Goal: Task Accomplishment & Management: Complete application form

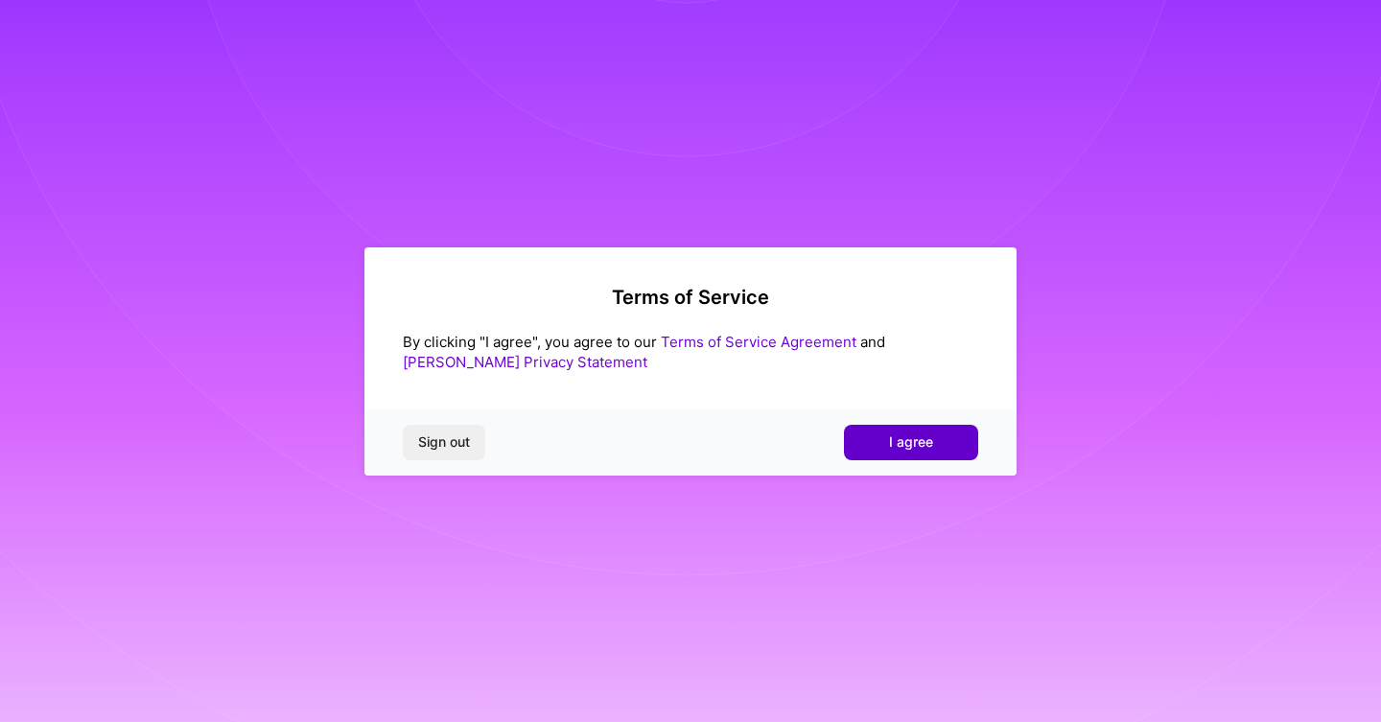
click at [940, 456] on button "I agree" at bounding box center [911, 442] width 134 height 35
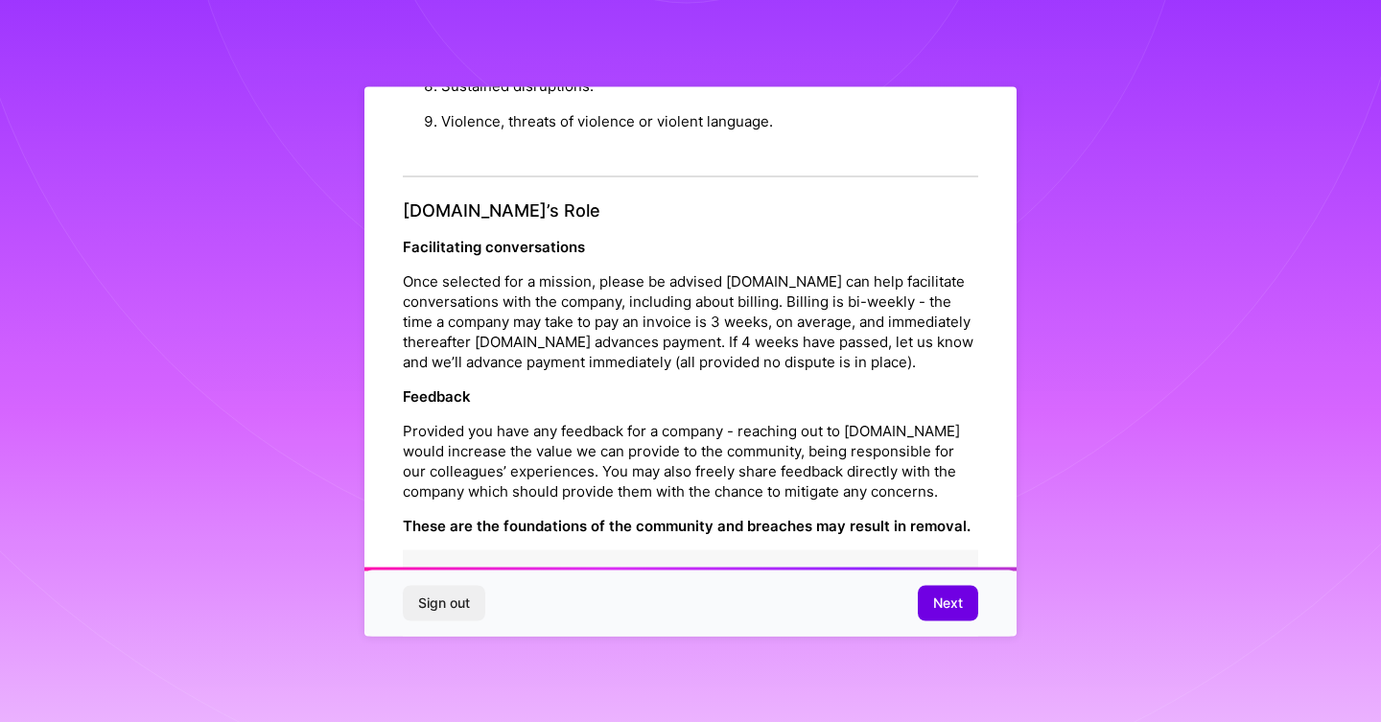
scroll to position [2089, 0]
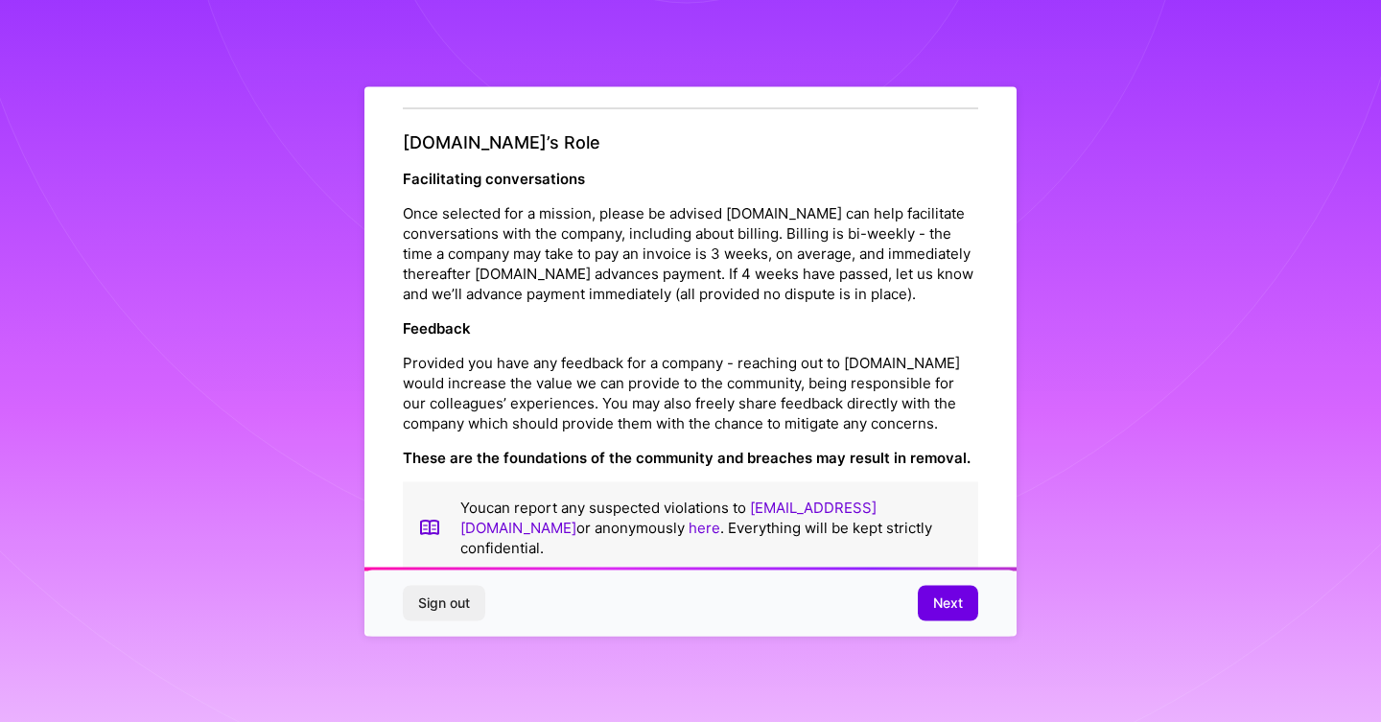
click at [943, 603] on span "Next" at bounding box center [948, 603] width 30 height 19
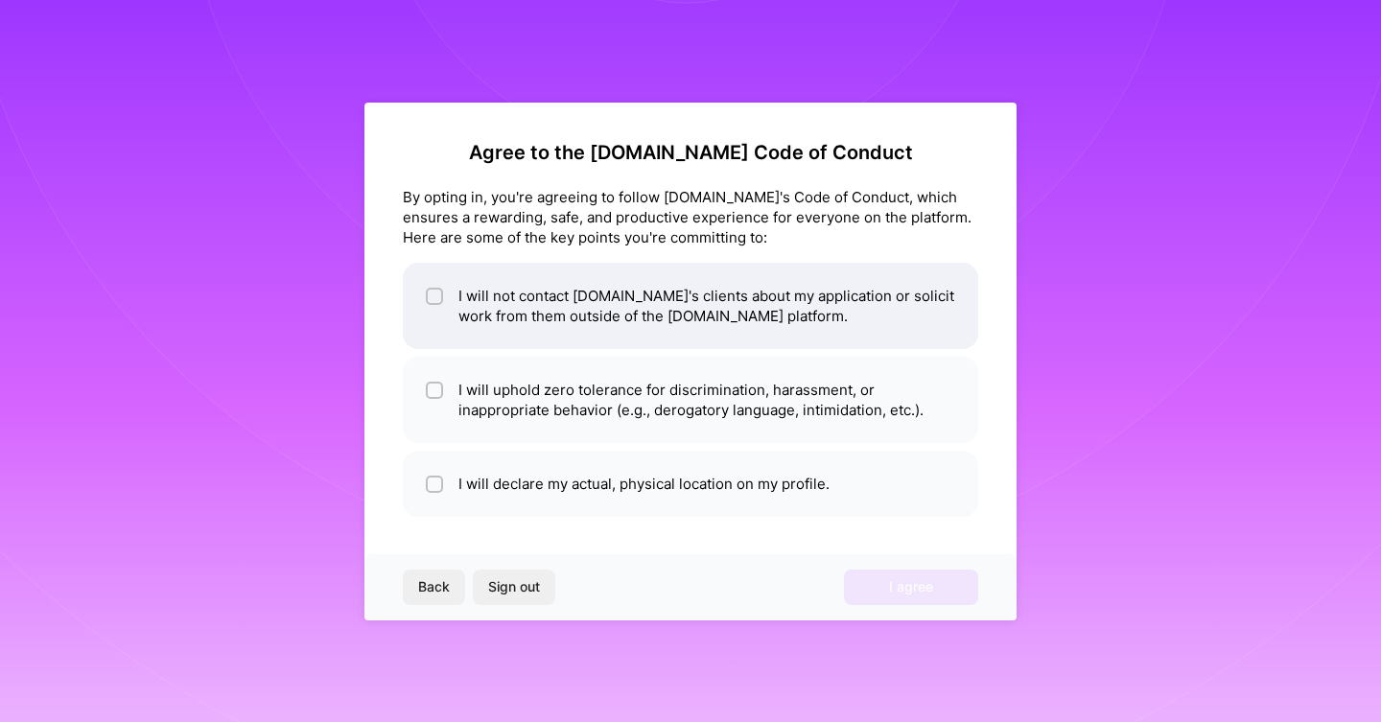
click at [507, 302] on li "I will not contact [DOMAIN_NAME]'s clients about my application or solicit work…" at bounding box center [691, 306] width 576 height 86
checkbox input "true"
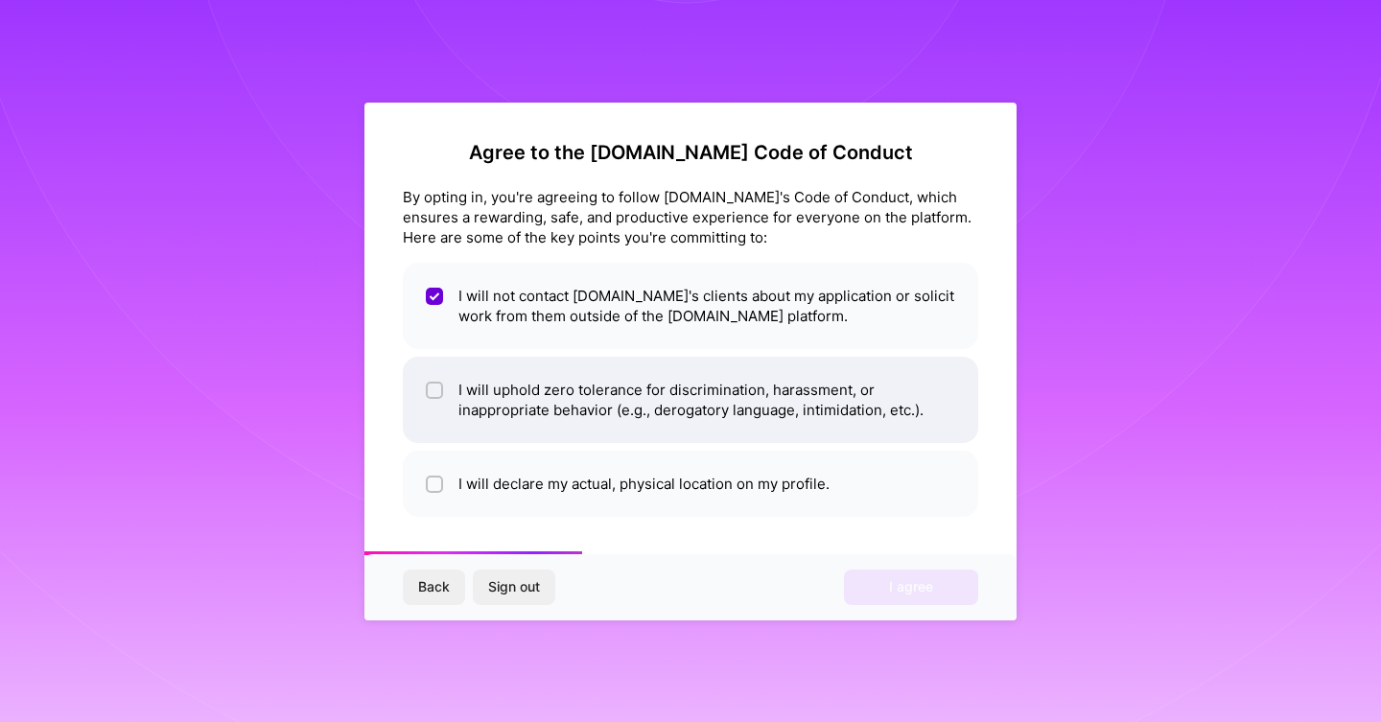
click at [507, 394] on li "I will uphold zero tolerance for discrimination, harassment, or inappropriate b…" at bounding box center [691, 400] width 576 height 86
checkbox input "true"
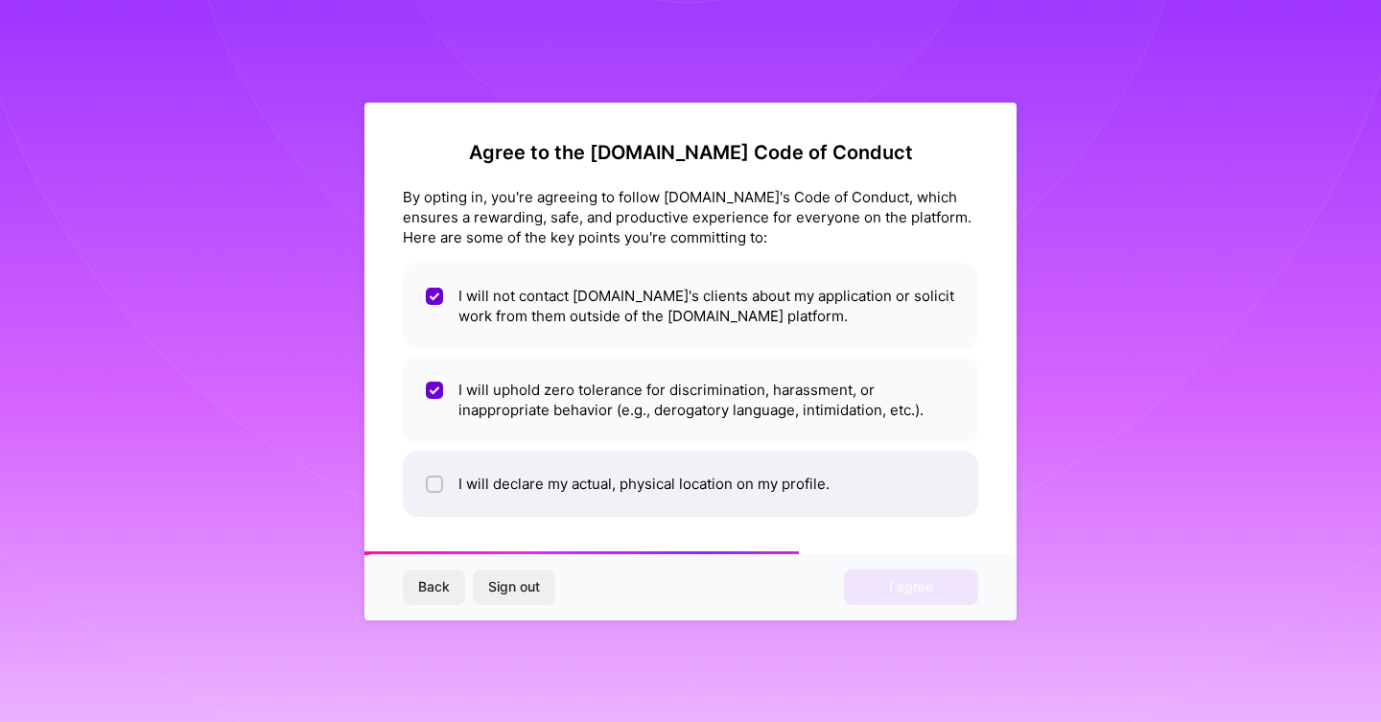
click at [553, 494] on li "I will declare my actual, physical location on my profile." at bounding box center [691, 484] width 576 height 66
checkbox input "true"
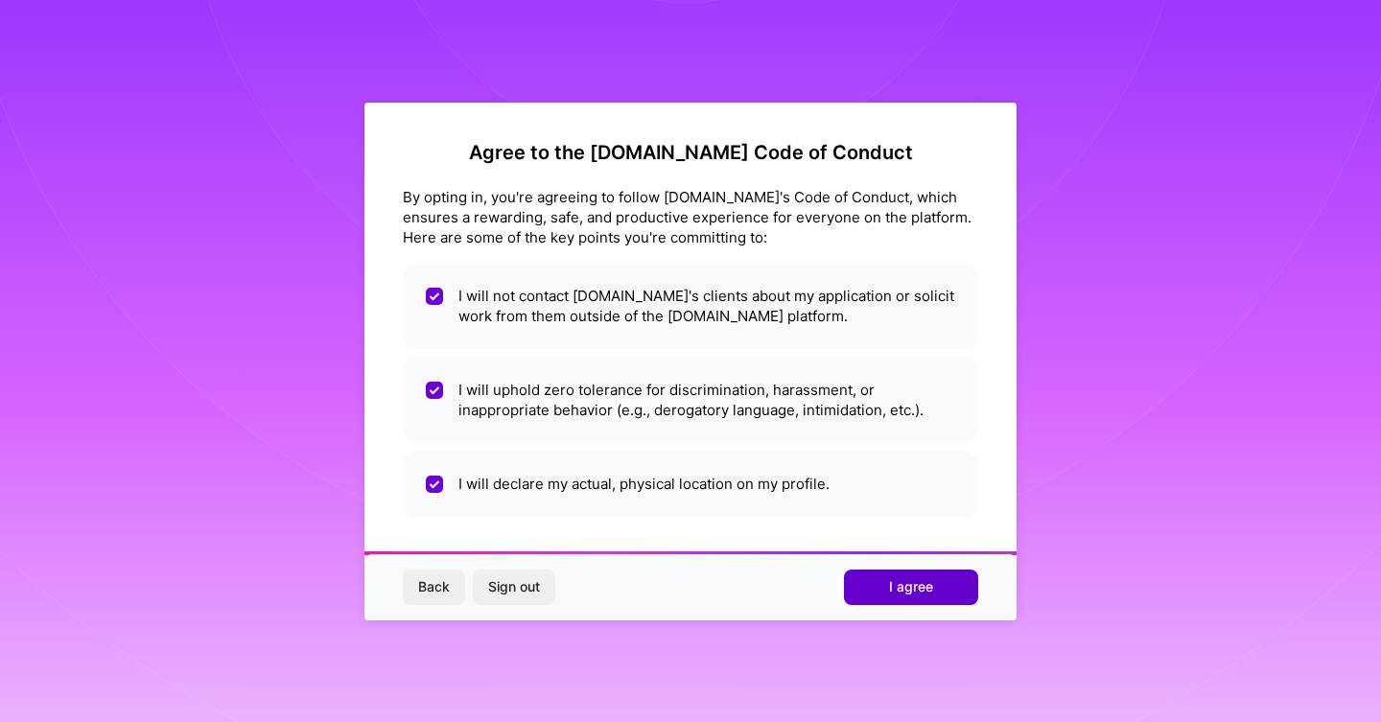
click at [899, 585] on span "I agree" at bounding box center [911, 586] width 44 height 19
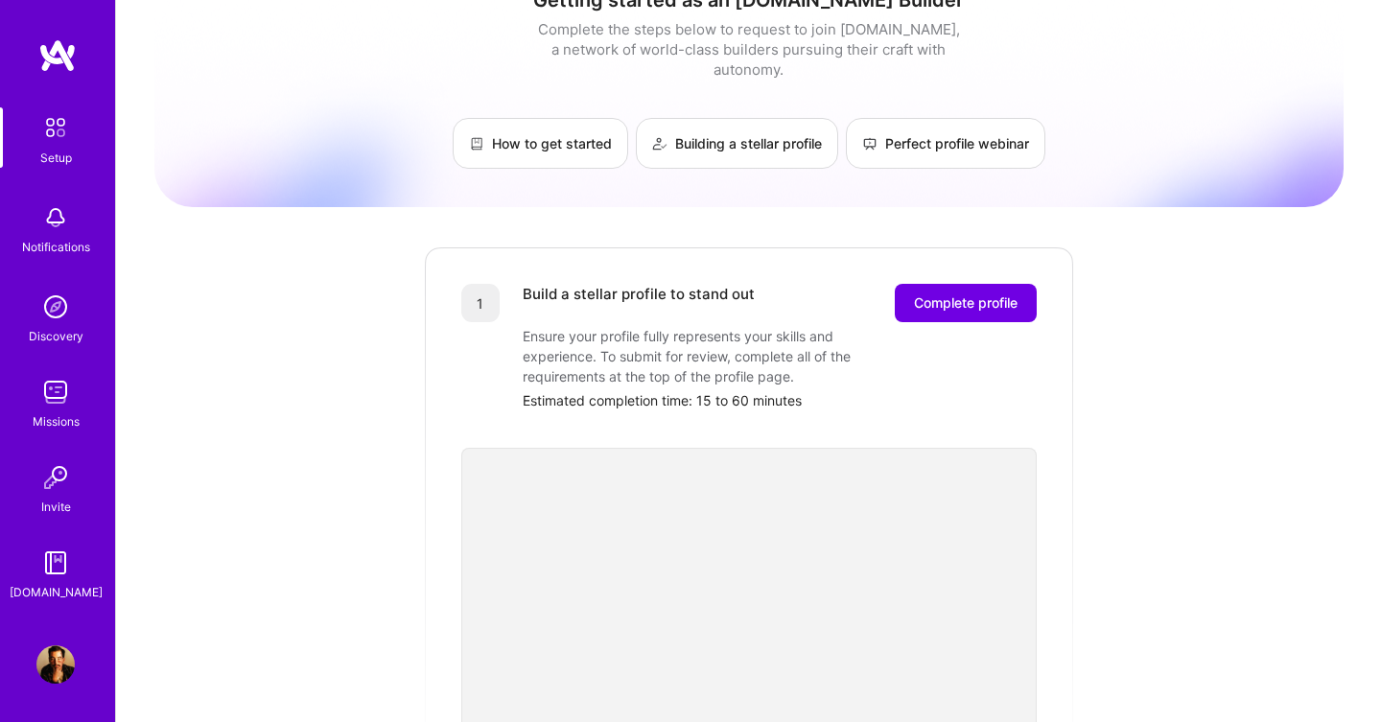
scroll to position [69, 0]
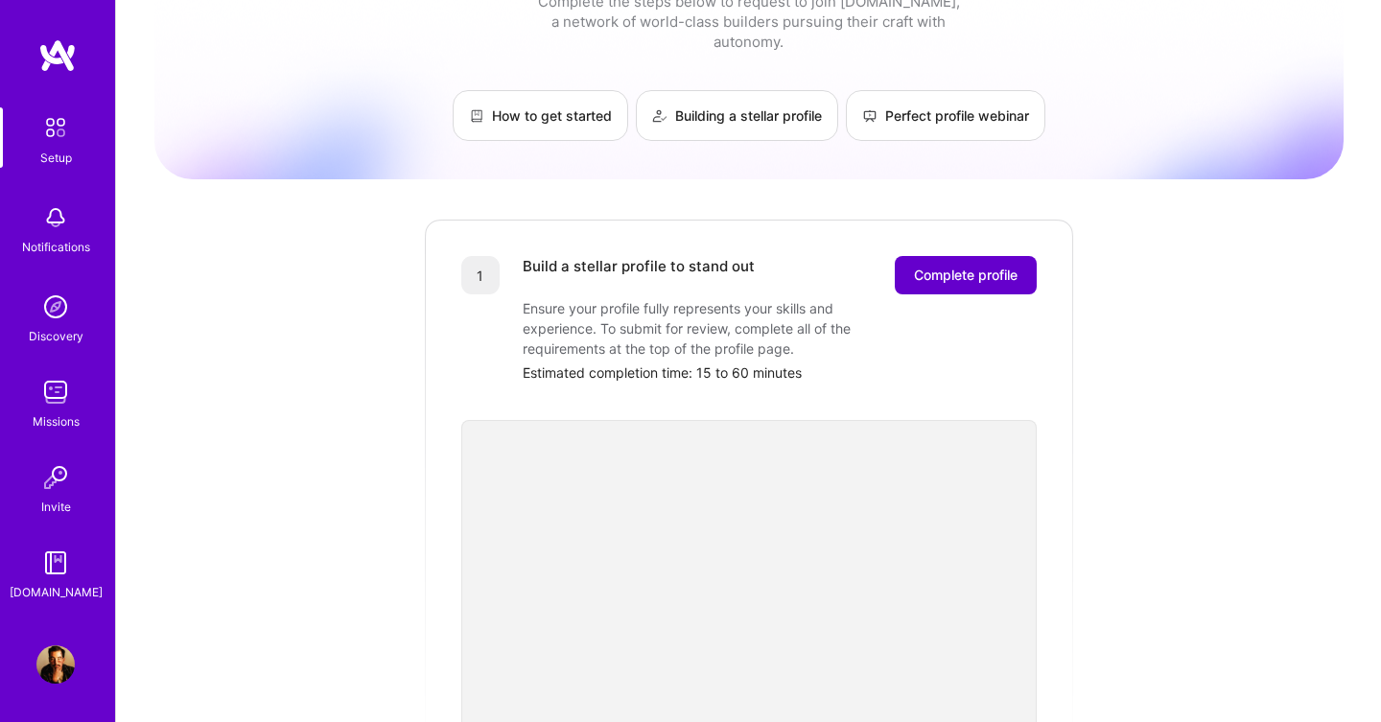
click at [956, 266] on span "Complete profile" at bounding box center [966, 275] width 104 height 19
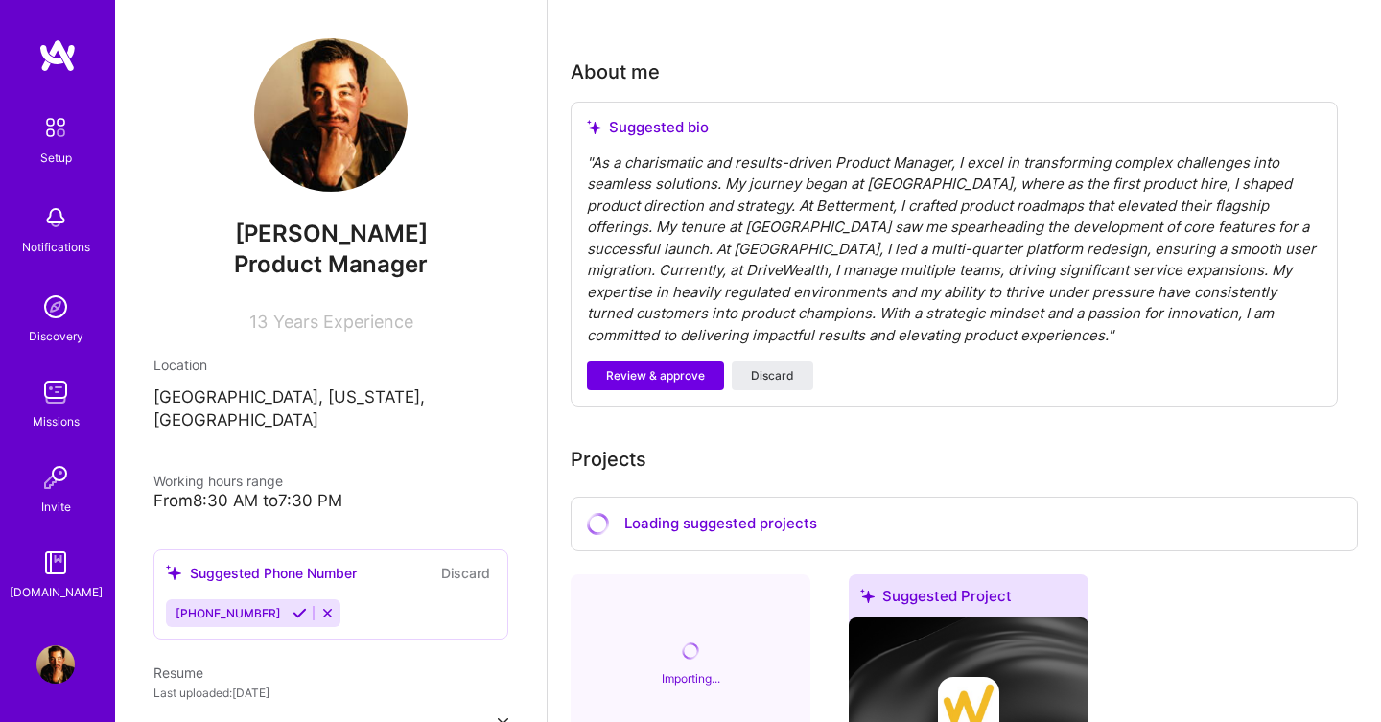
scroll to position [498, 0]
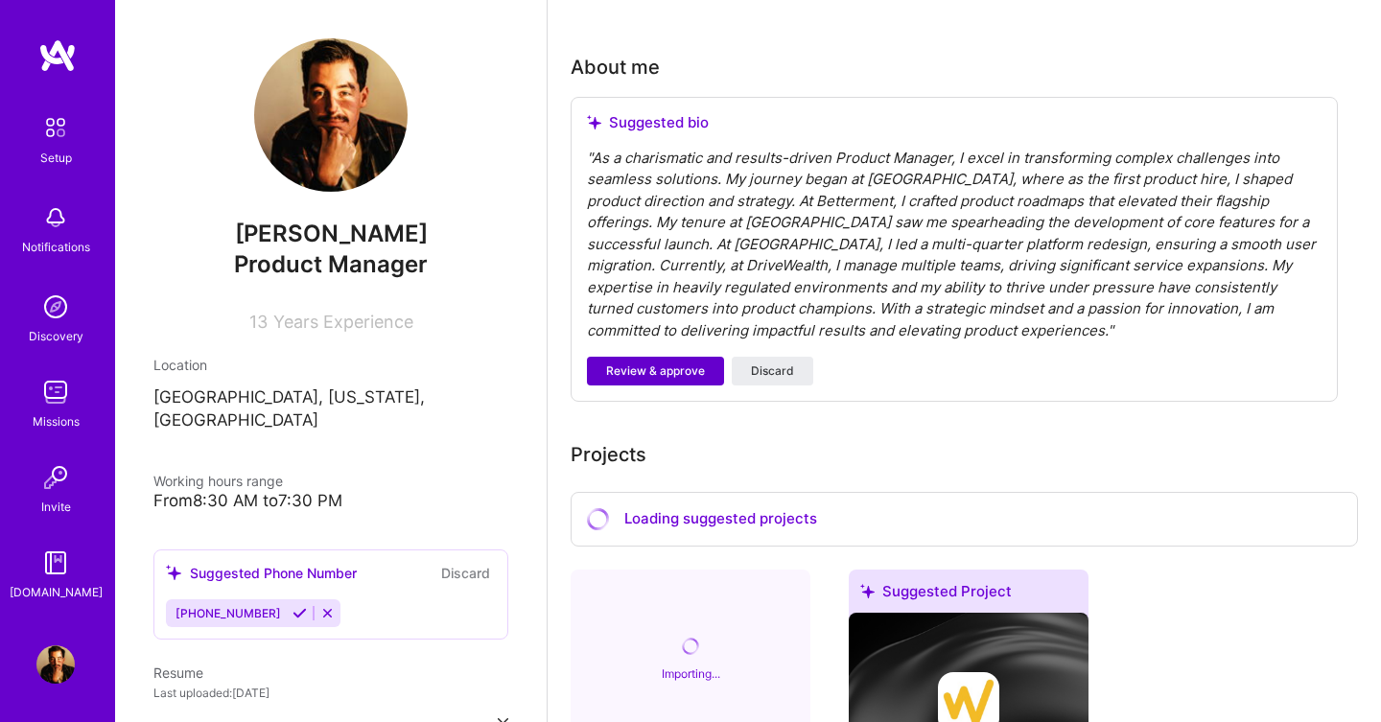
click at [667, 363] on span "Review & approve" at bounding box center [655, 371] width 99 height 17
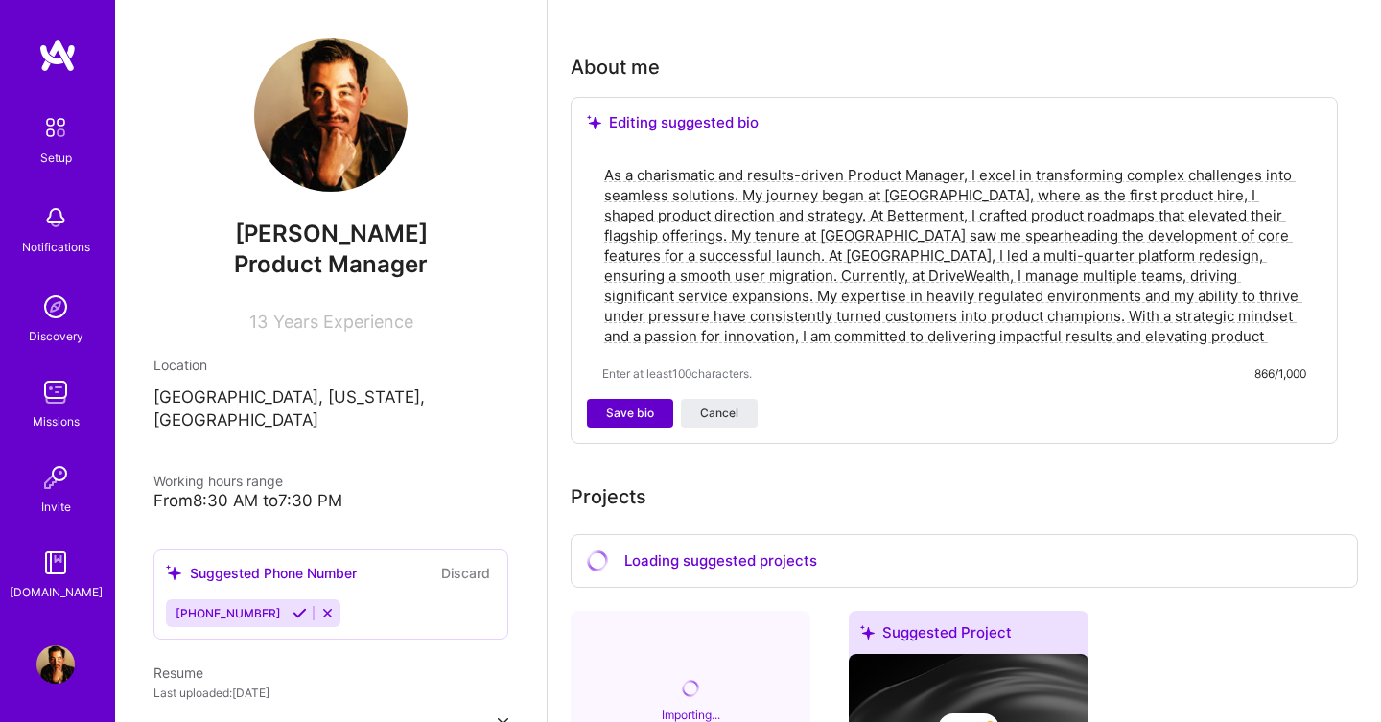
click at [631, 405] on span "Save bio" at bounding box center [630, 413] width 48 height 17
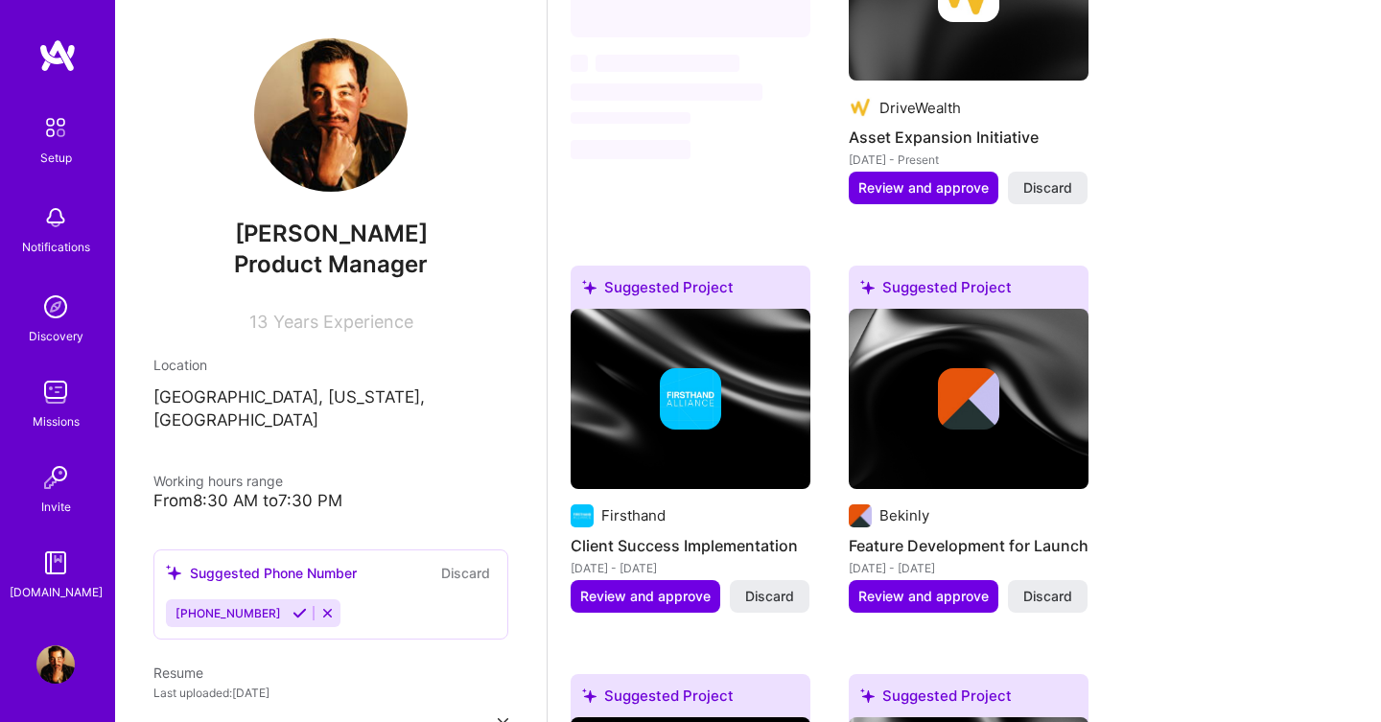
scroll to position [1057, 0]
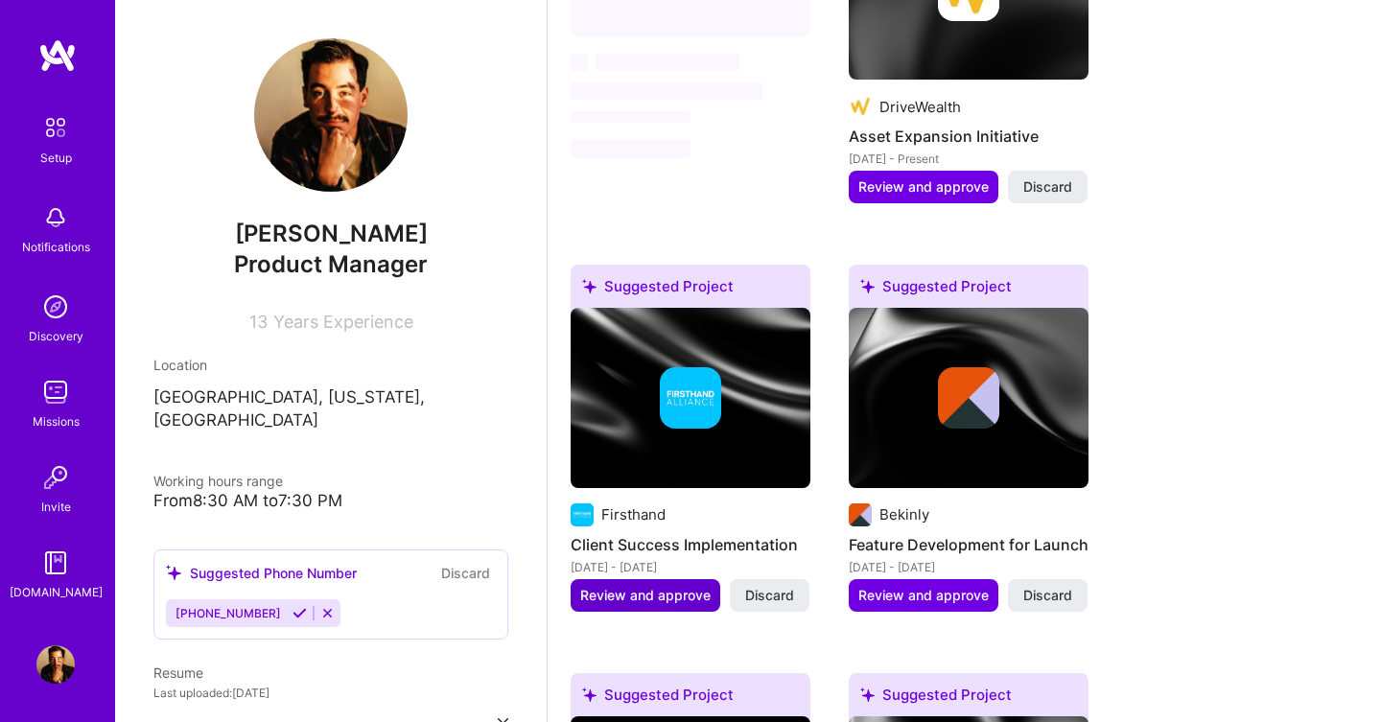
click at [679, 586] on span "Review and approve" at bounding box center [645, 595] width 130 height 19
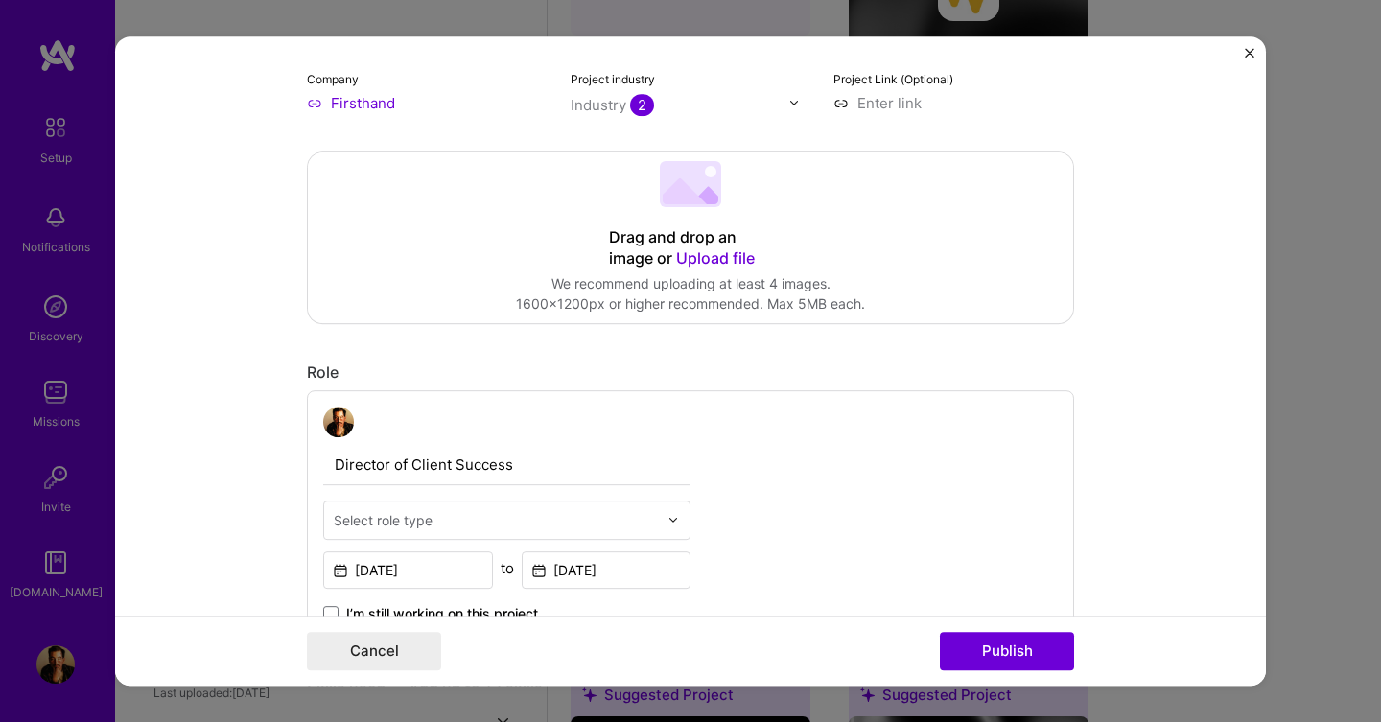
scroll to position [343, 0]
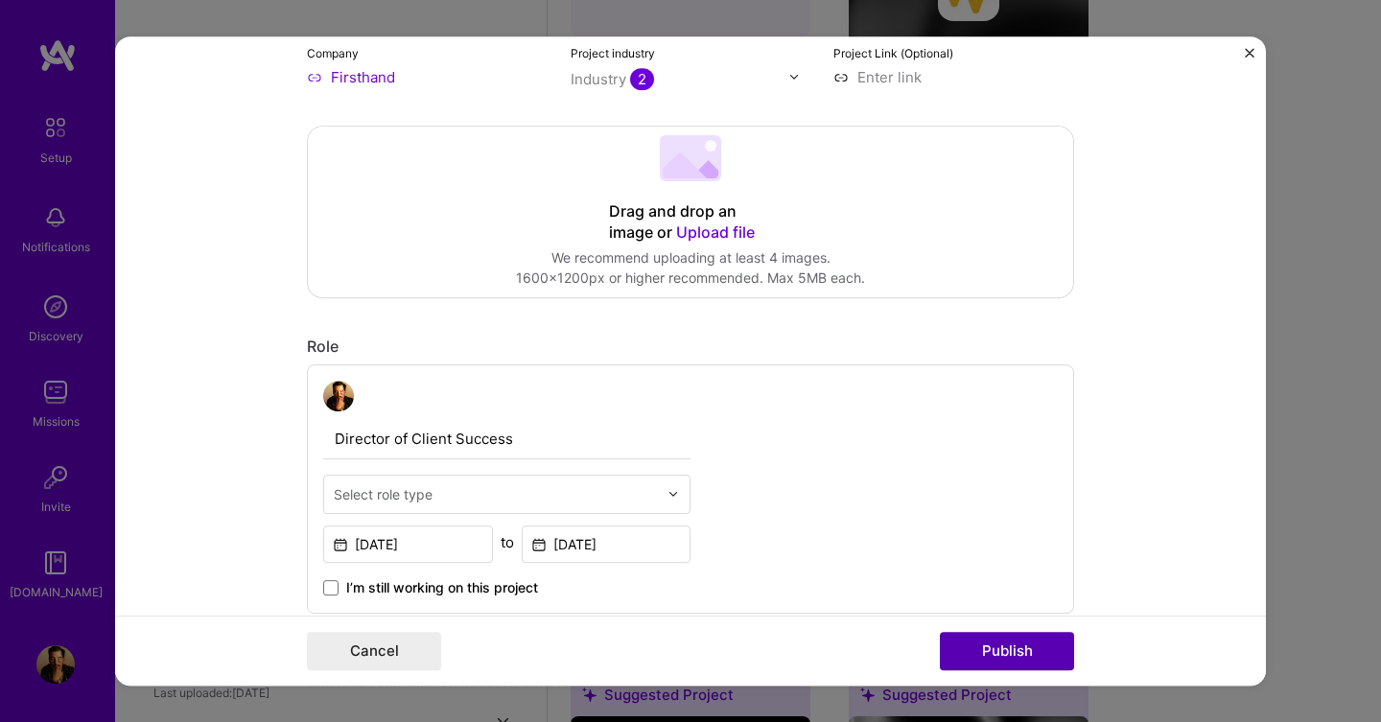
click at [972, 639] on button "Publish" at bounding box center [1007, 651] width 134 height 38
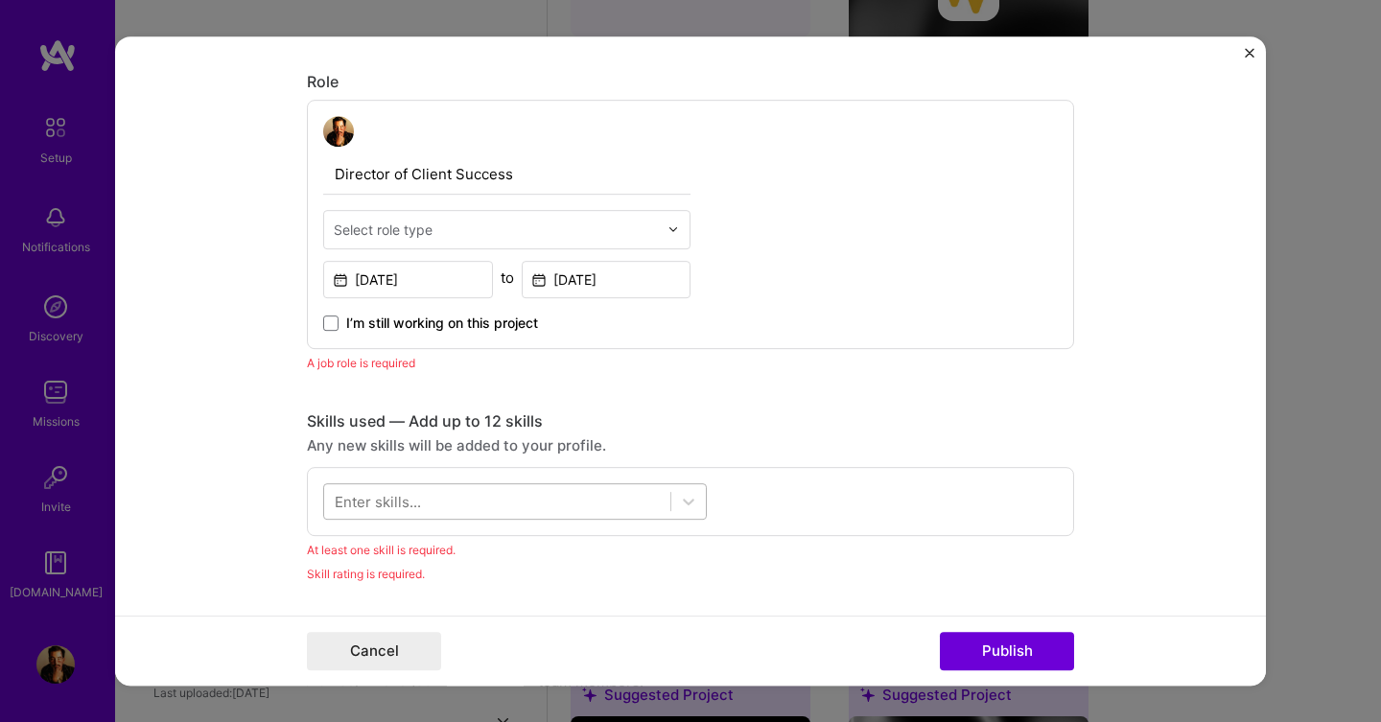
scroll to position [586, 0]
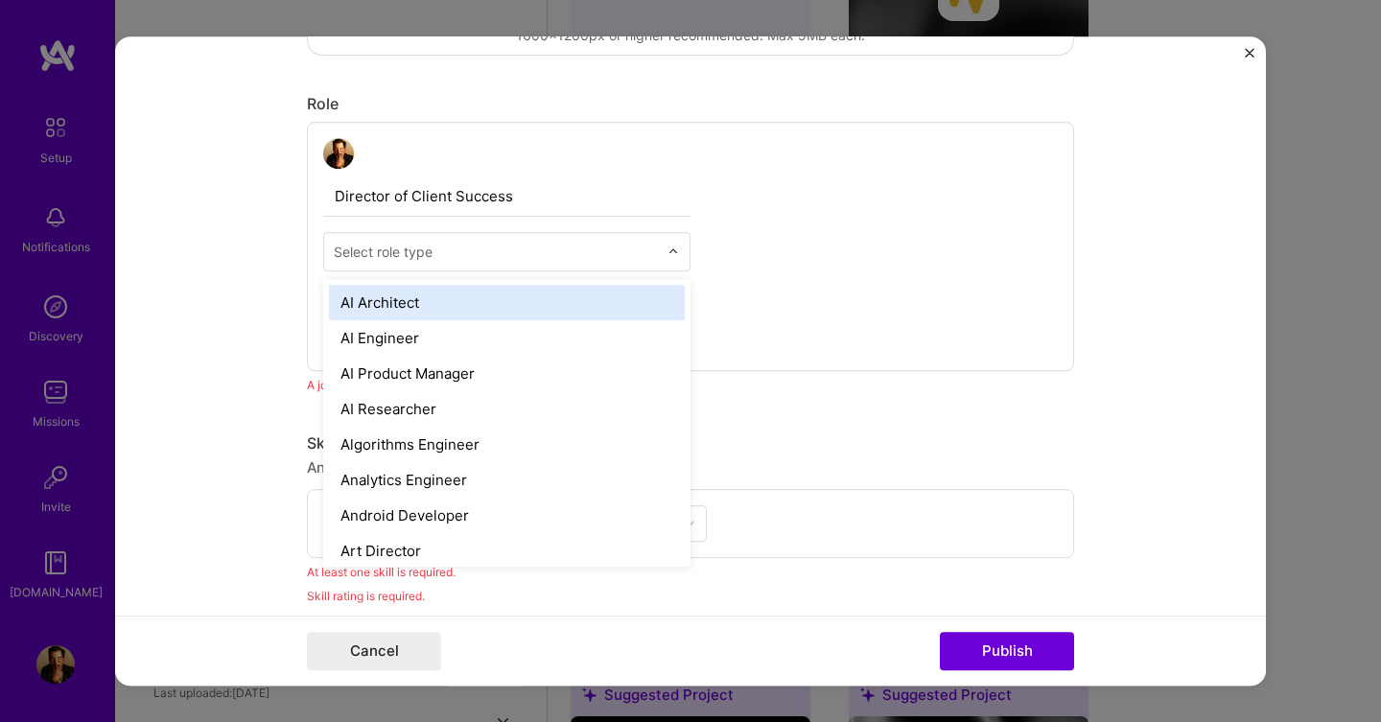
click at [507, 261] on input "text" at bounding box center [496, 252] width 324 height 20
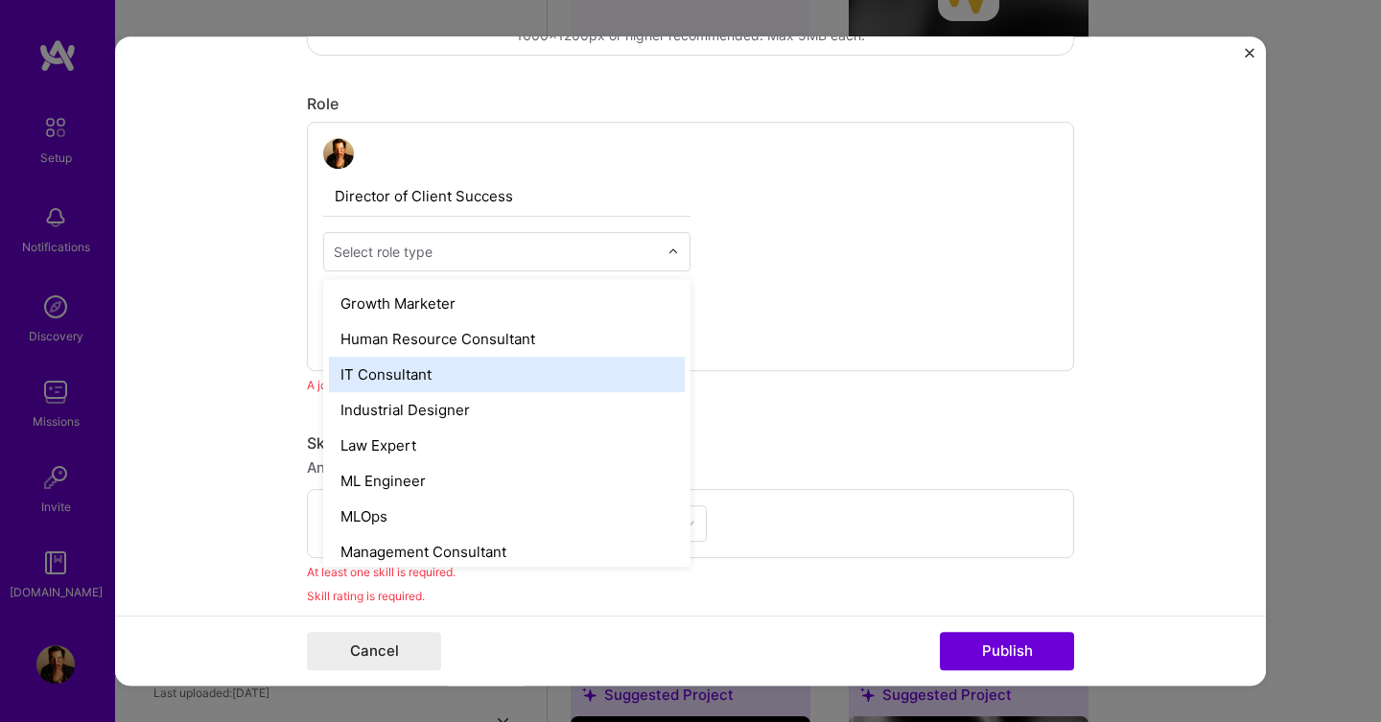
scroll to position [1280, 0]
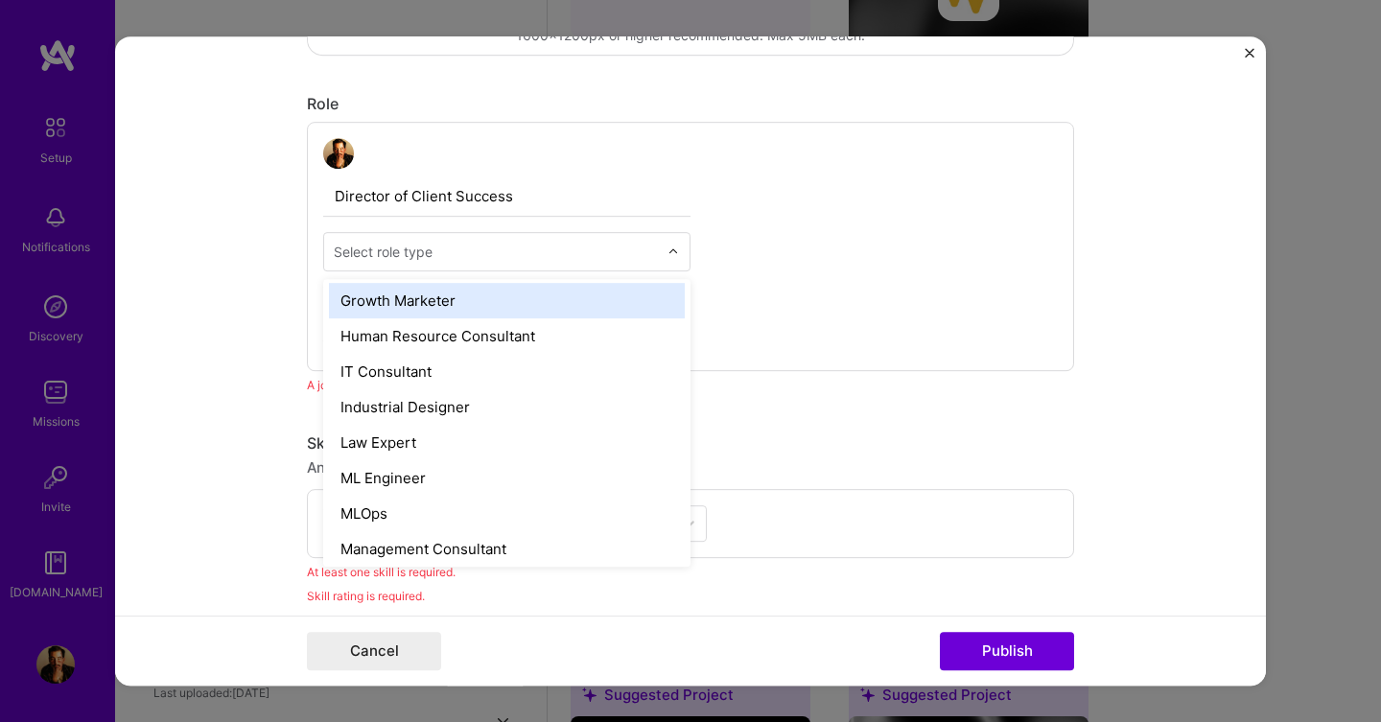
click at [494, 309] on div "Growth Marketer" at bounding box center [507, 300] width 356 height 35
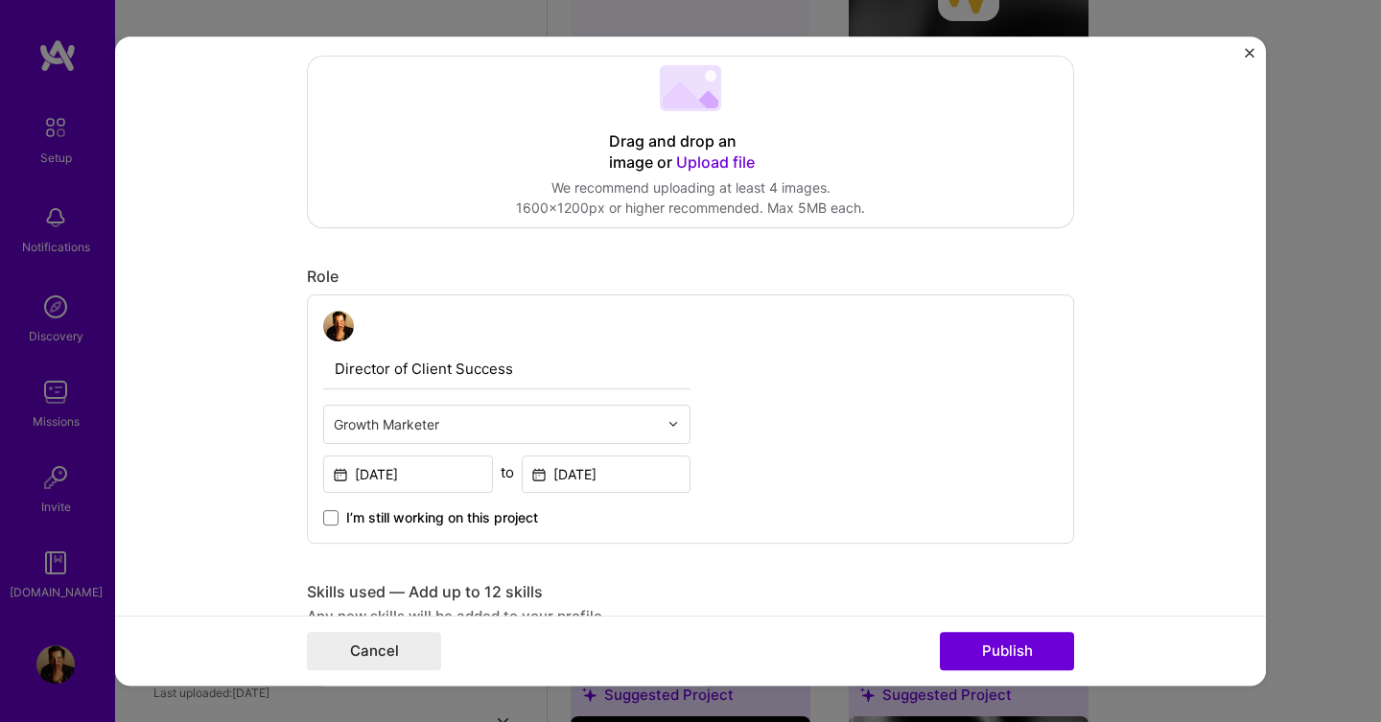
scroll to position [491, 0]
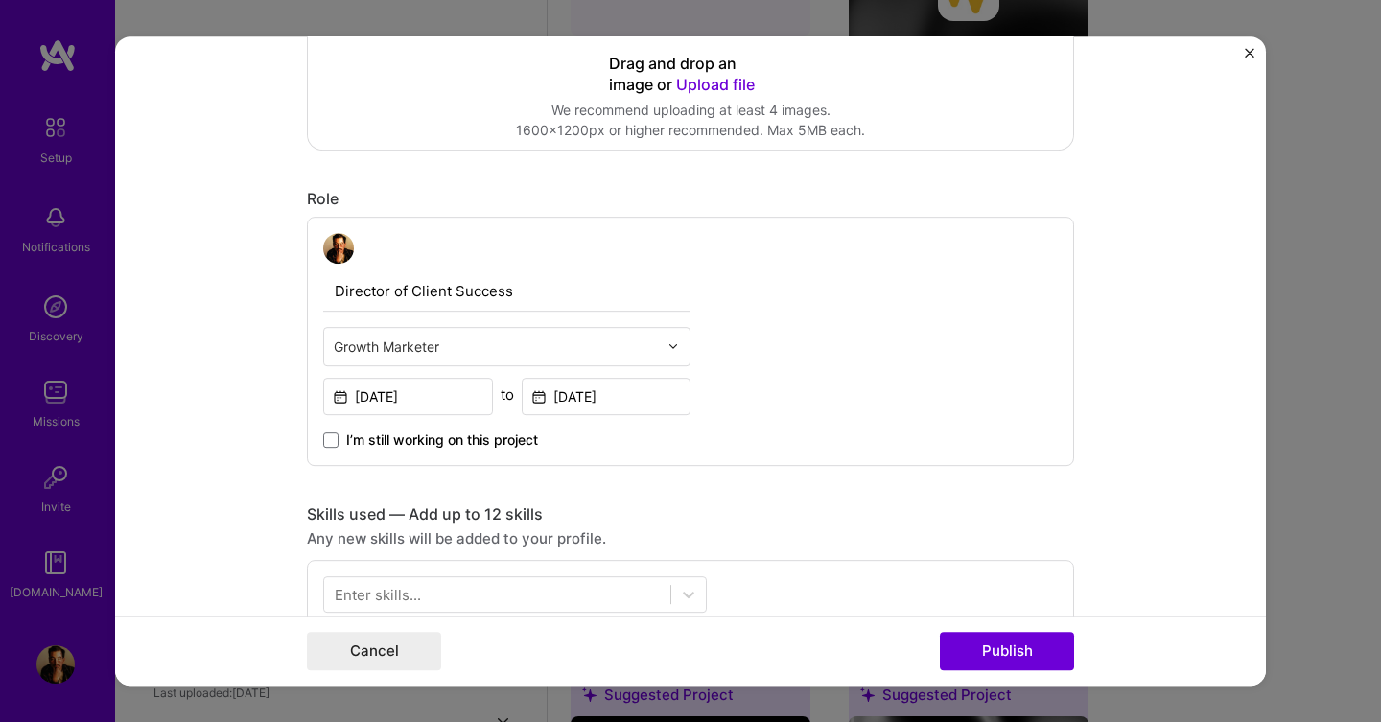
click at [573, 360] on div "Growth Marketer" at bounding box center [495, 346] width 343 height 37
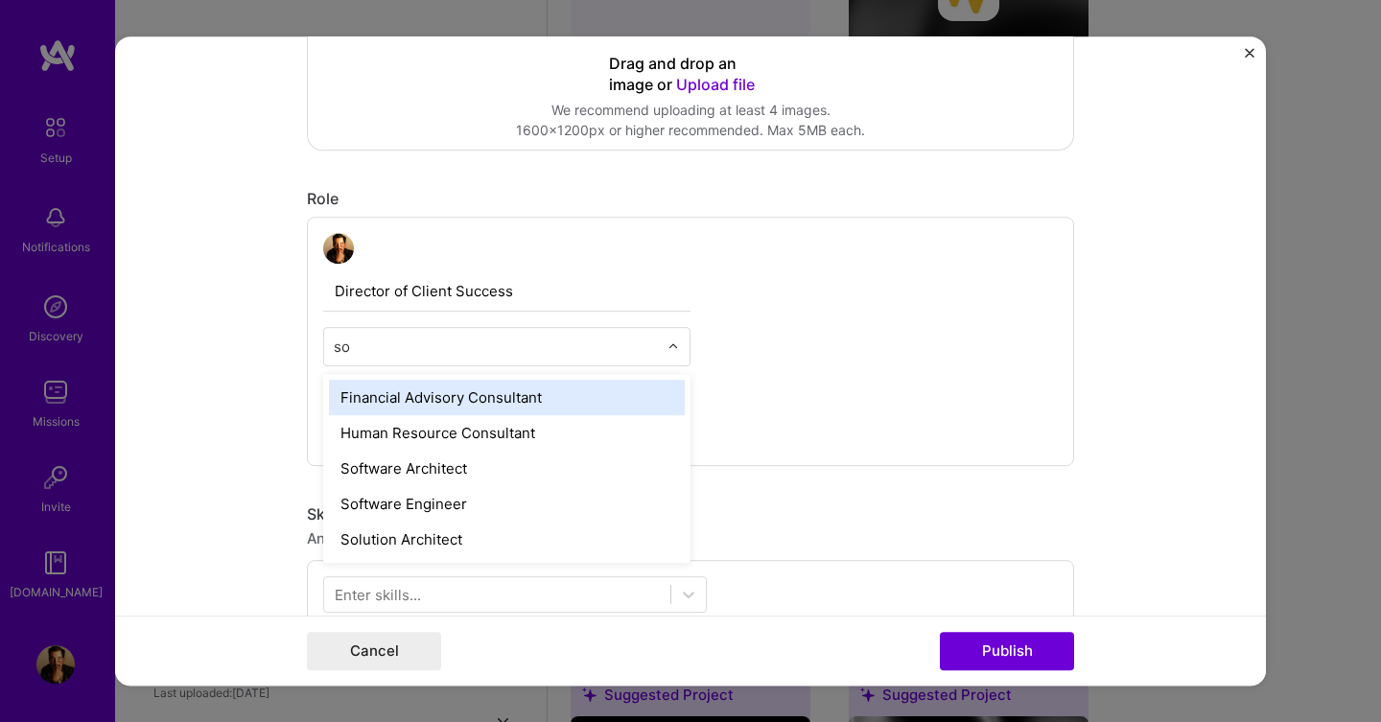
type input "sol"
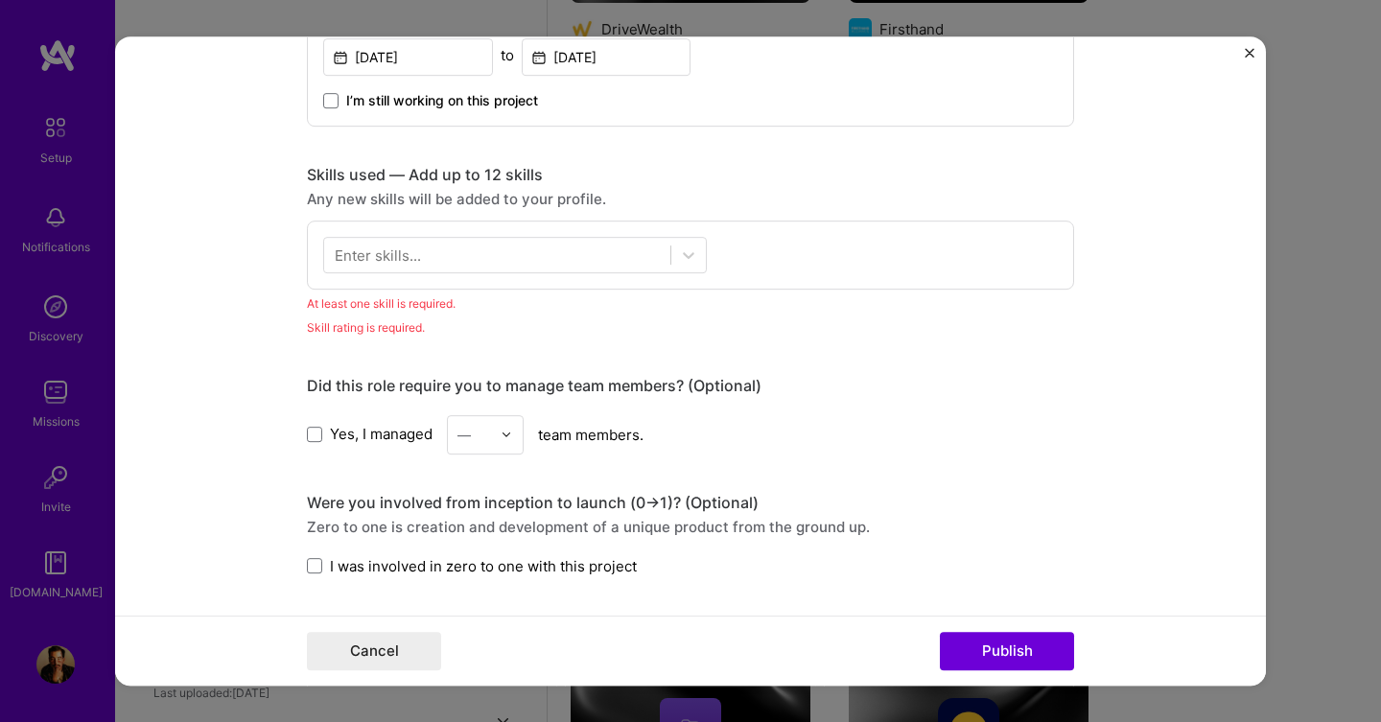
scroll to position [774, 0]
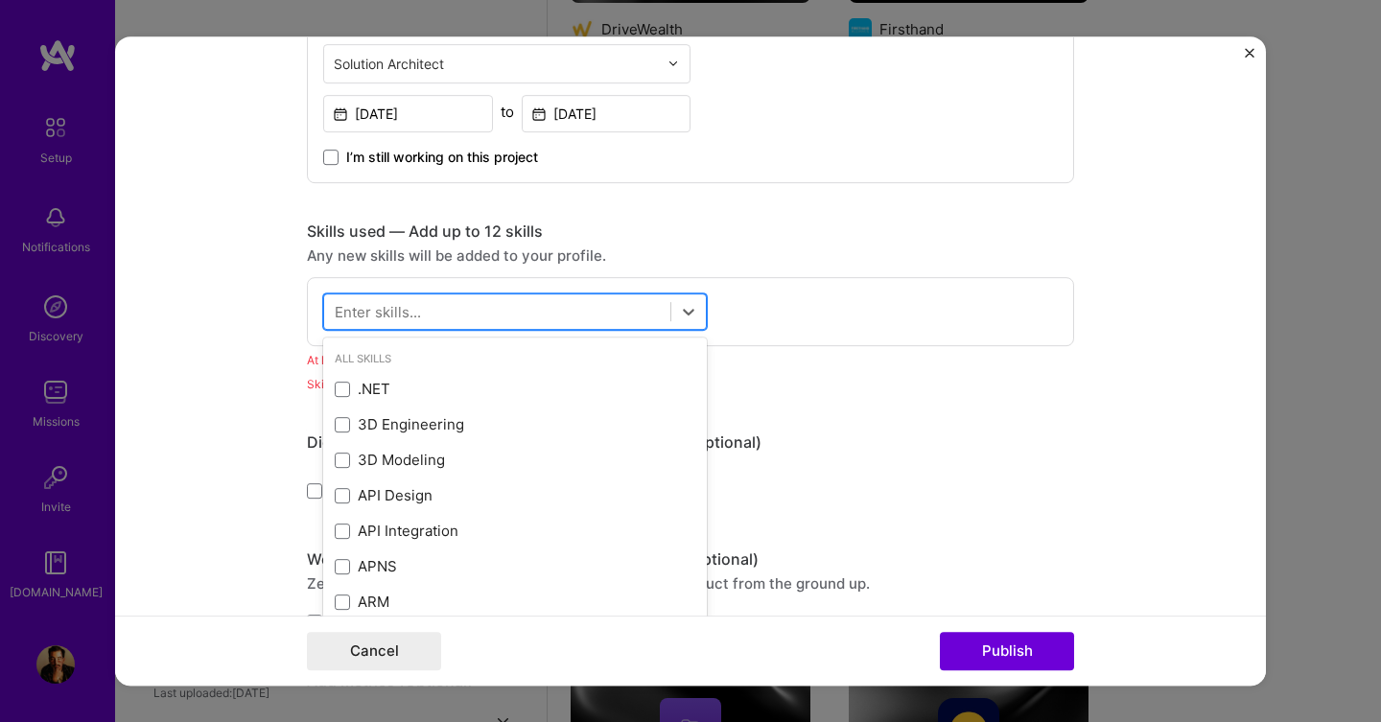
click at [548, 313] on div at bounding box center [497, 311] width 346 height 32
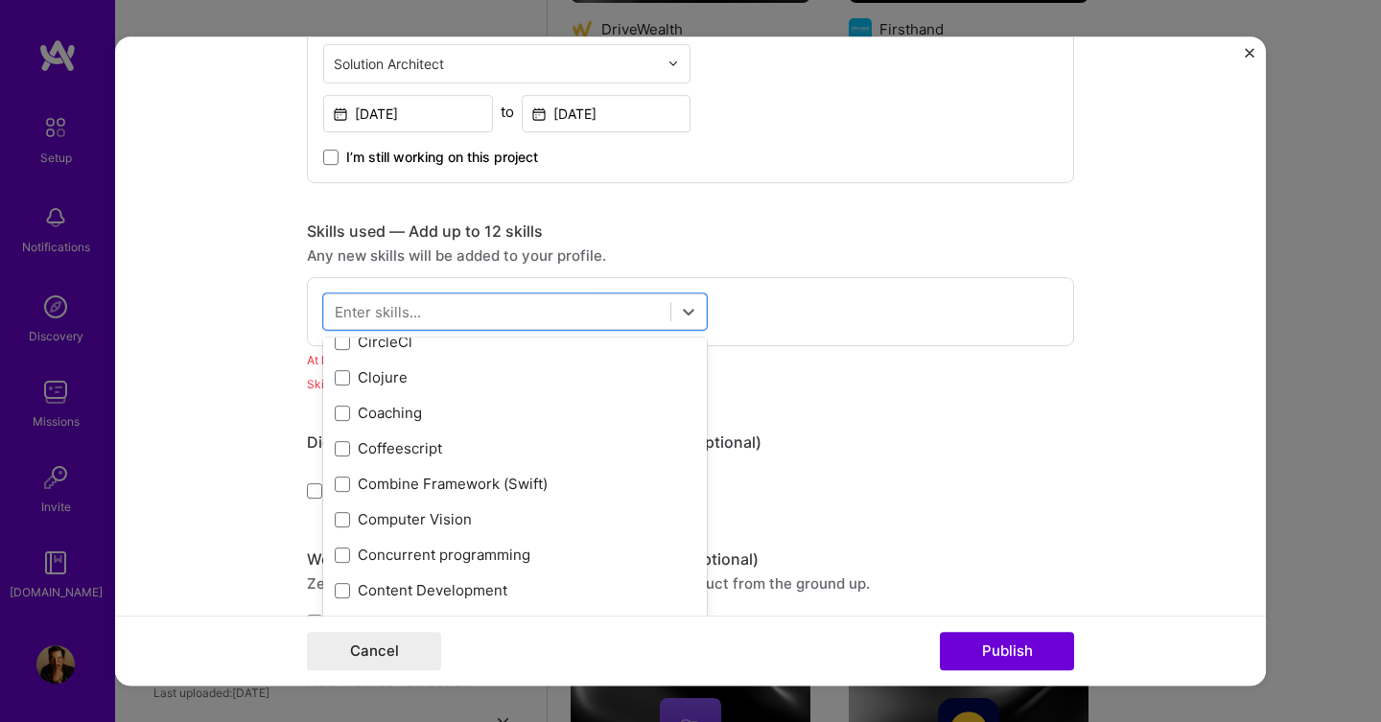
scroll to position [2357, 0]
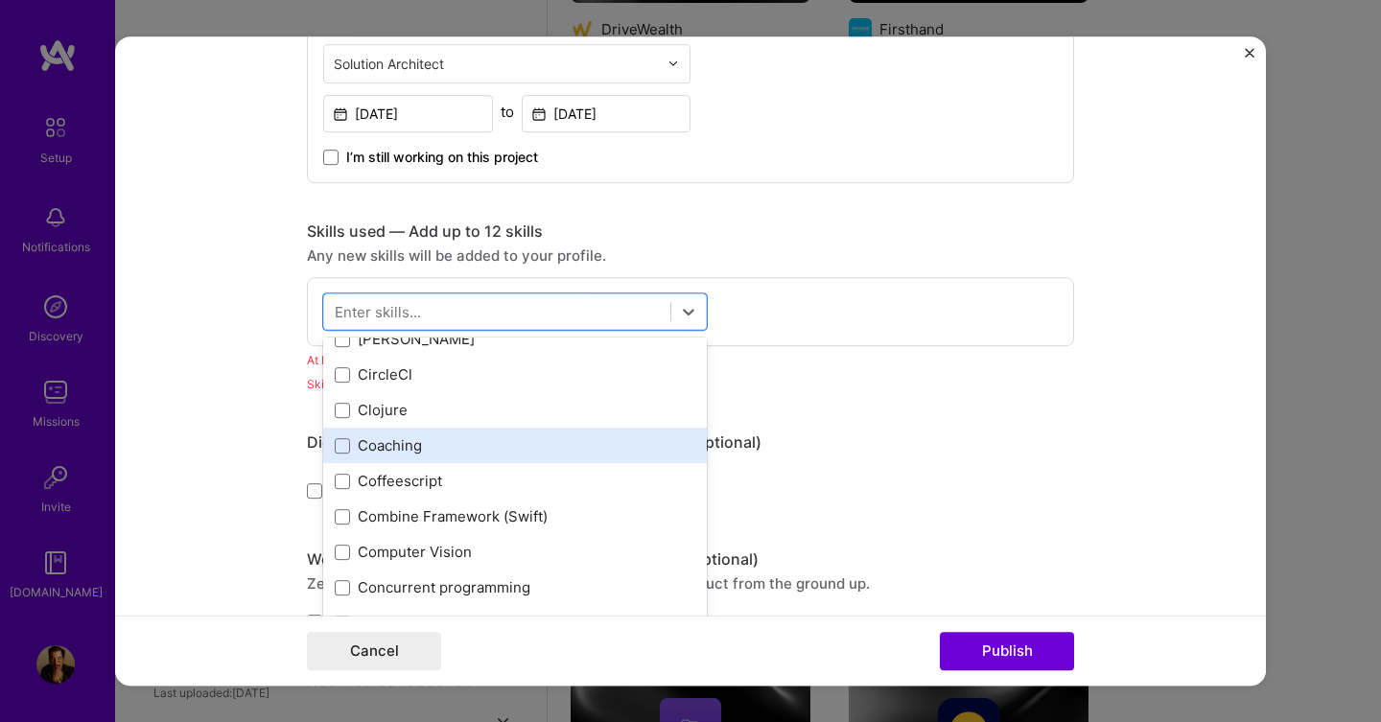
click at [476, 448] on div "Coaching" at bounding box center [515, 445] width 361 height 20
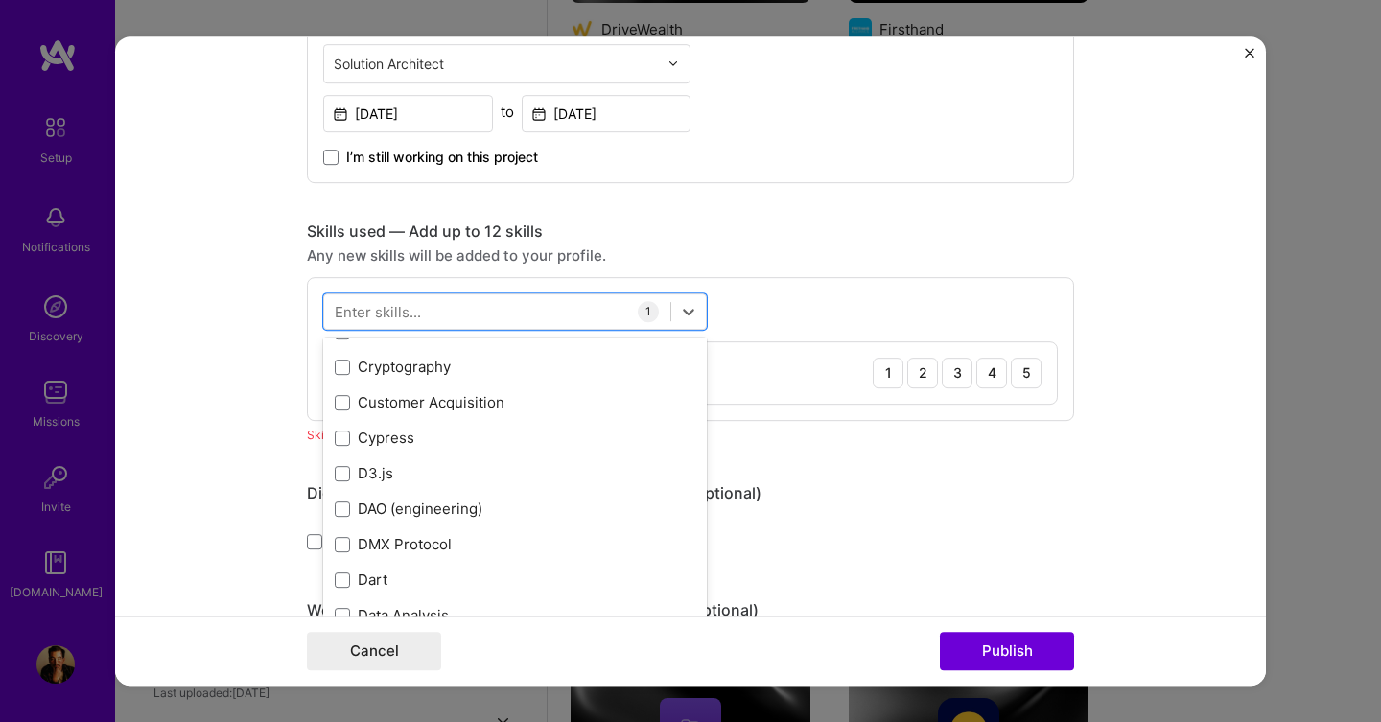
scroll to position [2791, 0]
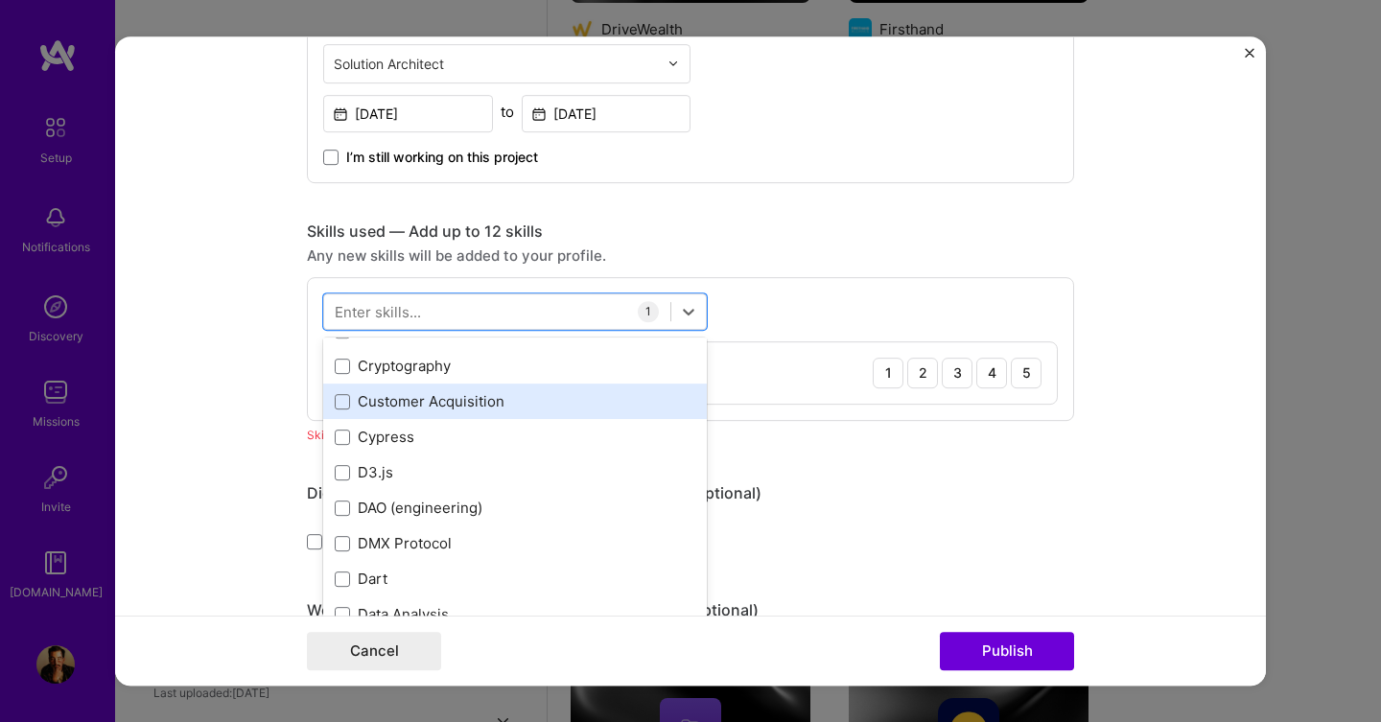
click at [469, 406] on div "Customer Acquisition" at bounding box center [515, 401] width 361 height 20
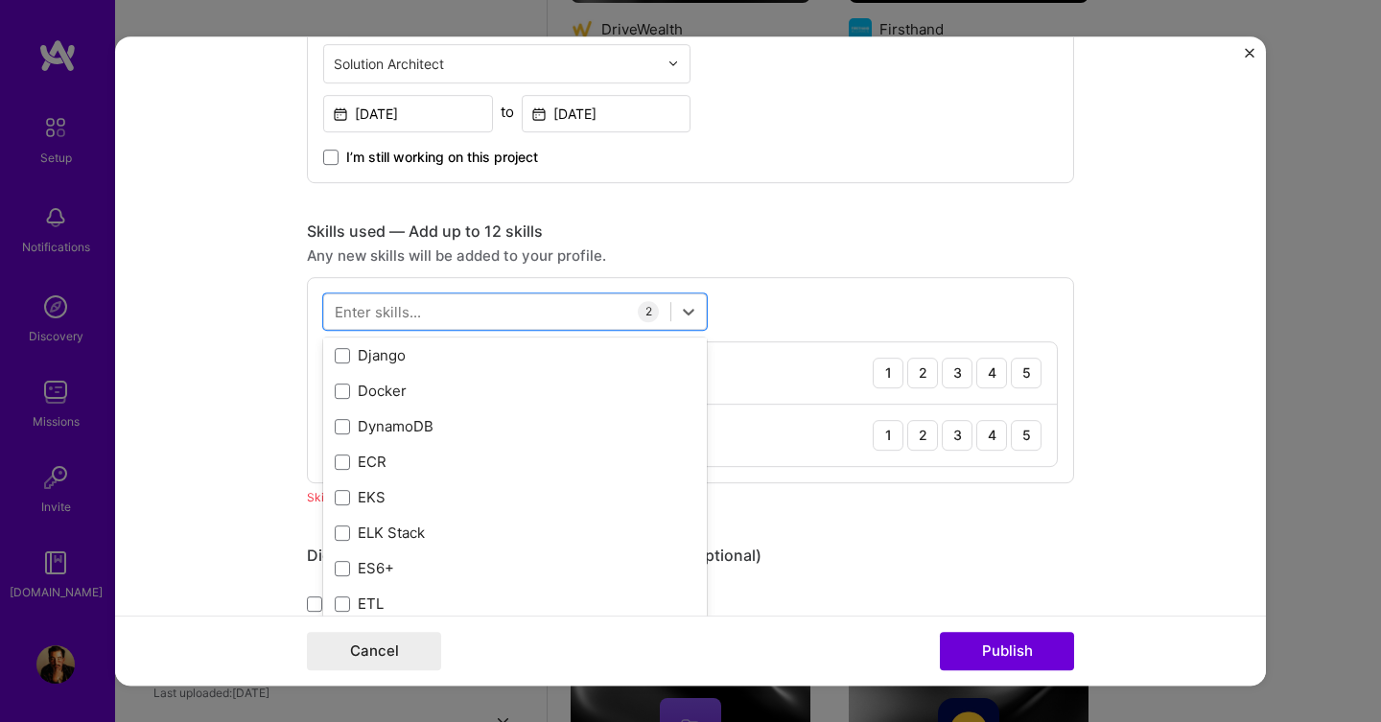
scroll to position [3750, 0]
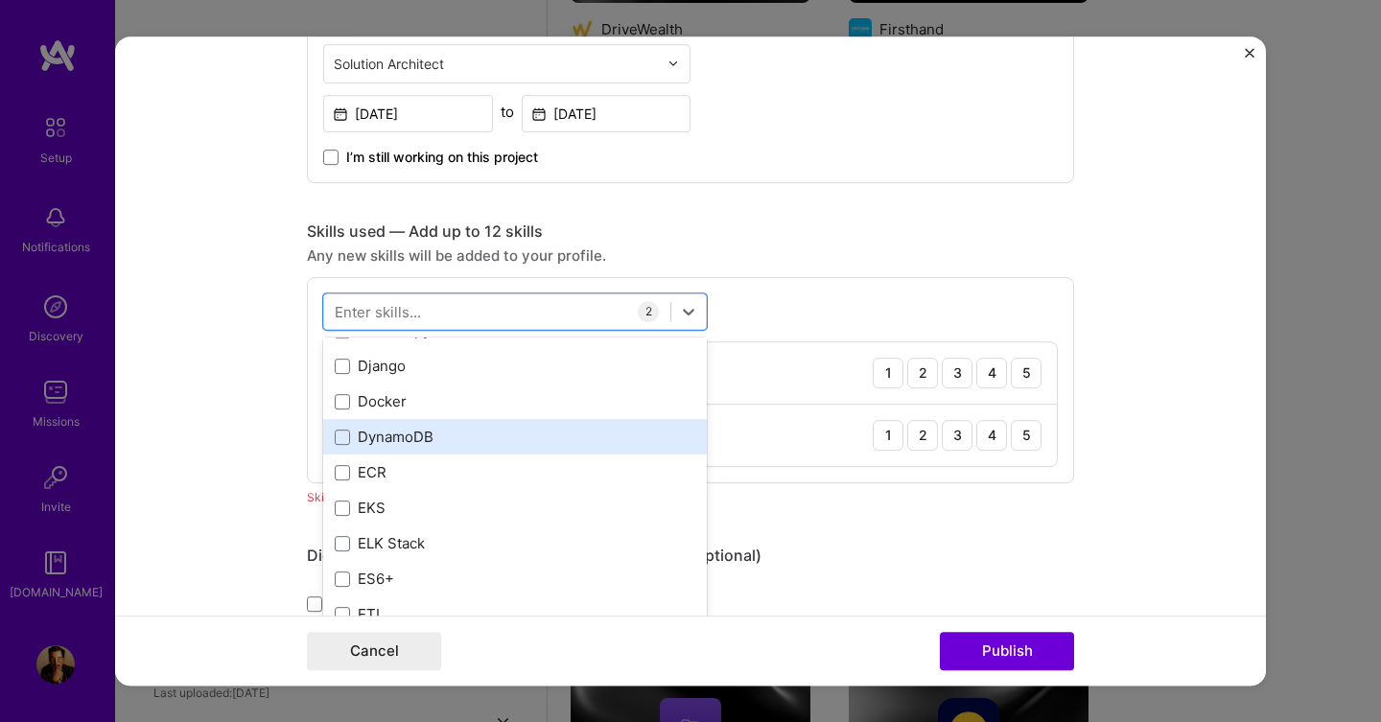
click at [457, 442] on div "DynamoDB" at bounding box center [515, 437] width 361 height 20
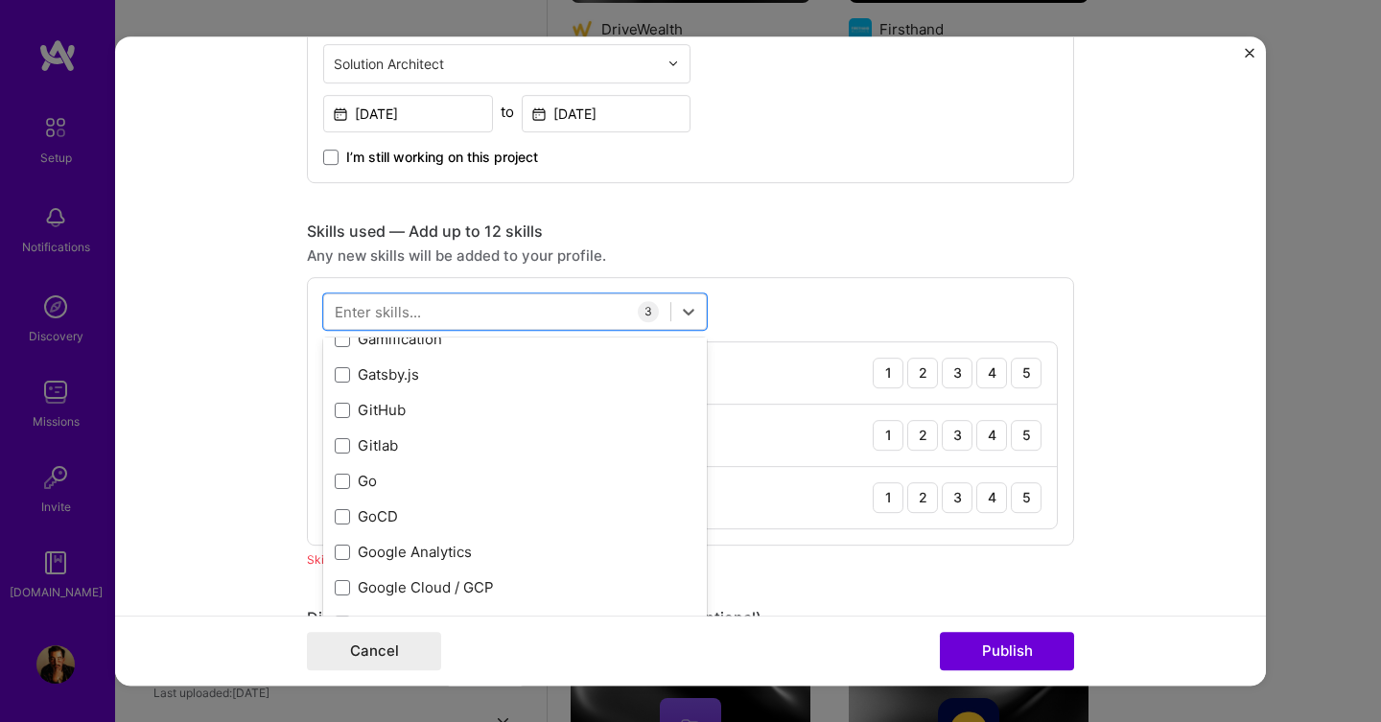
scroll to position [5126, 0]
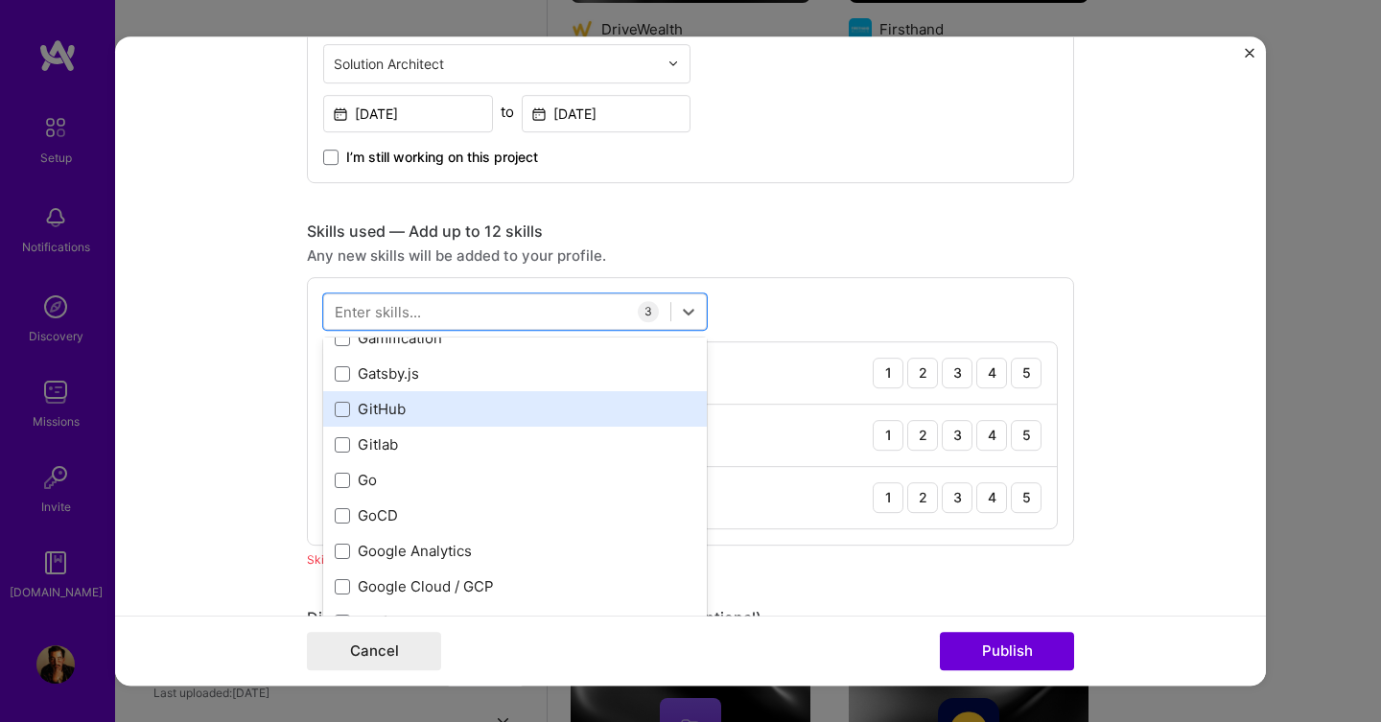
click at [453, 411] on div "GitHub" at bounding box center [515, 409] width 361 height 20
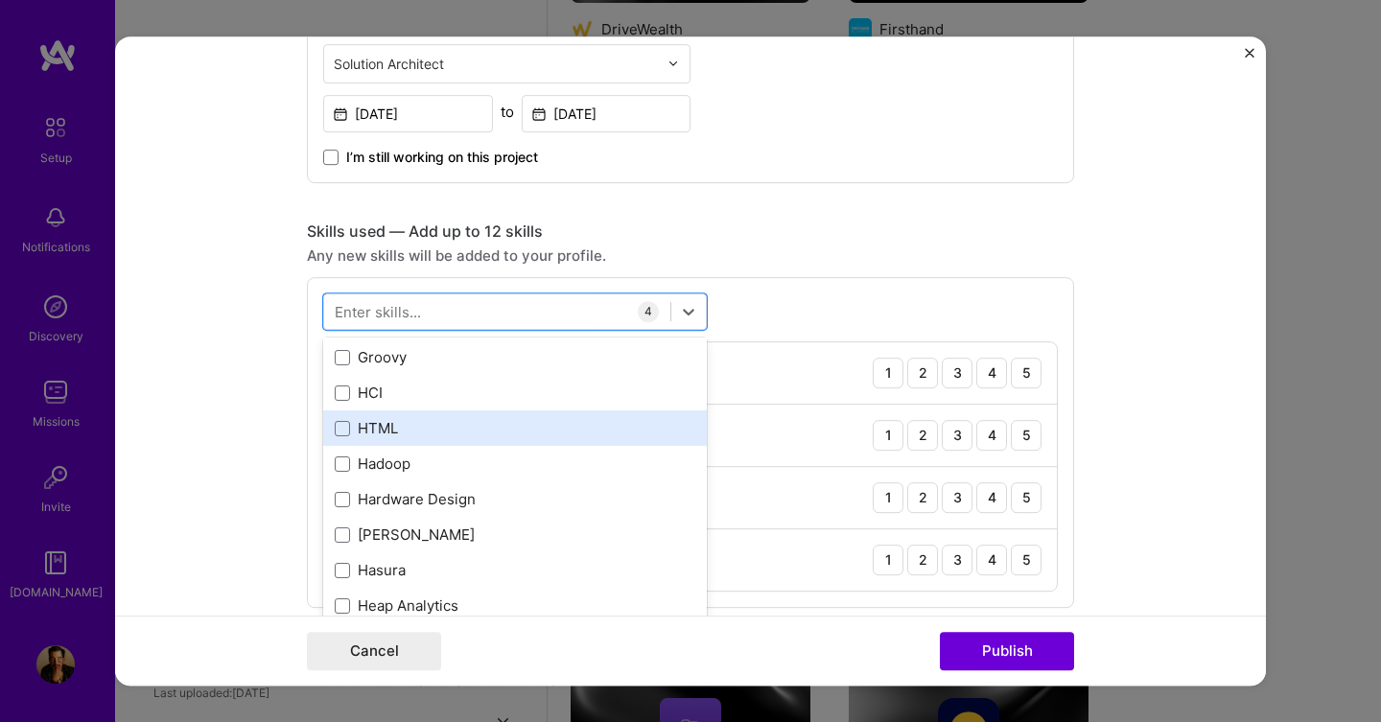
scroll to position [5510, 0]
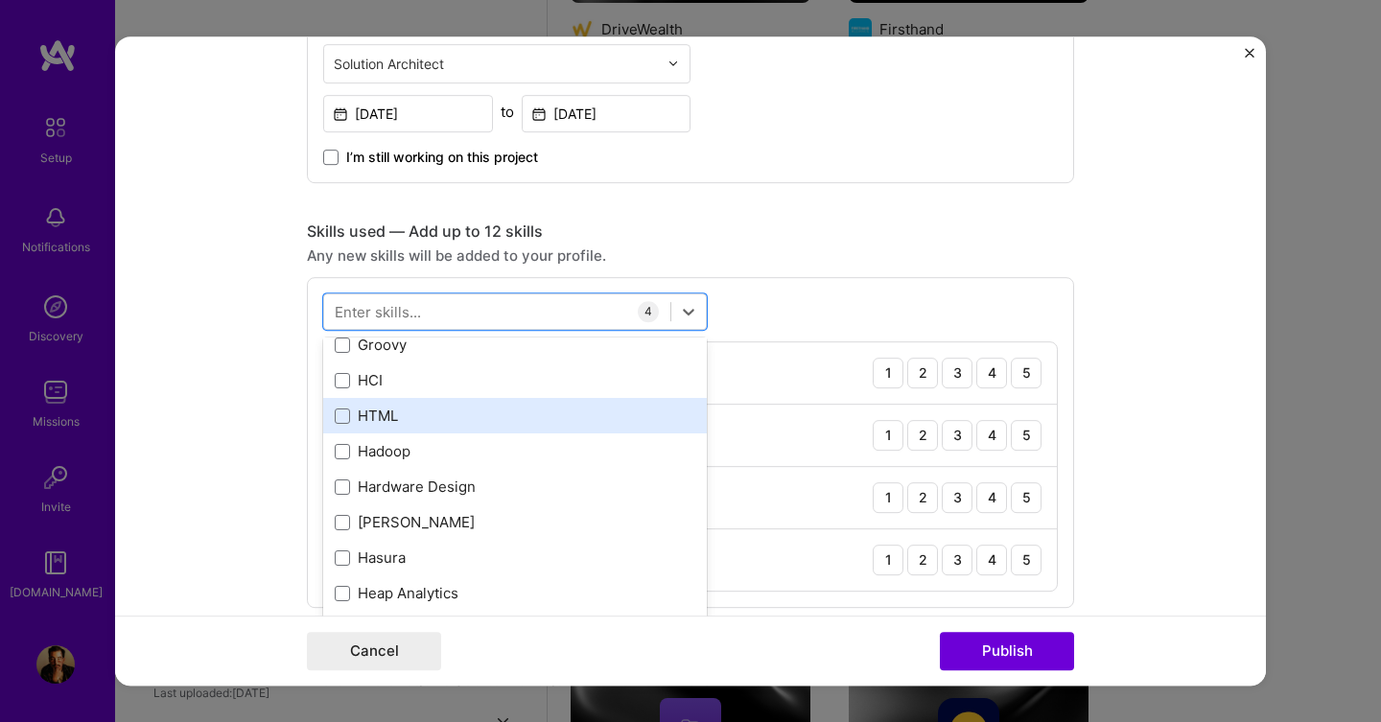
click at [450, 412] on div "HTML" at bounding box center [515, 416] width 361 height 20
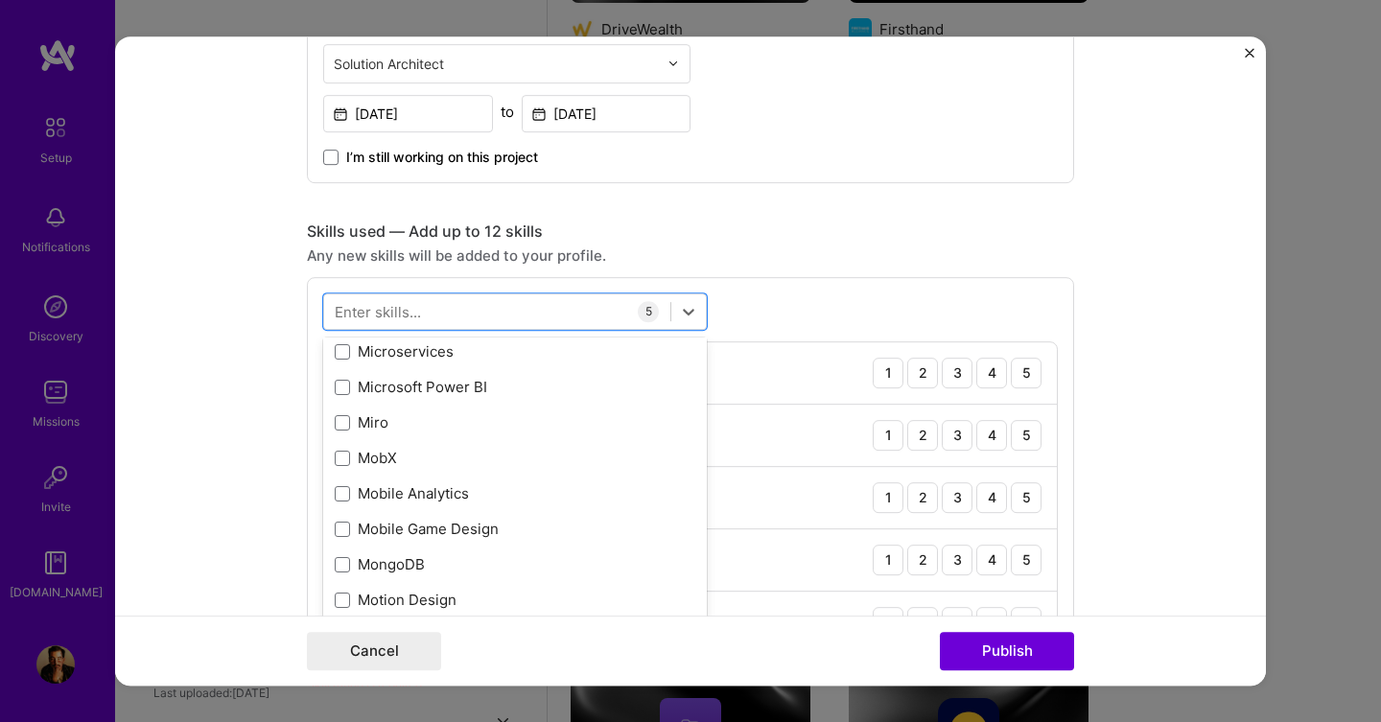
scroll to position [7308, 0]
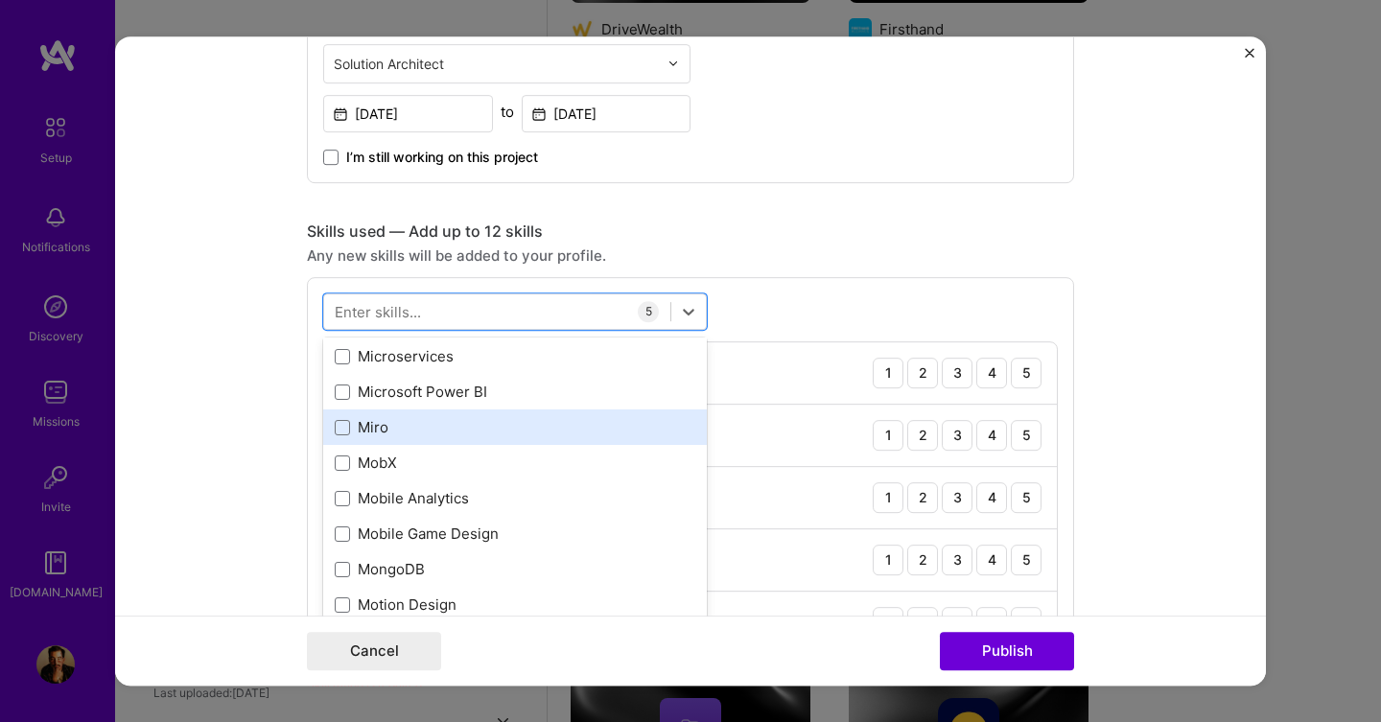
click at [448, 425] on div "Miro" at bounding box center [515, 427] width 361 height 20
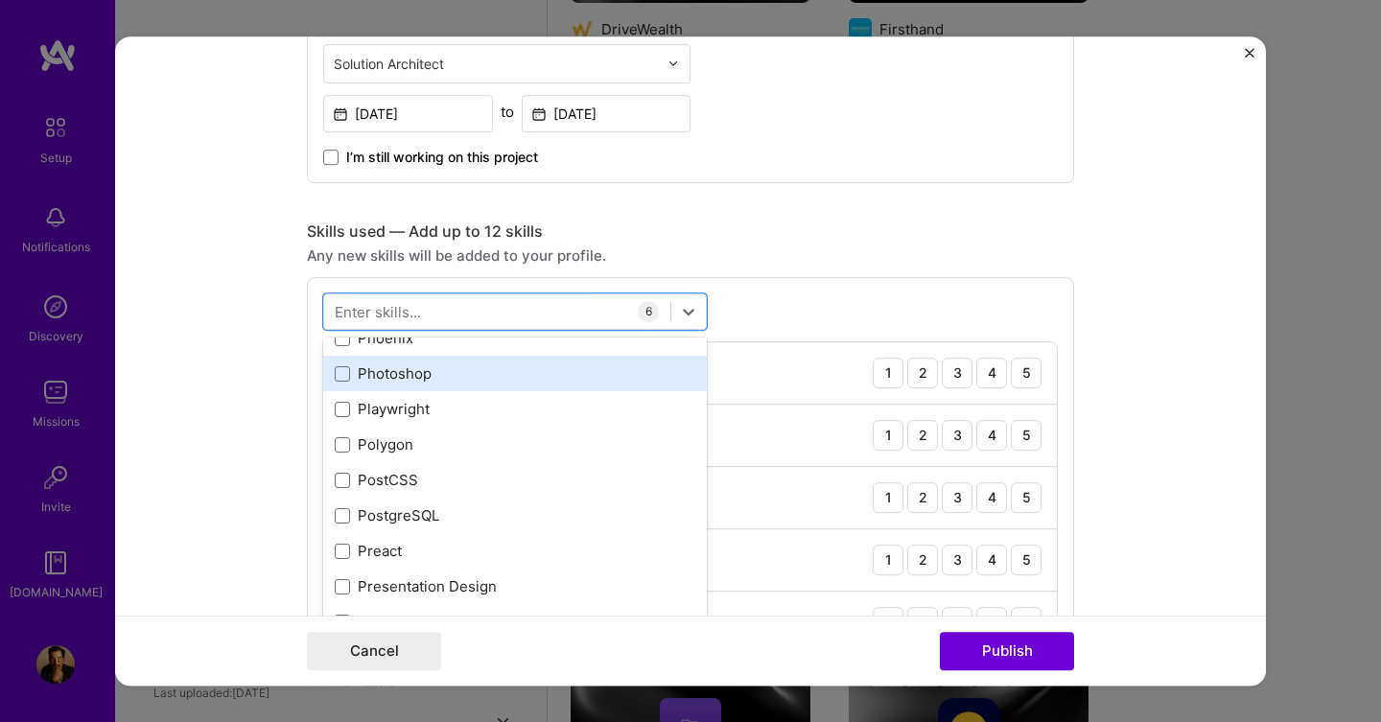
click at [444, 382] on div "Photoshop" at bounding box center [515, 374] width 361 height 20
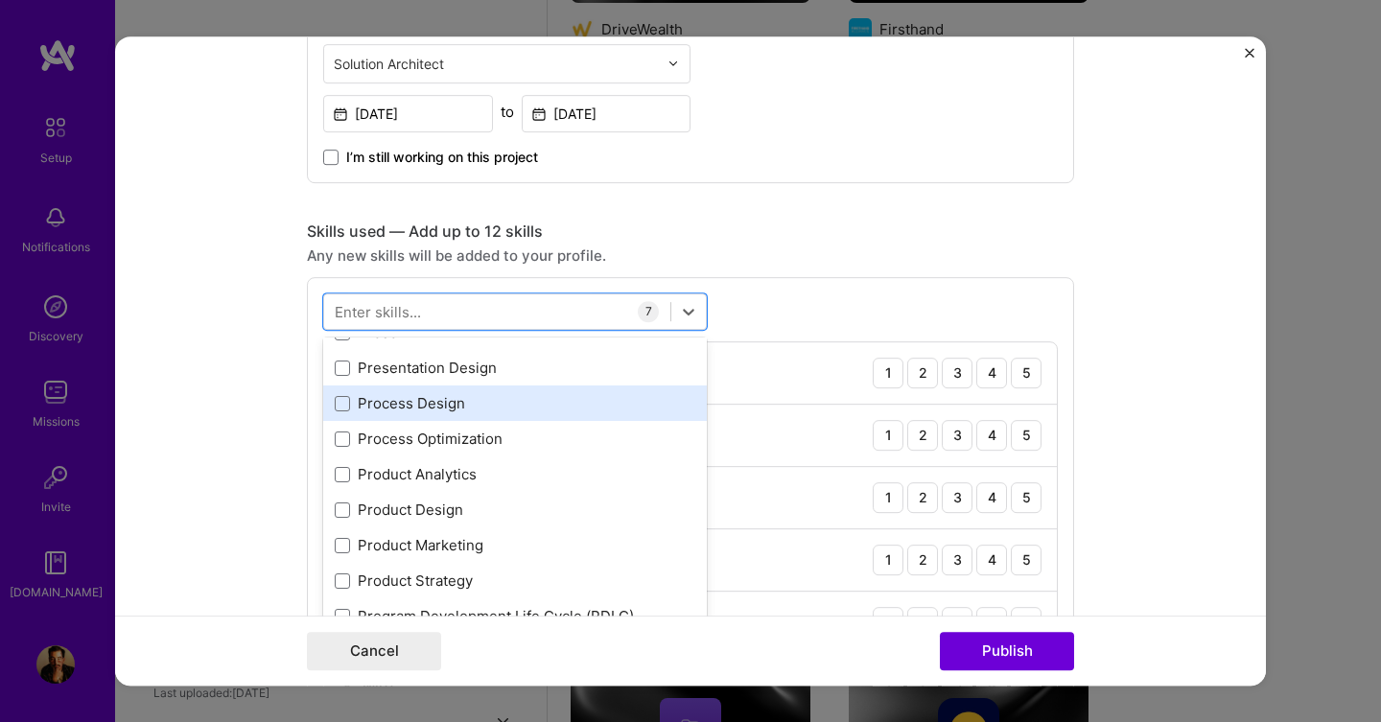
scroll to position [8715, 0]
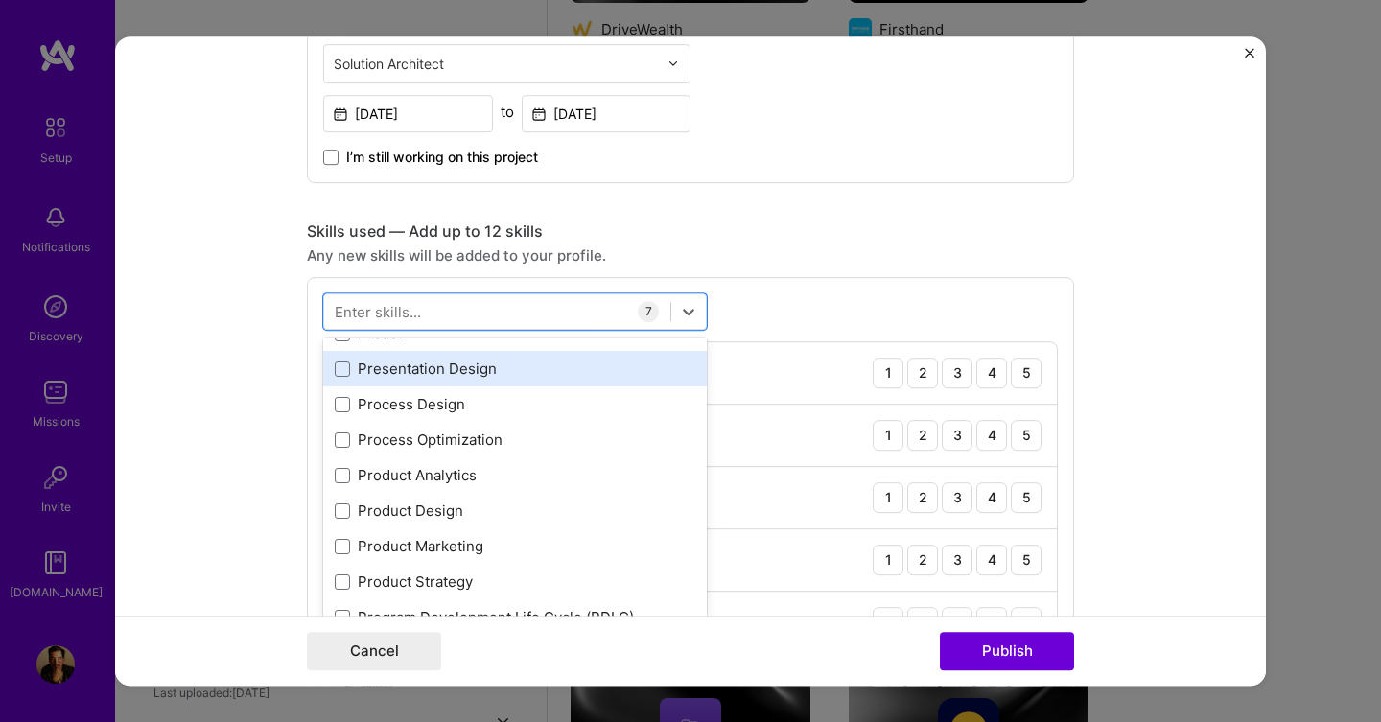
click at [450, 371] on div "Presentation Design" at bounding box center [515, 369] width 361 height 20
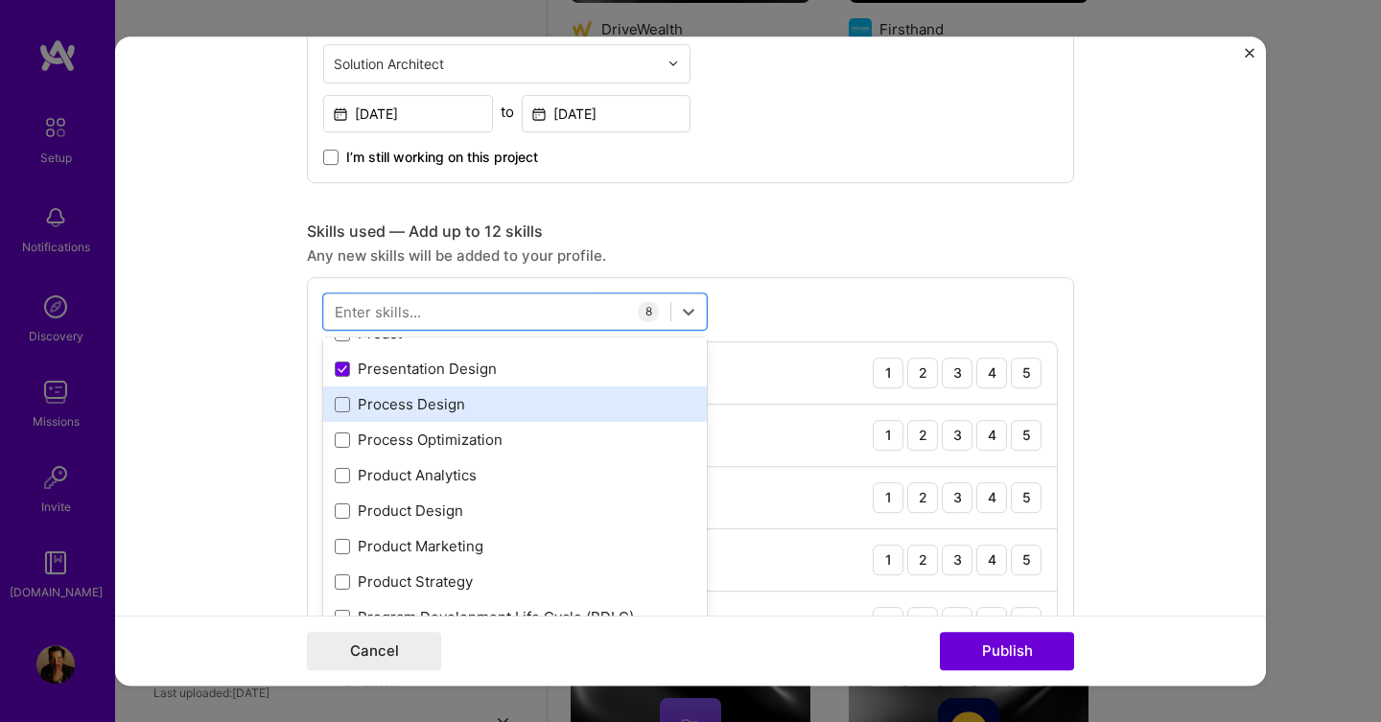
click at [438, 417] on div "Process Design" at bounding box center [515, 404] width 384 height 35
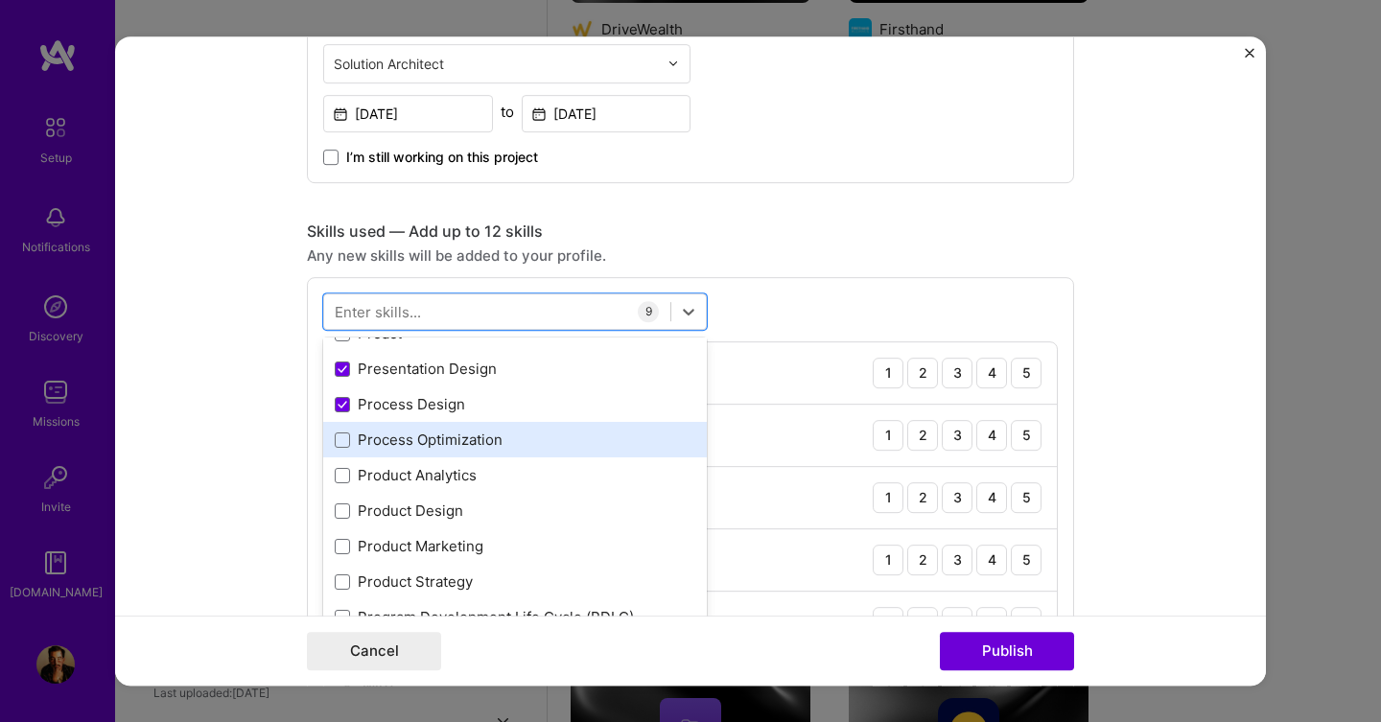
click at [444, 448] on div "Process Optimization" at bounding box center [515, 440] width 361 height 20
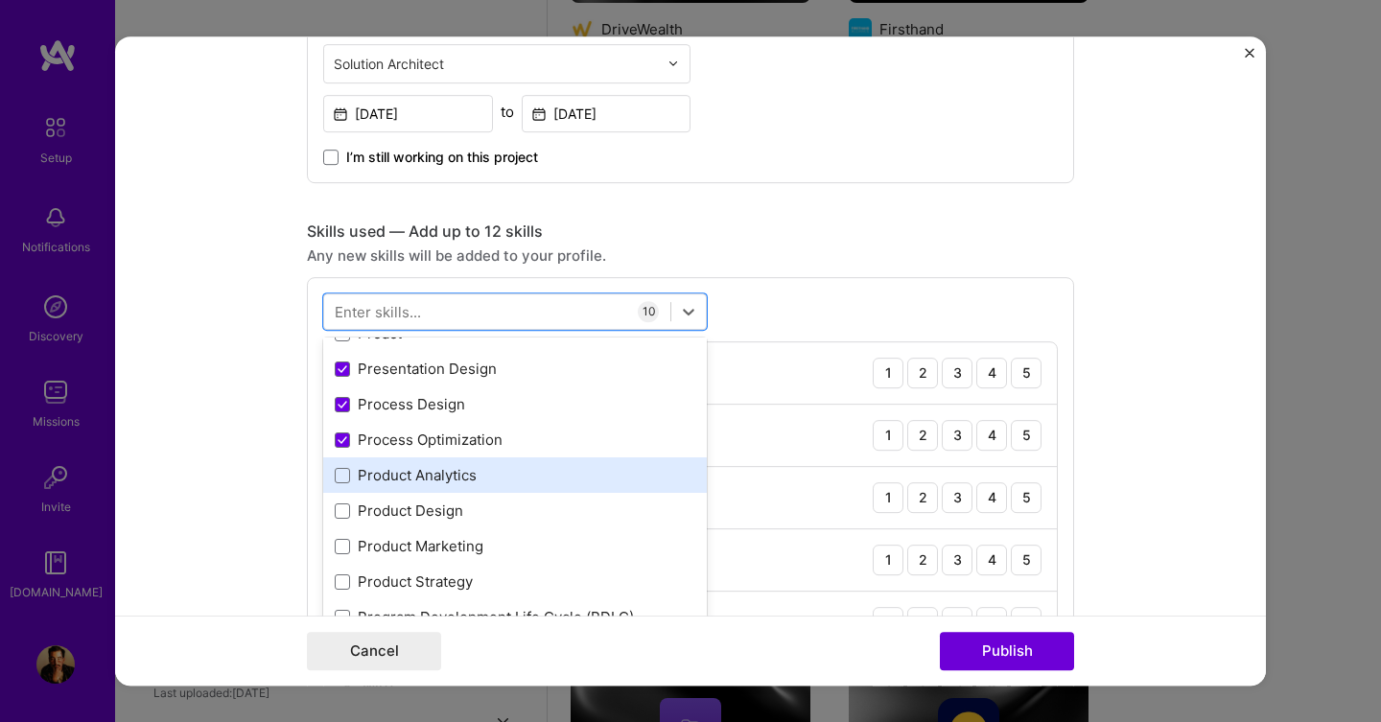
scroll to position [8721, 0]
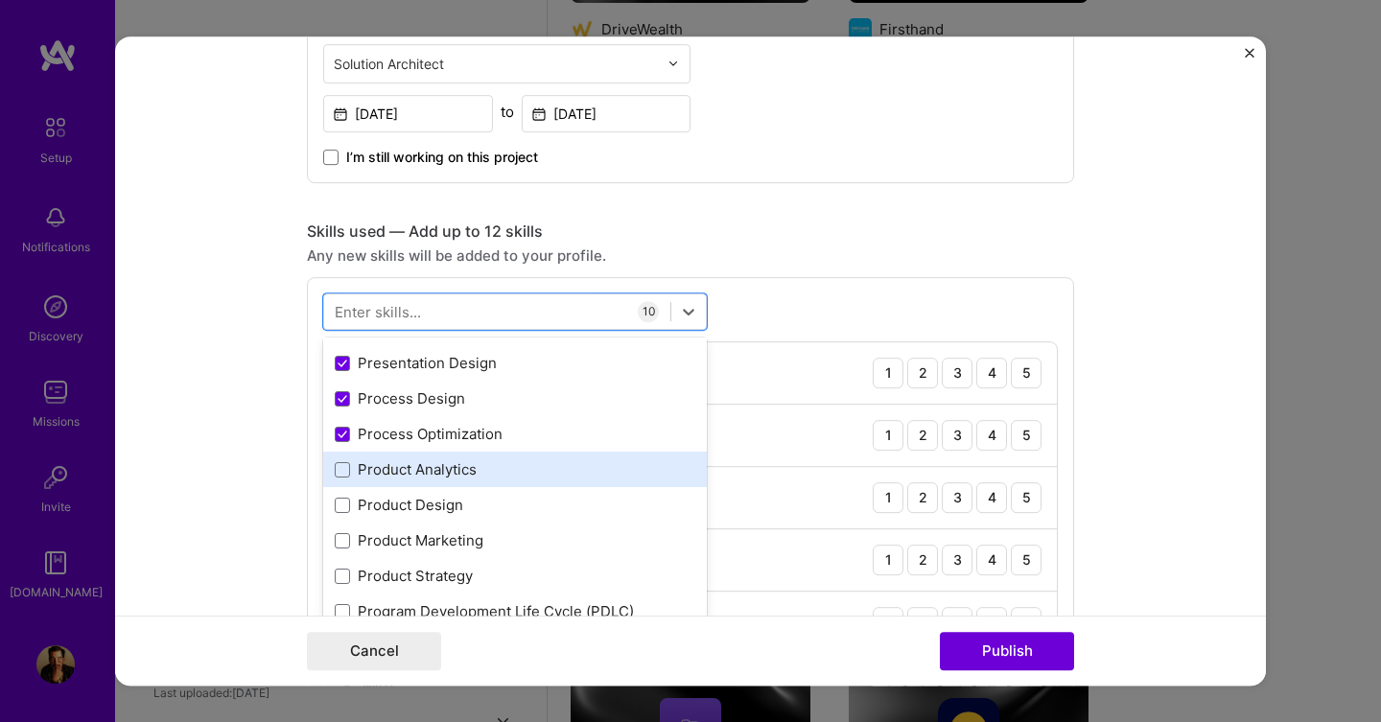
click at [438, 468] on div "Product Analytics" at bounding box center [515, 469] width 361 height 20
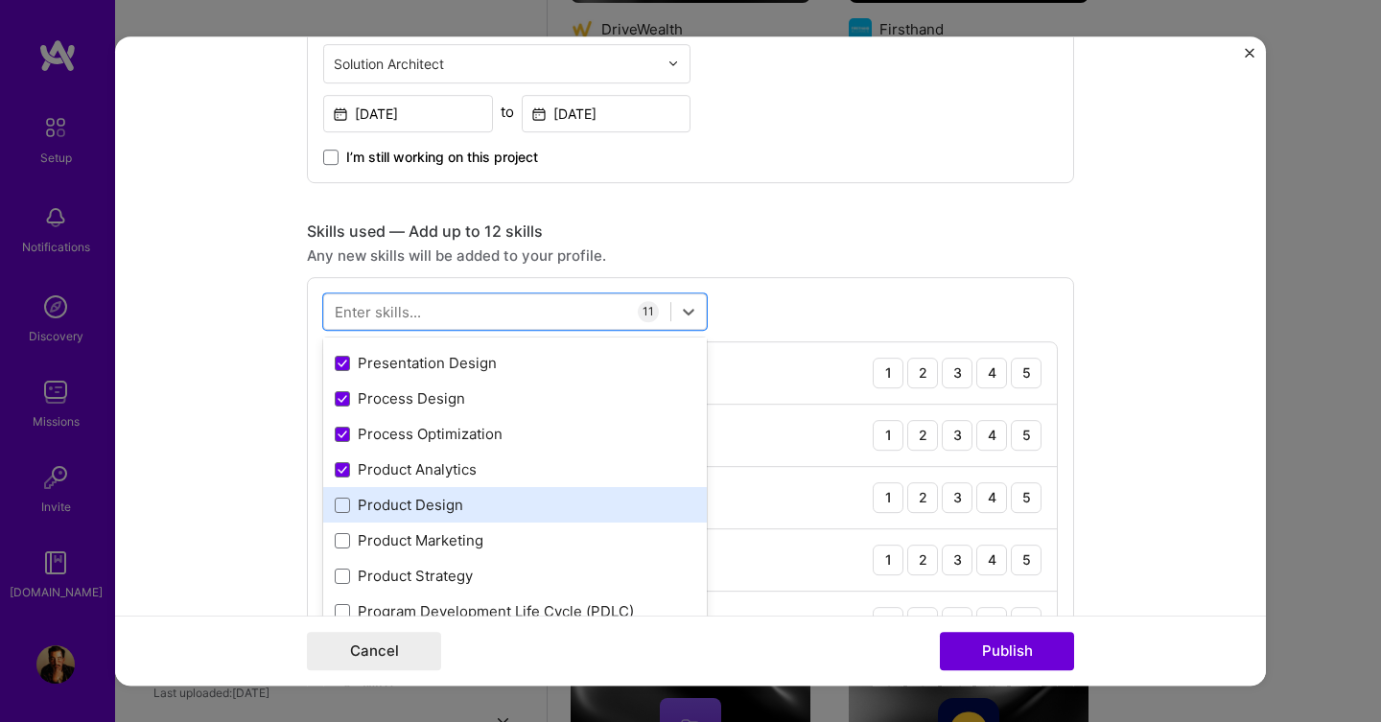
click at [438, 499] on div "Product Design" at bounding box center [515, 505] width 361 height 20
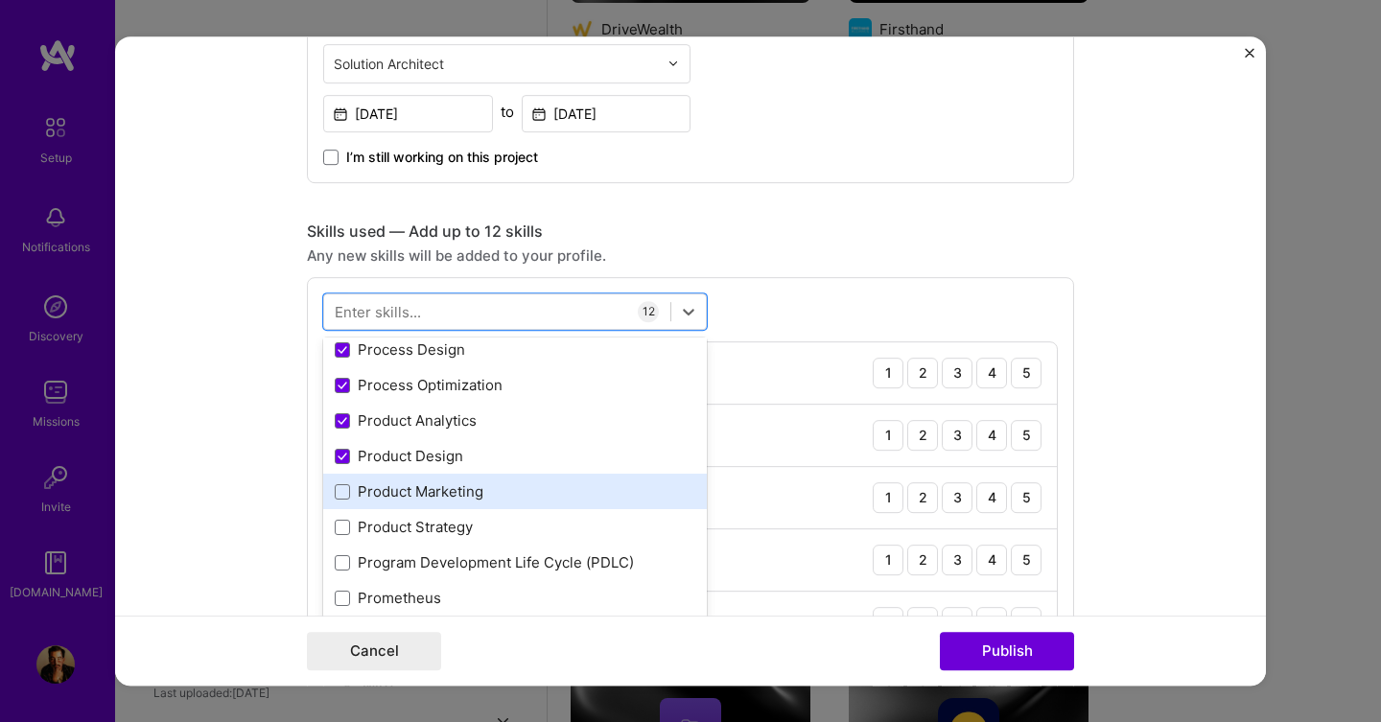
click at [451, 490] on div "Product Marketing" at bounding box center [515, 492] width 361 height 20
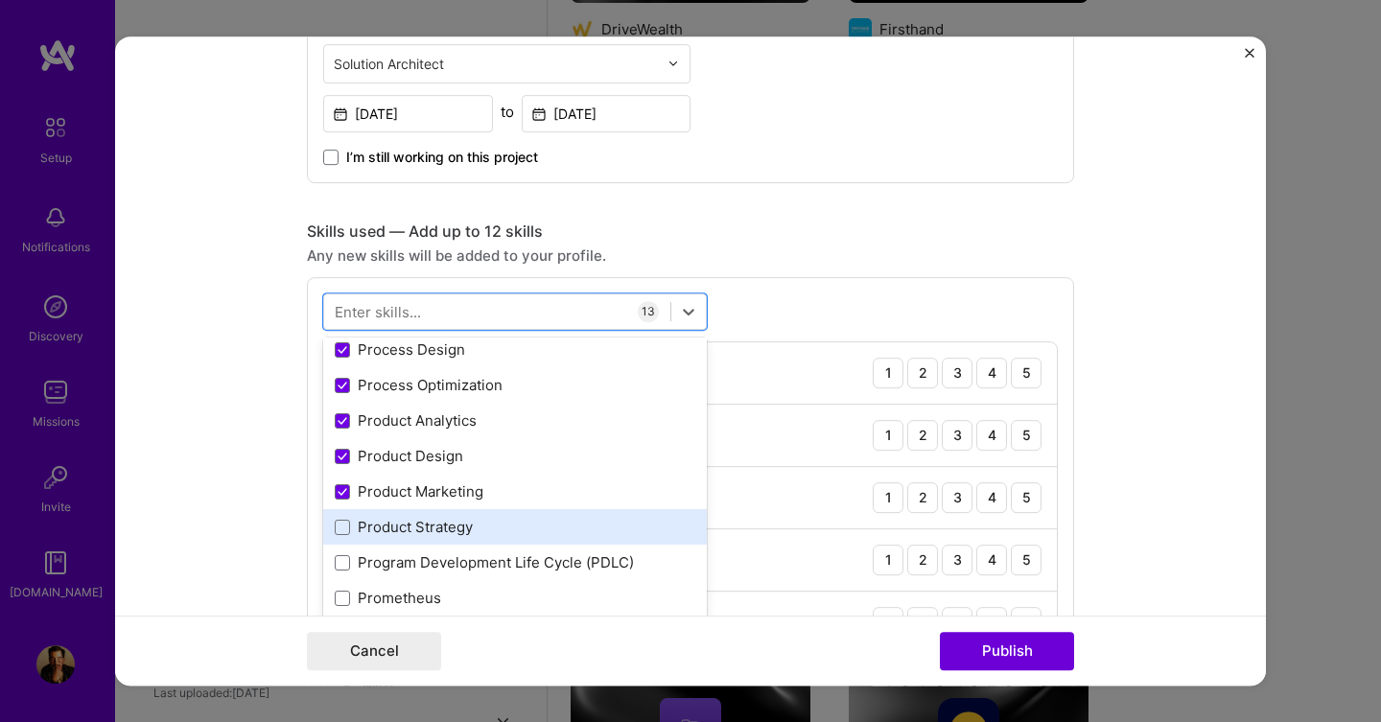
click at [450, 534] on div "Product Strategy" at bounding box center [515, 527] width 361 height 20
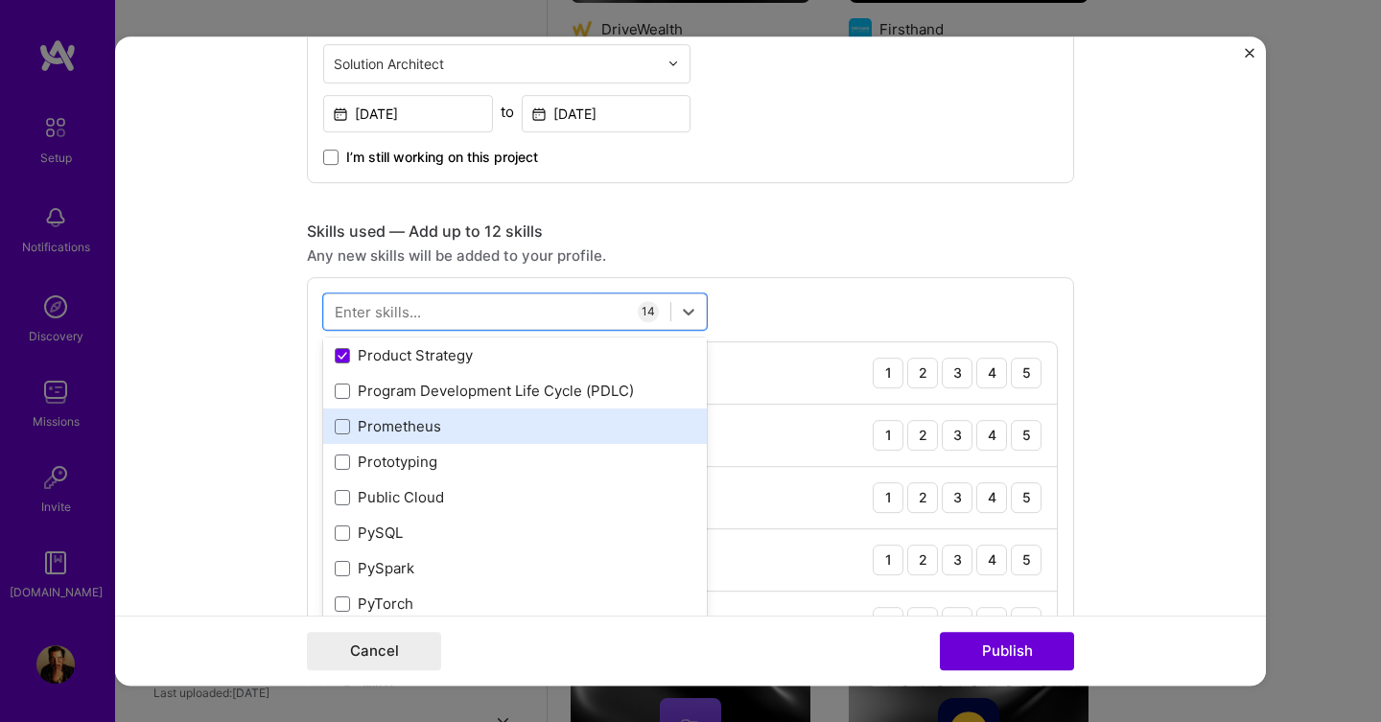
scroll to position [8947, 0]
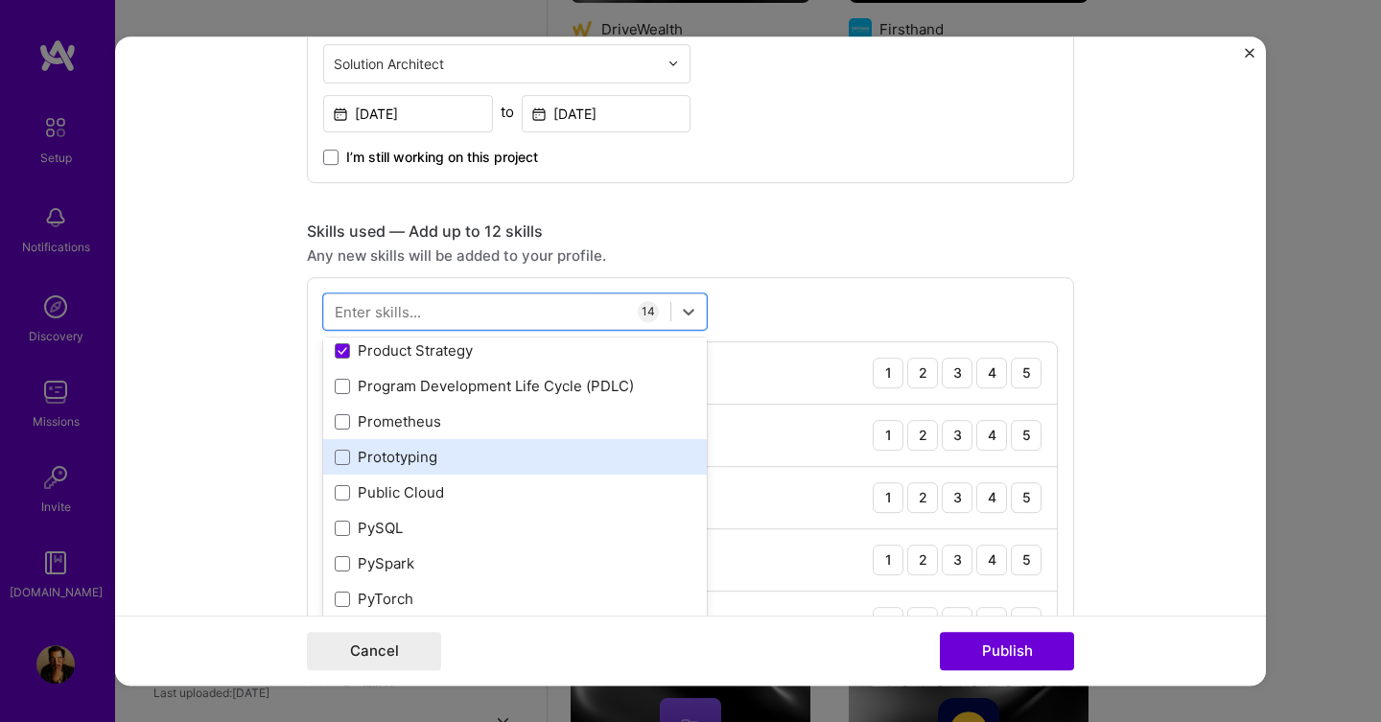
click at [418, 451] on div "Prototyping" at bounding box center [515, 457] width 361 height 20
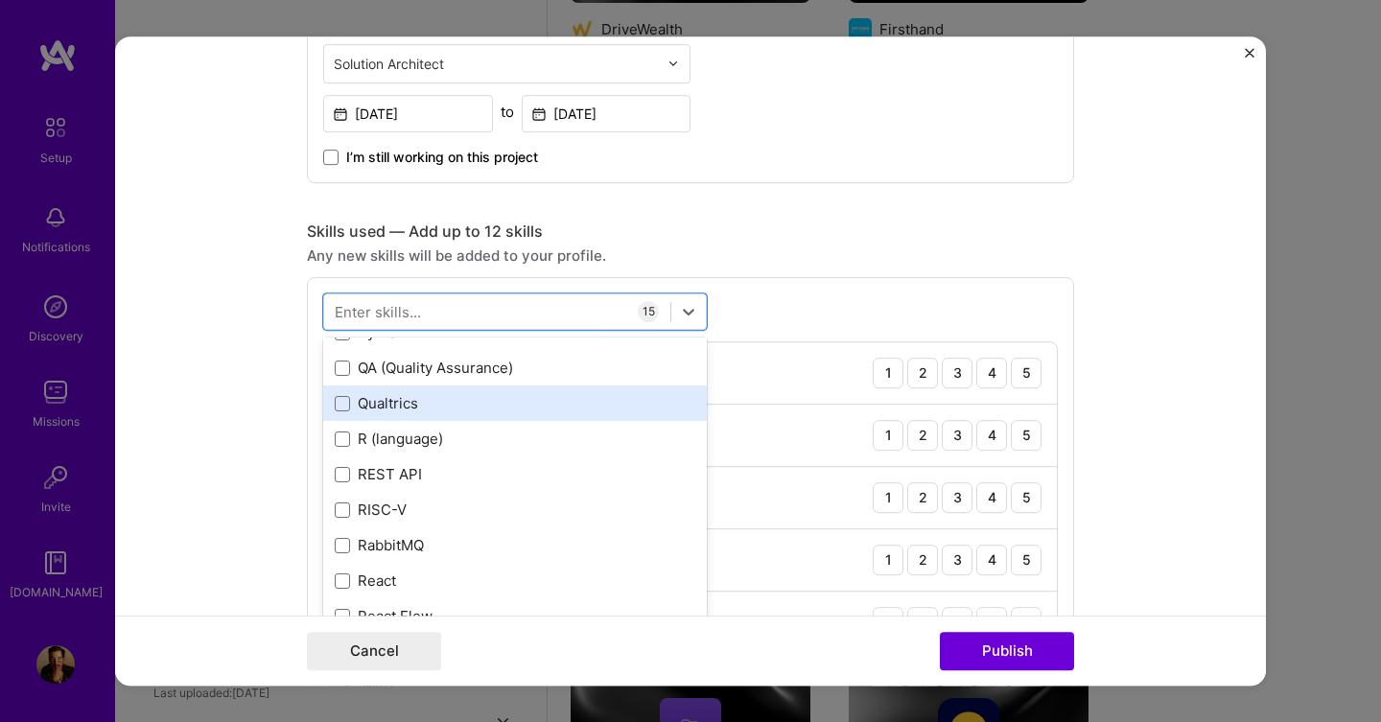
click at [423, 408] on div "Qualtrics" at bounding box center [515, 403] width 361 height 20
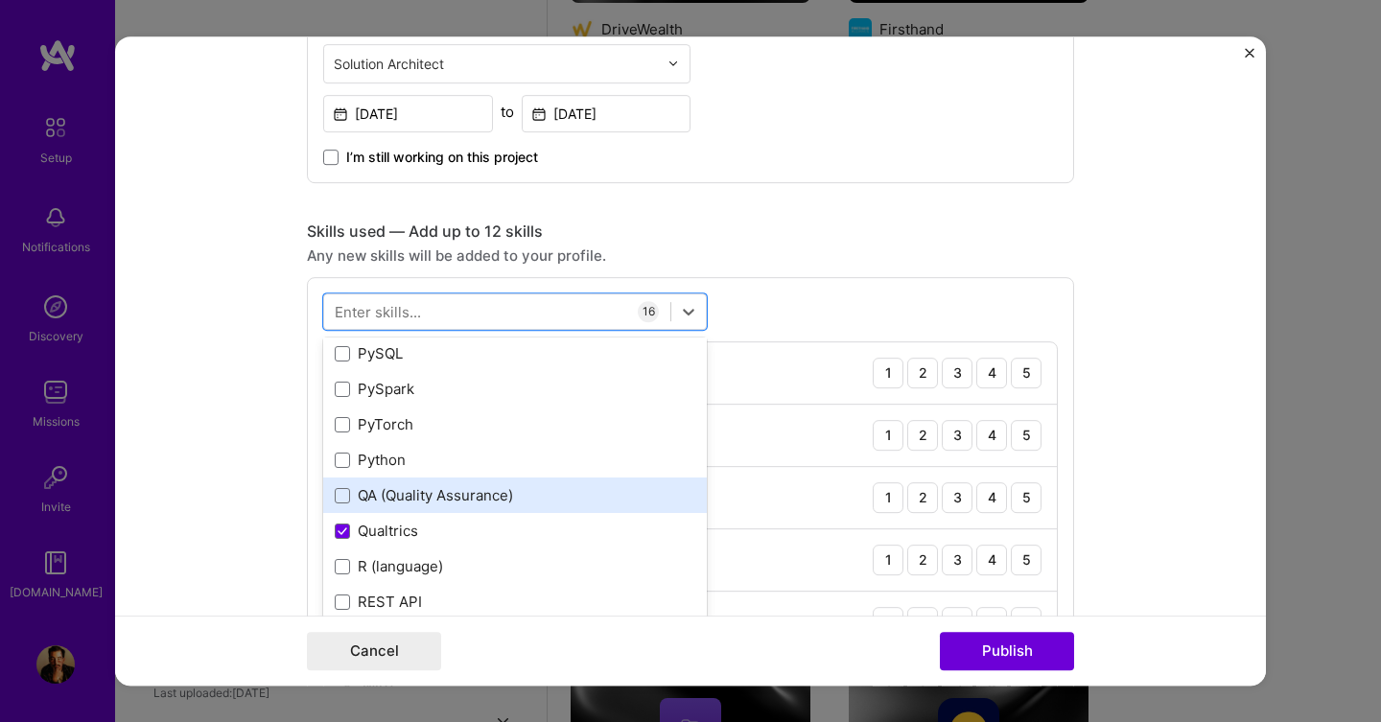
click at [442, 496] on div "QA (Quality Assurance)" at bounding box center [515, 495] width 361 height 20
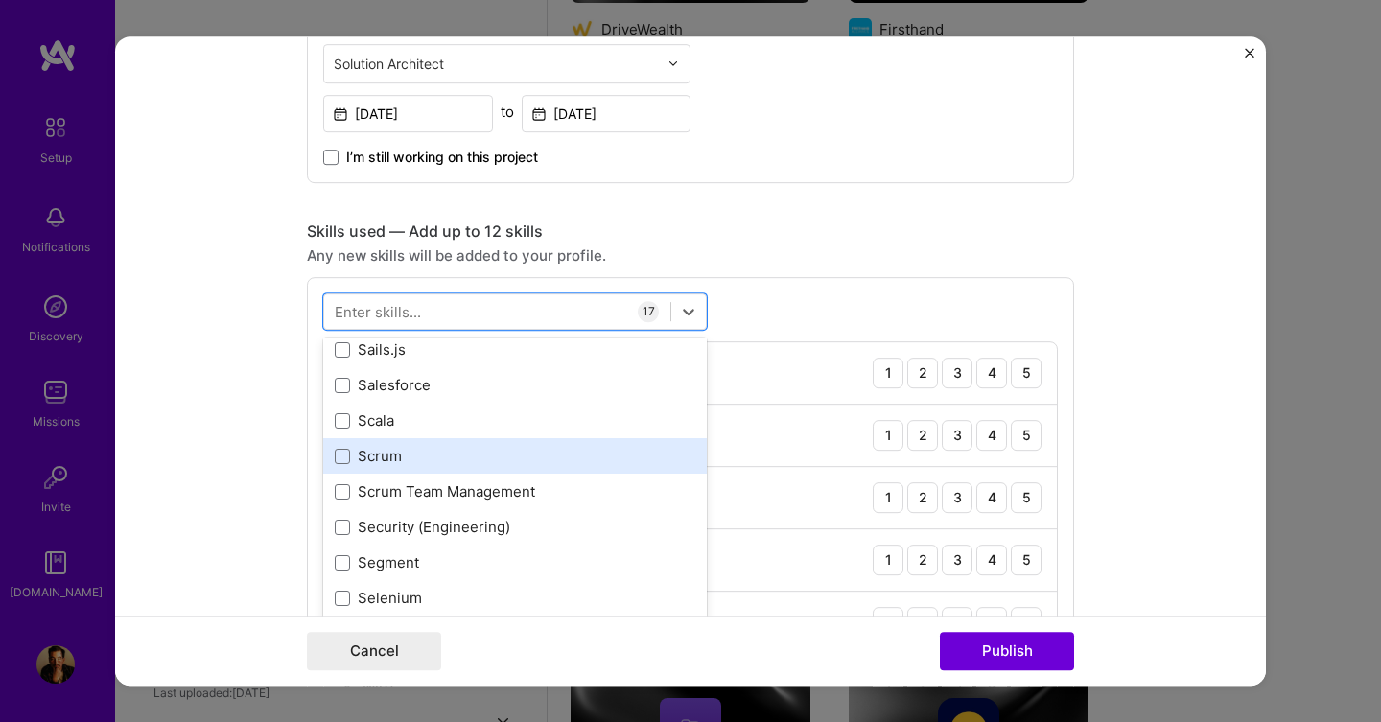
click at [398, 453] on div "Scrum" at bounding box center [515, 456] width 361 height 20
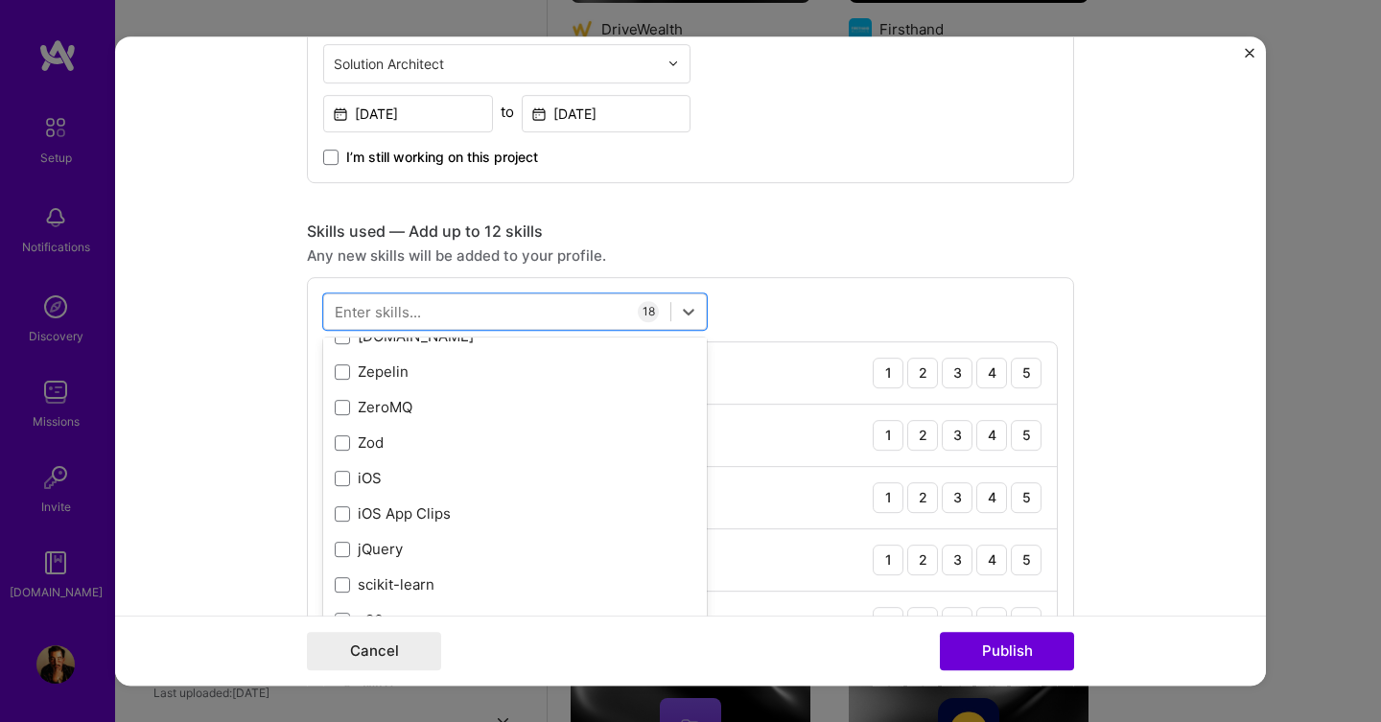
scroll to position [13174, 0]
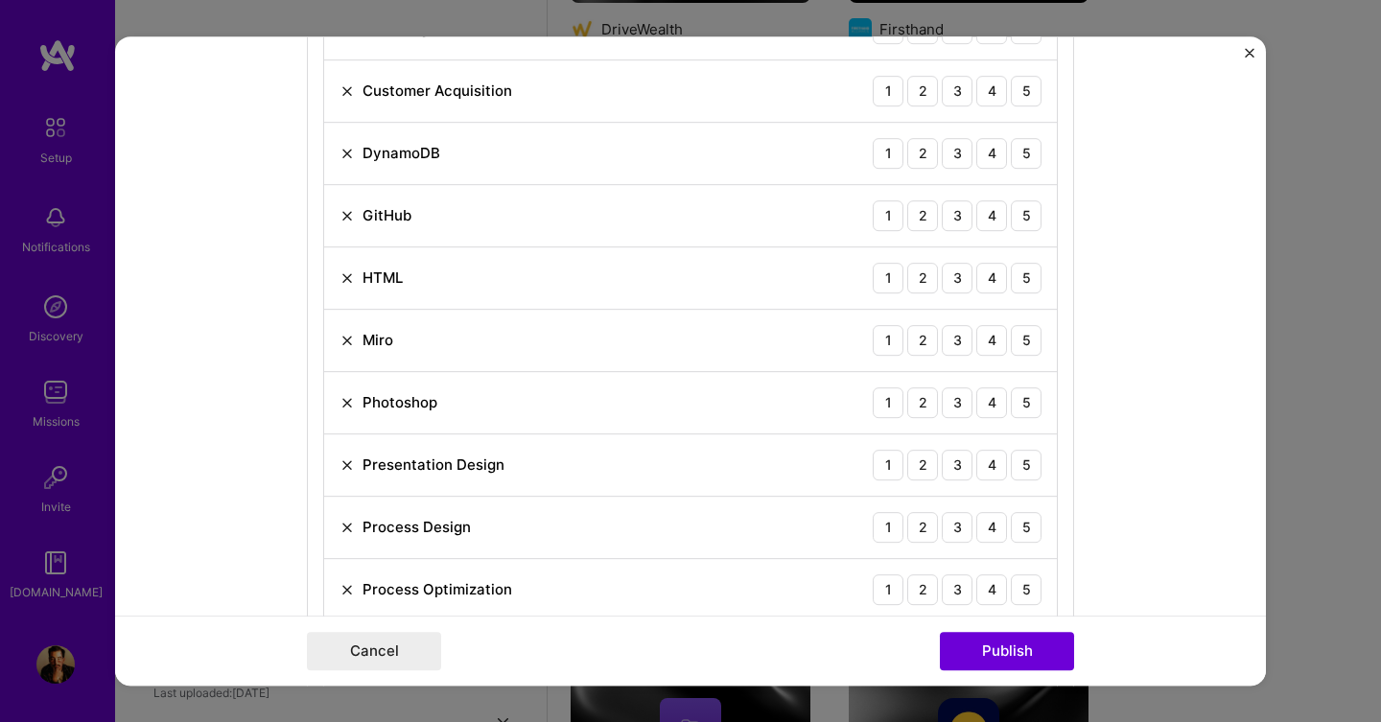
scroll to position [1122, 0]
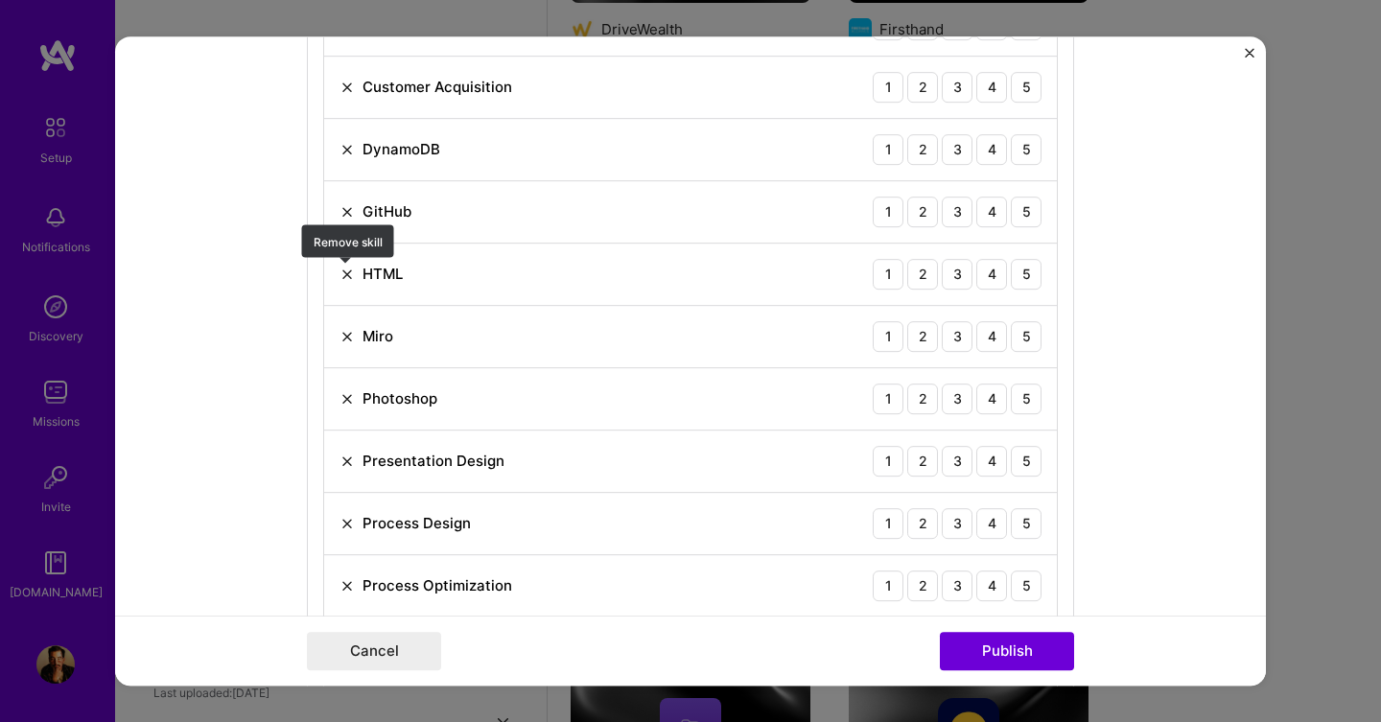
click at [345, 276] on img at bounding box center [347, 274] width 15 height 15
click at [342, 272] on img at bounding box center [347, 274] width 15 height 15
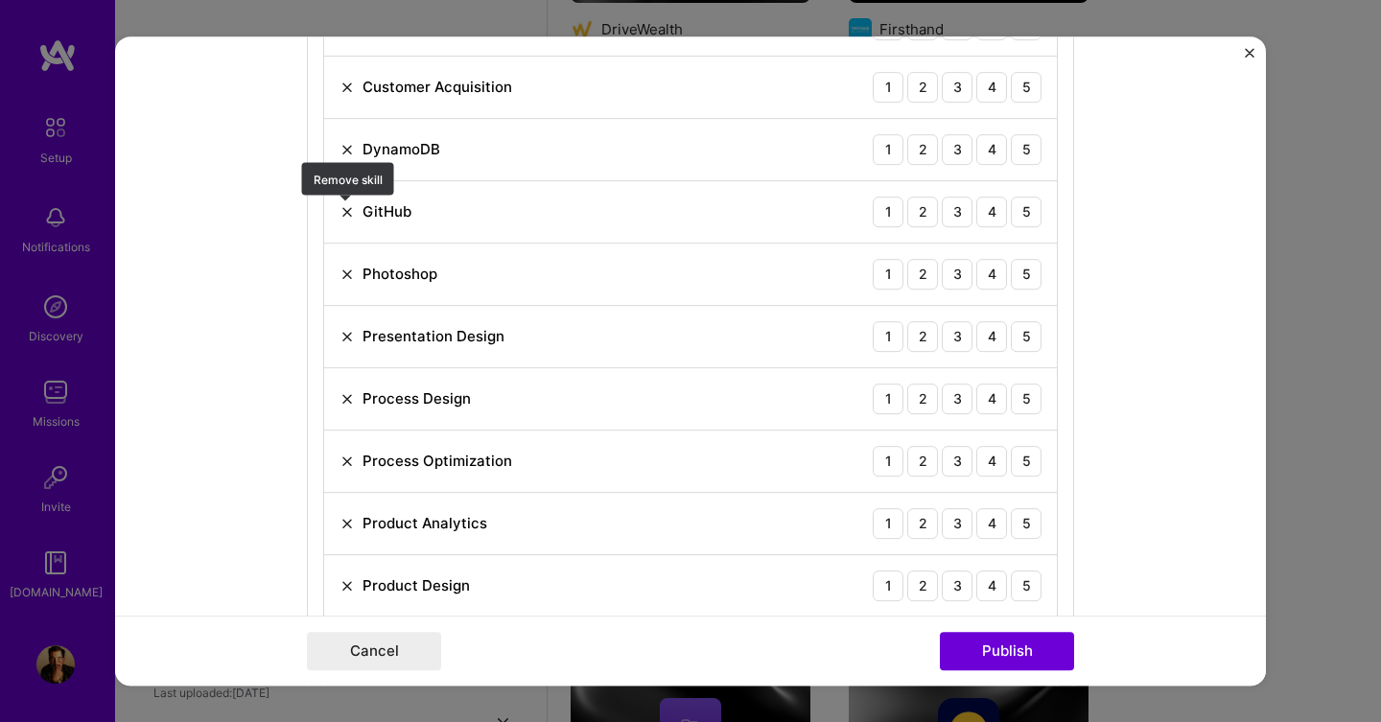
click at [348, 208] on img at bounding box center [347, 211] width 15 height 15
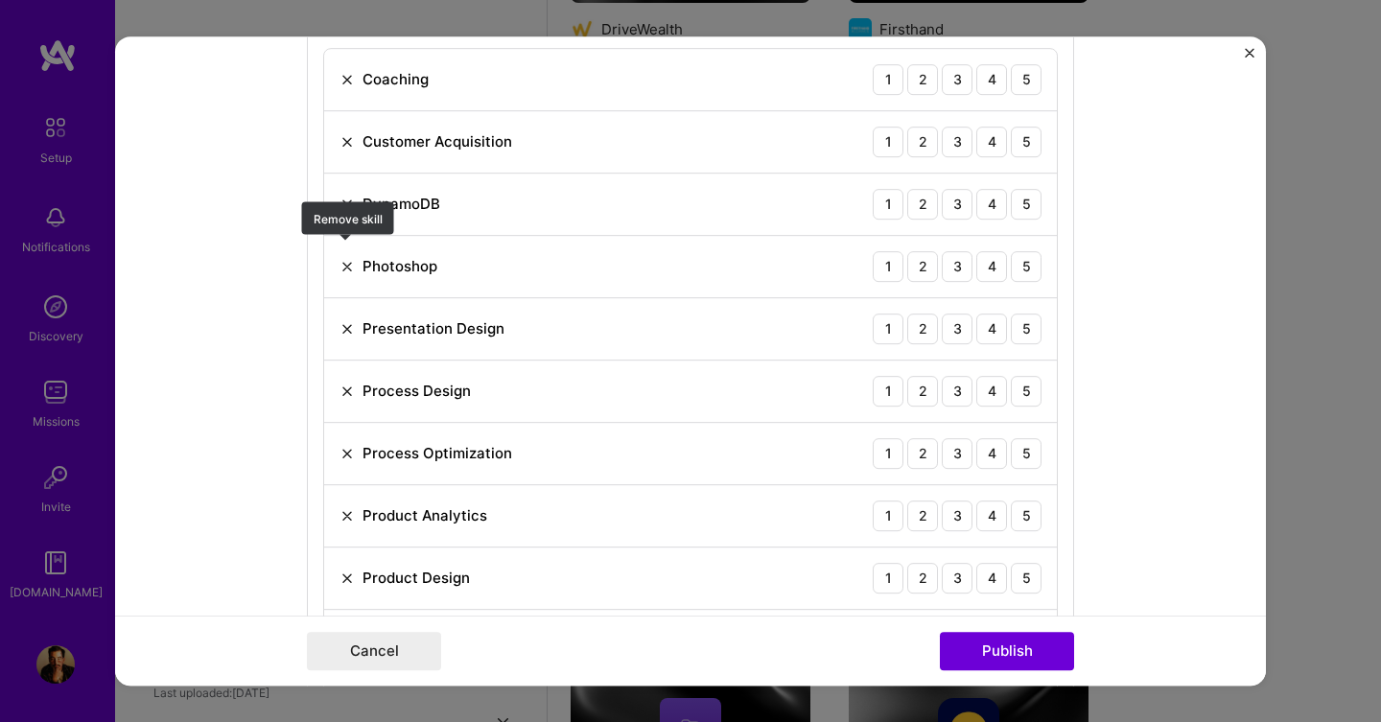
scroll to position [1045, 0]
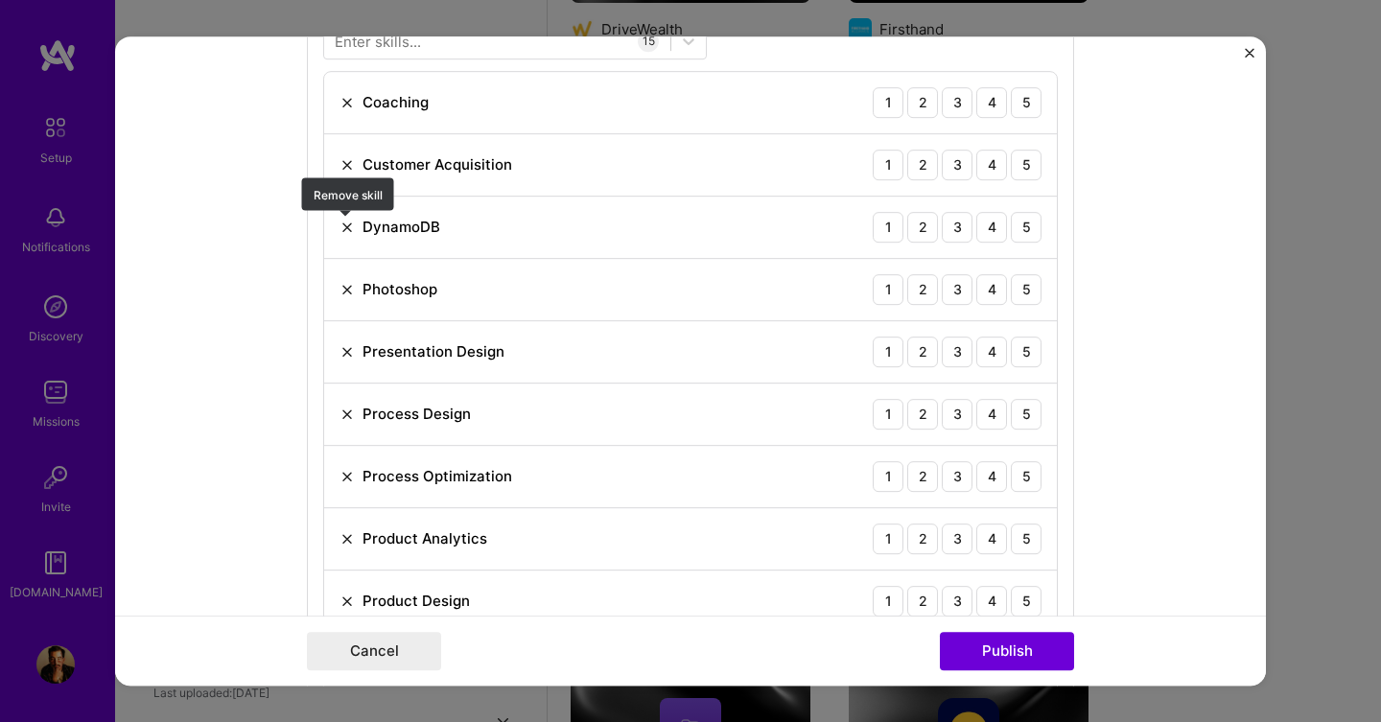
click at [347, 223] on img at bounding box center [347, 227] width 15 height 15
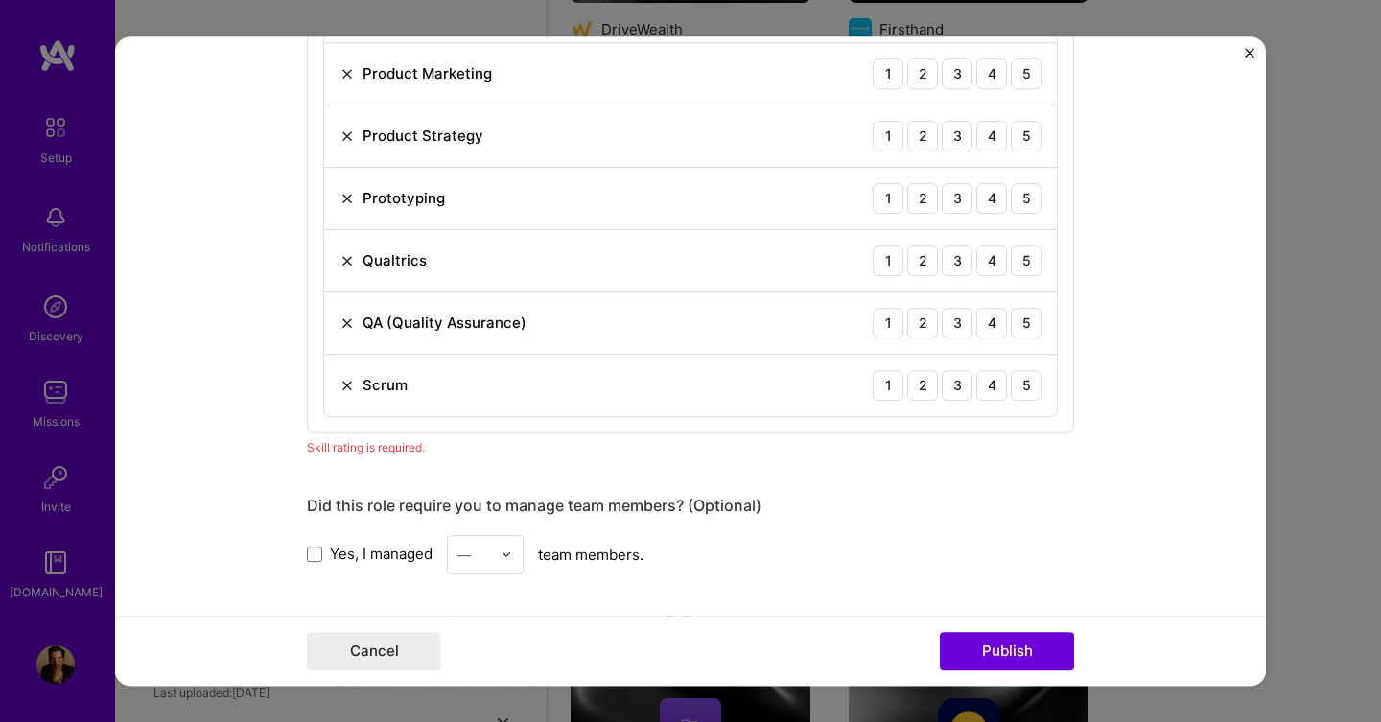
scroll to position [1517, 0]
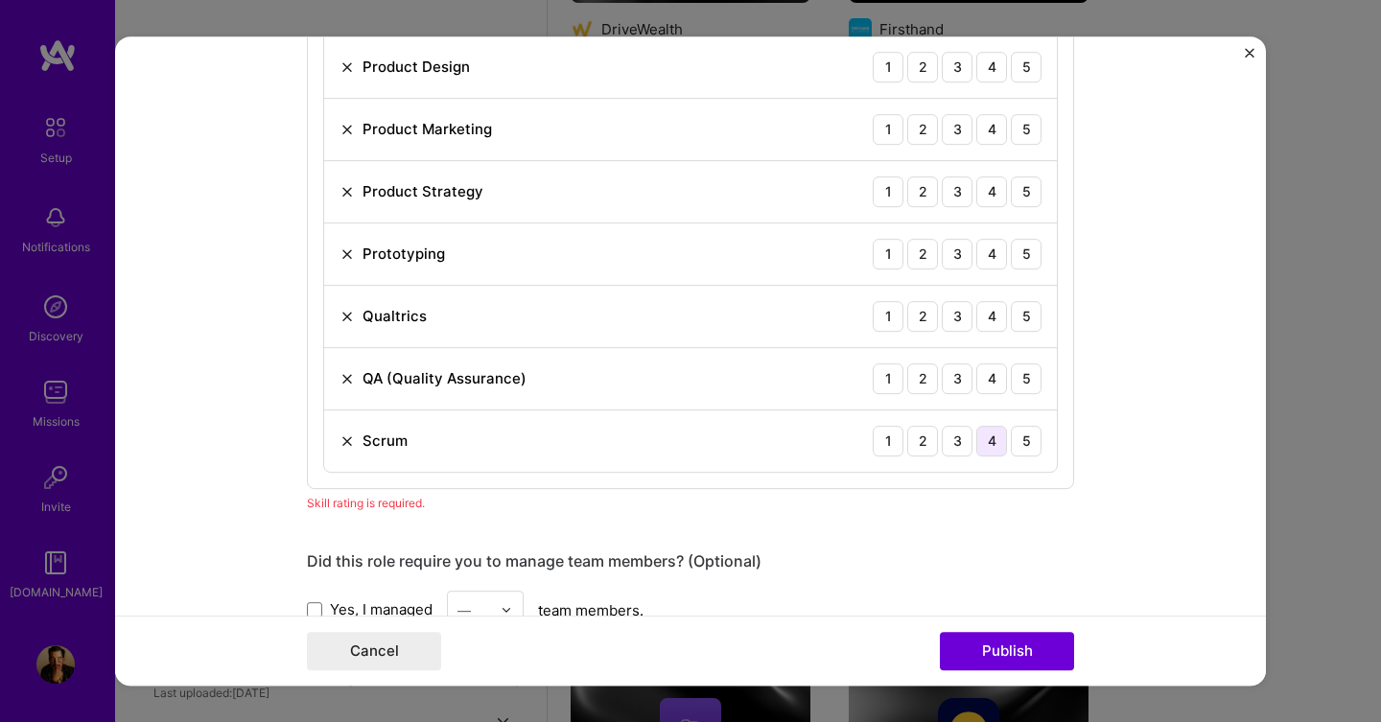
click at [991, 446] on div "4" at bounding box center [991, 441] width 31 height 31
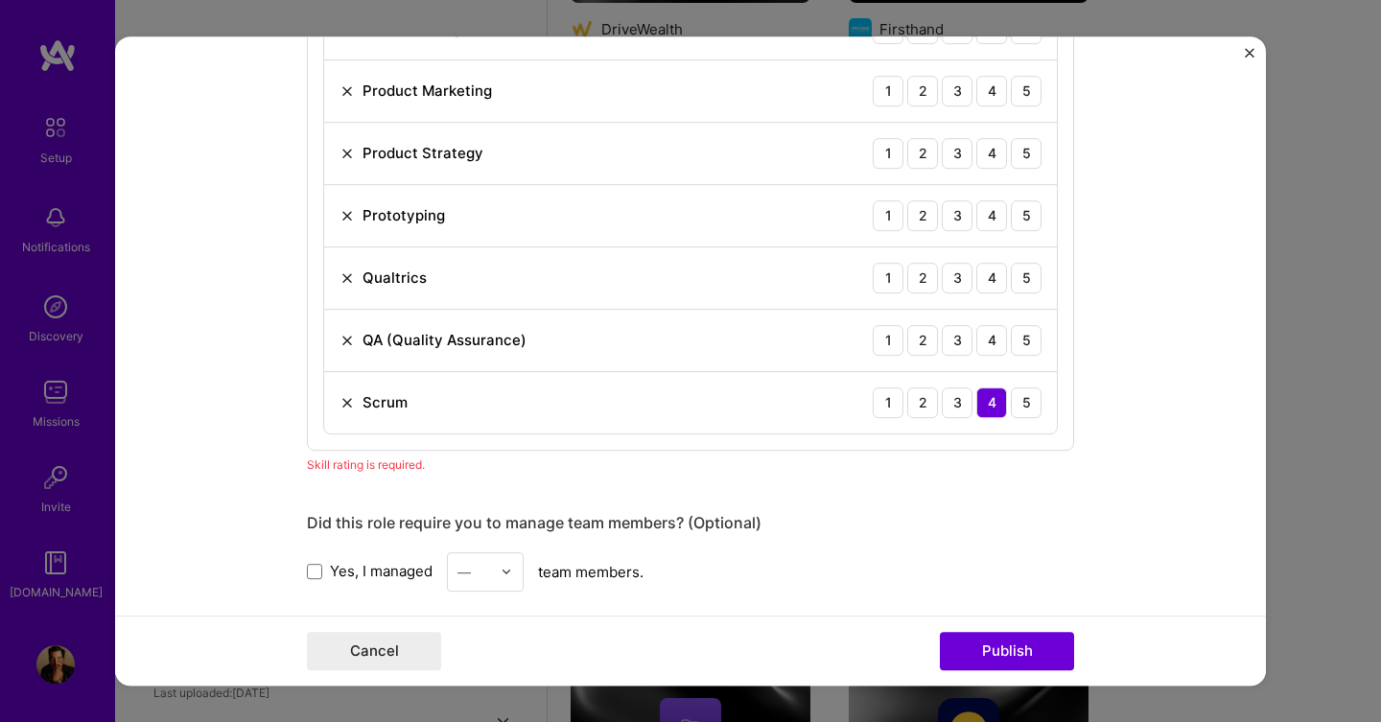
scroll to position [1551, 0]
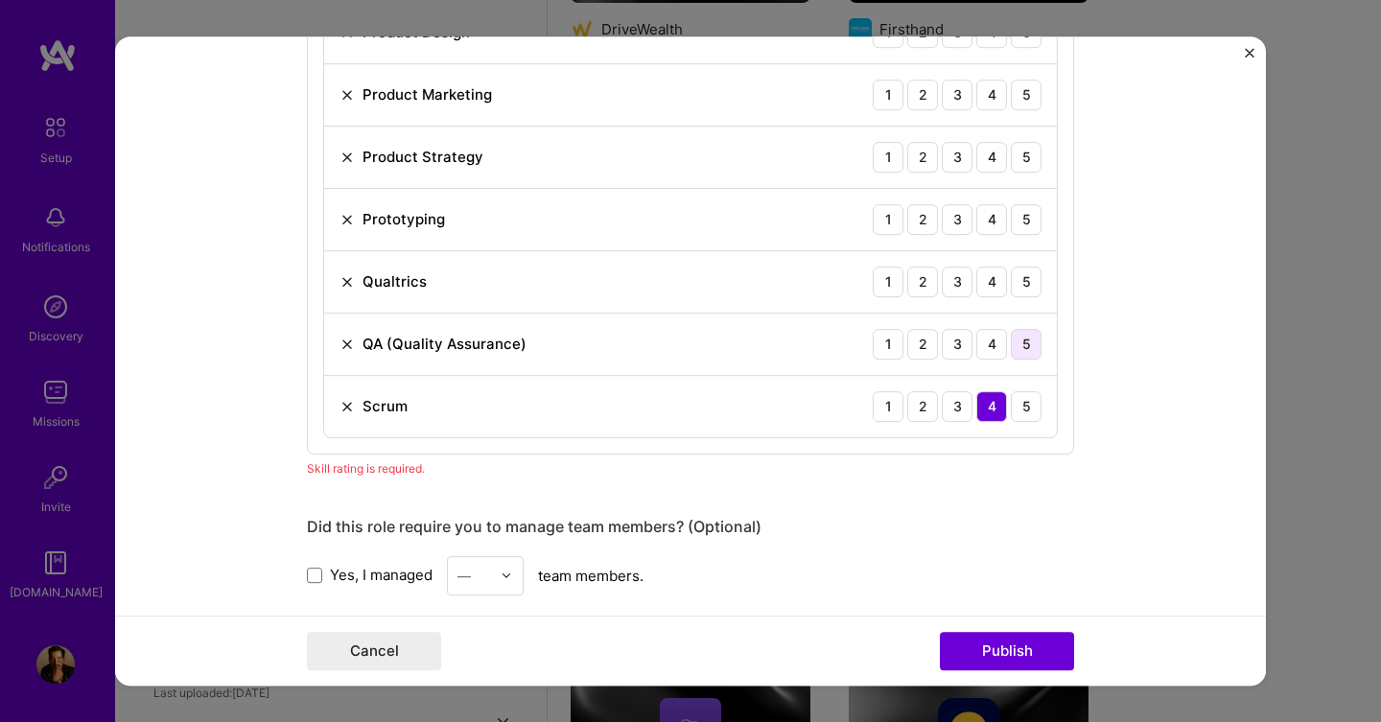
click at [1021, 345] on div "5" at bounding box center [1026, 344] width 31 height 31
click at [349, 290] on div "Qualtrics" at bounding box center [383, 281] width 87 height 20
click at [349, 284] on img at bounding box center [347, 281] width 15 height 15
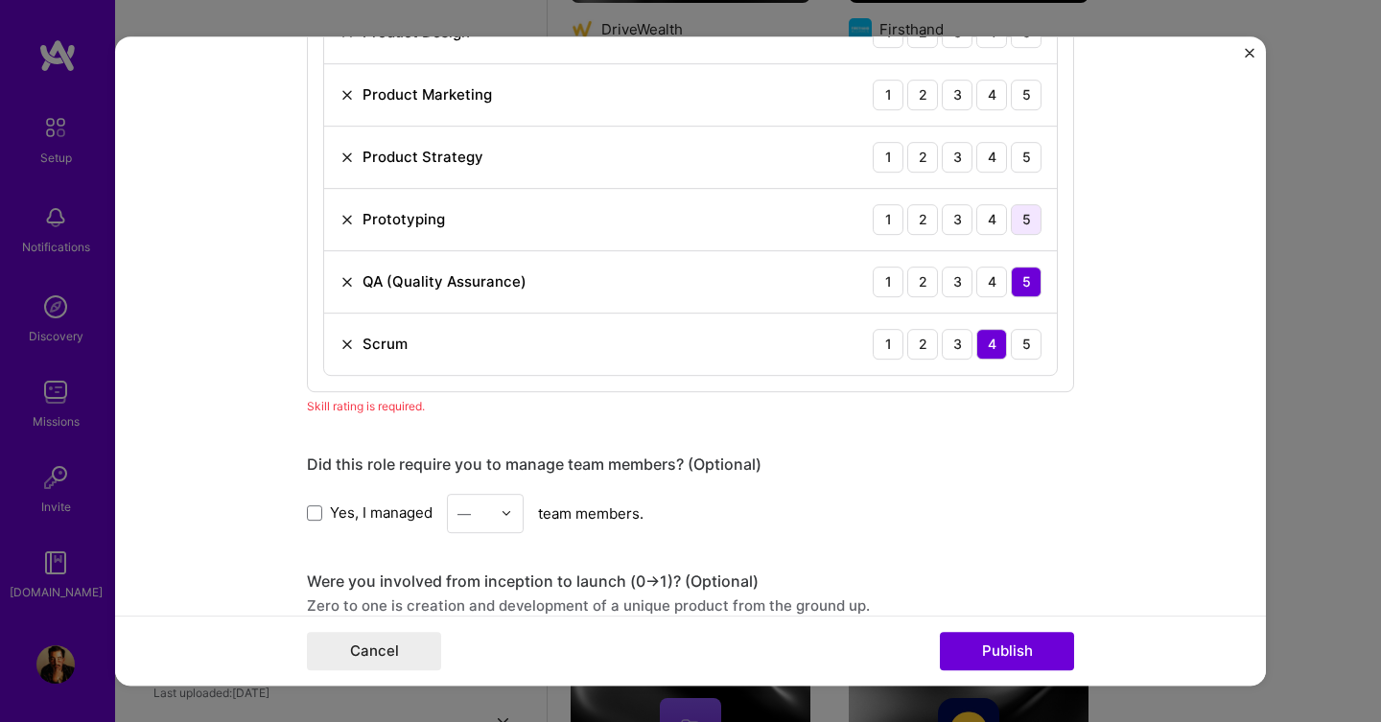
click at [1036, 207] on div "5" at bounding box center [1026, 219] width 31 height 31
click at [1033, 165] on div "5" at bounding box center [1026, 157] width 31 height 31
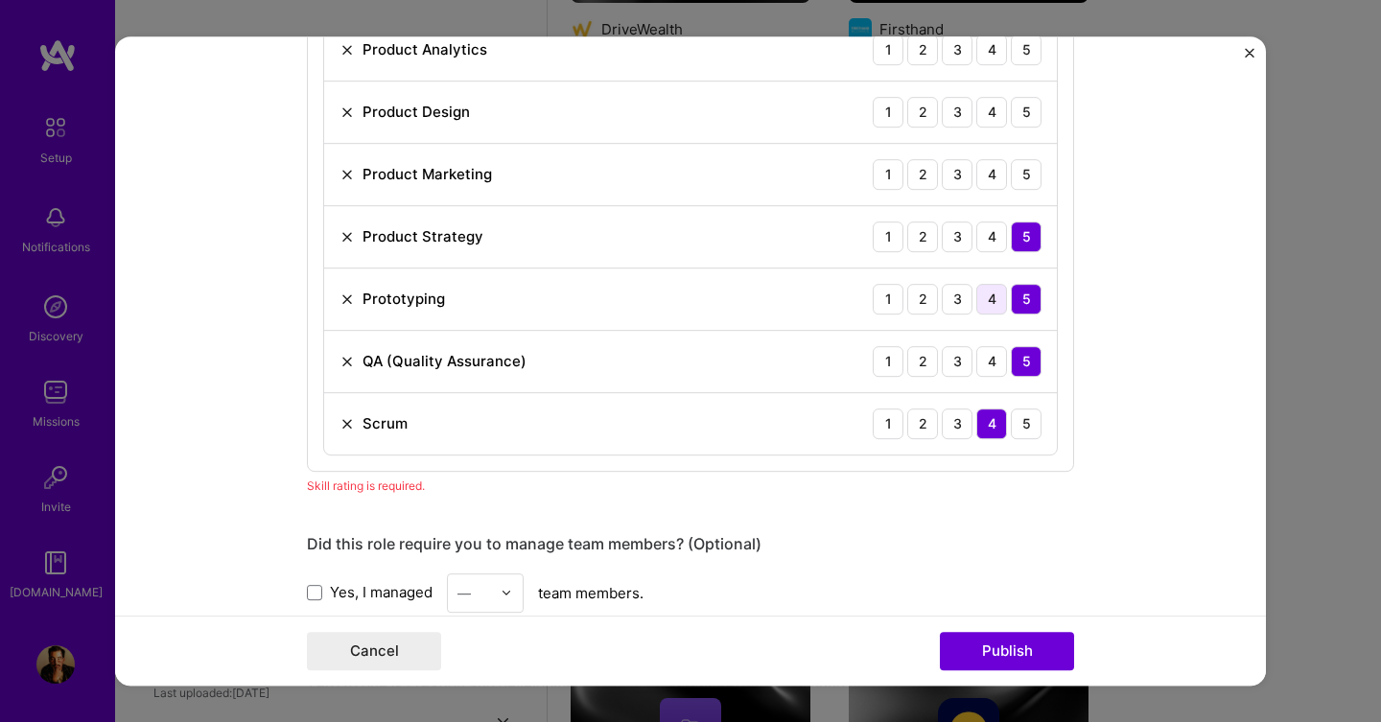
scroll to position [1440, 0]
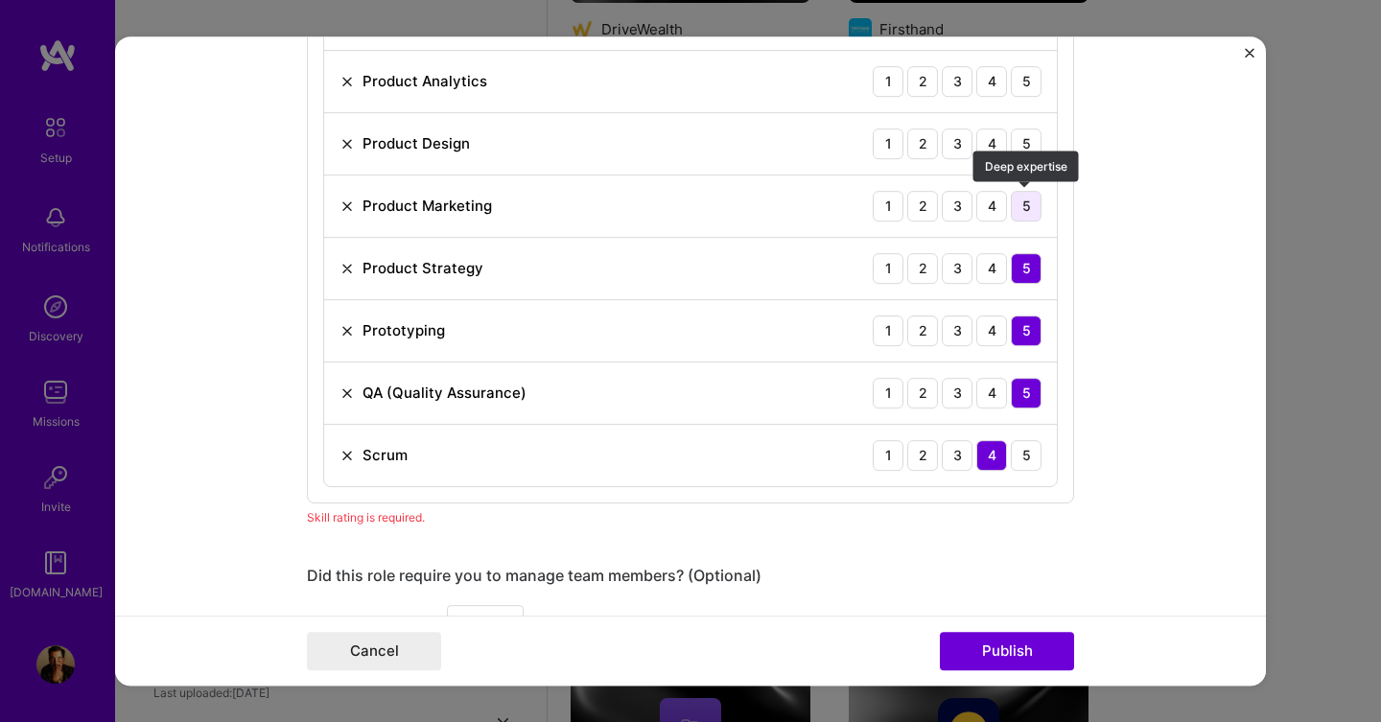
click at [1031, 194] on div "5" at bounding box center [1026, 206] width 31 height 31
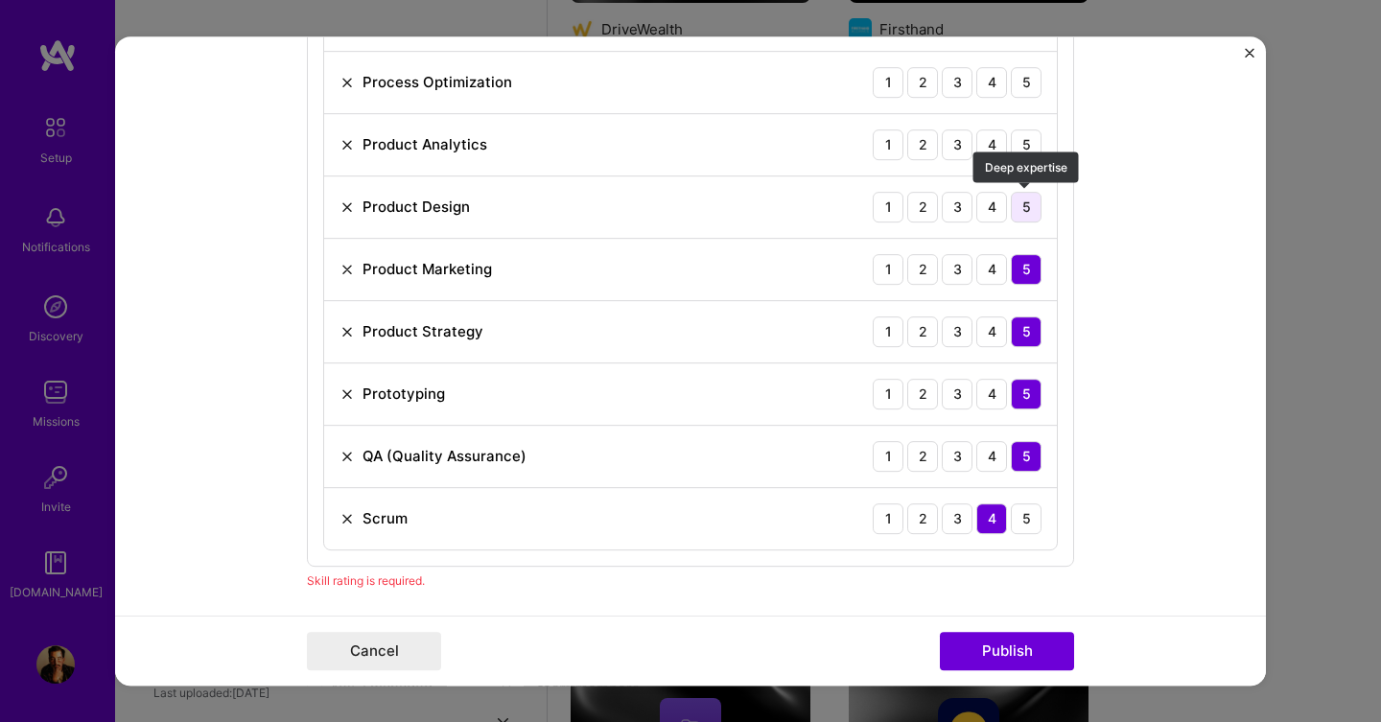
click at [1028, 202] on div "5" at bounding box center [1026, 207] width 31 height 31
click at [1027, 149] on div "5" at bounding box center [1026, 144] width 31 height 31
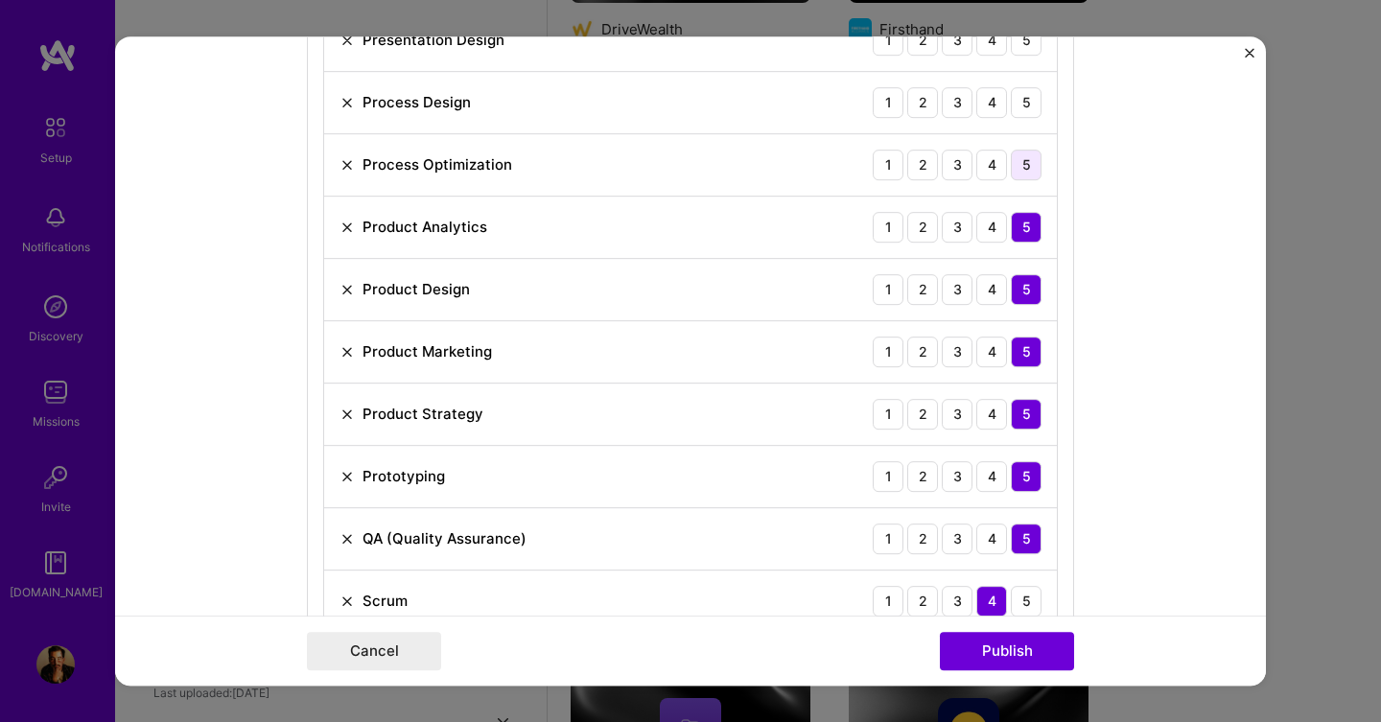
click at [1025, 163] on div "5" at bounding box center [1026, 165] width 31 height 31
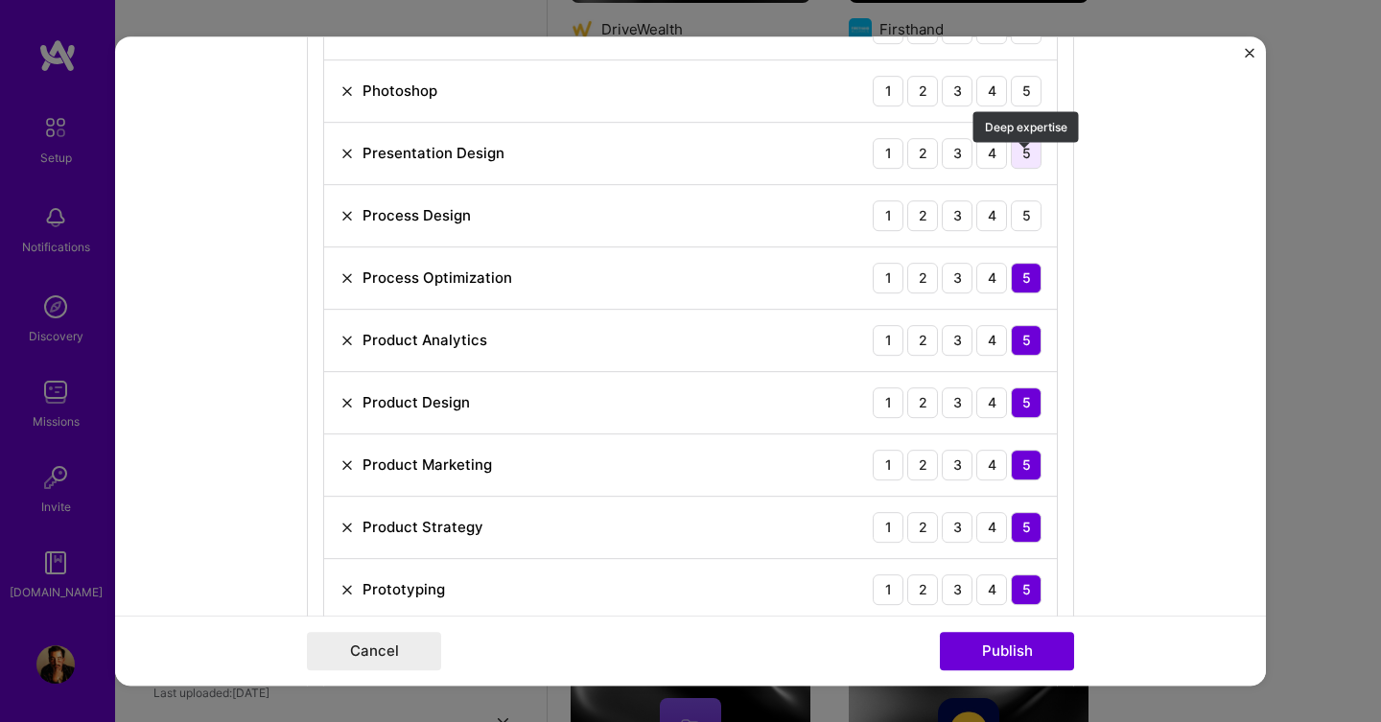
scroll to position [1167, 0]
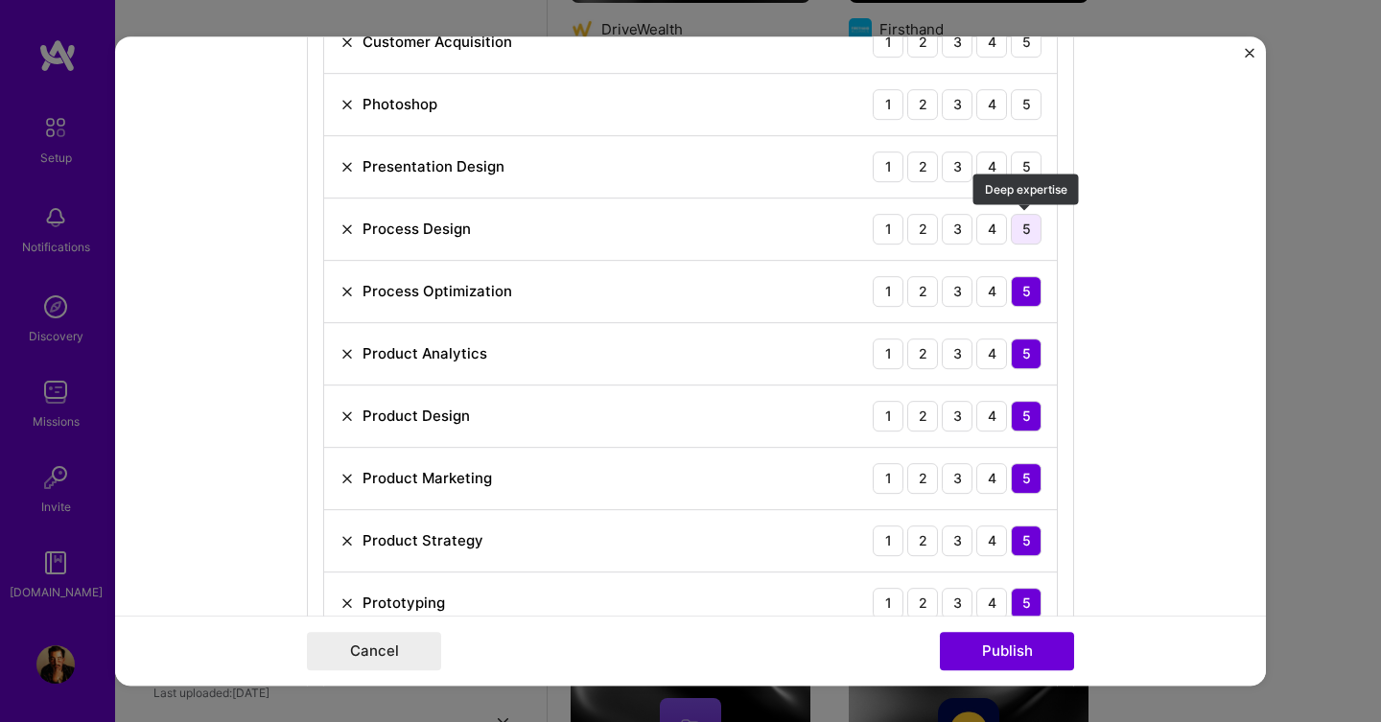
click at [1024, 227] on div "5" at bounding box center [1026, 229] width 31 height 31
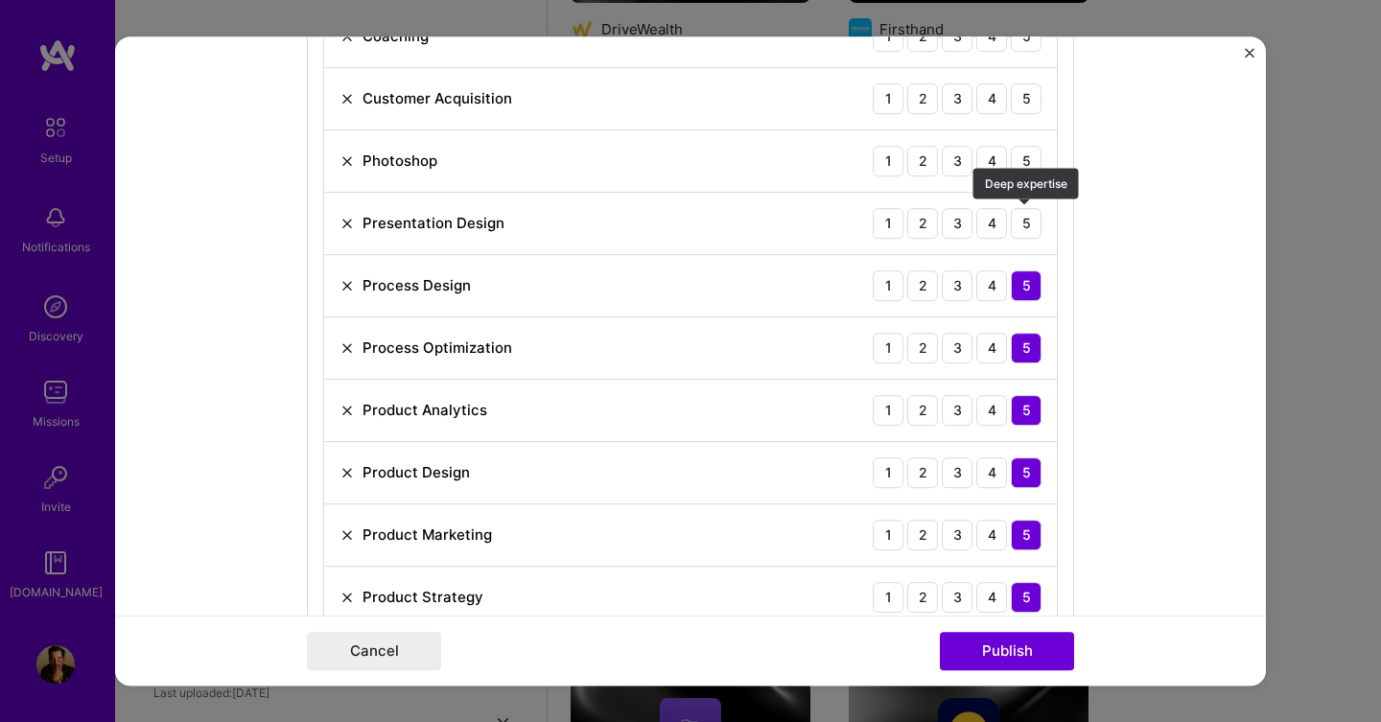
click at [1024, 227] on div "5" at bounding box center [1026, 223] width 31 height 31
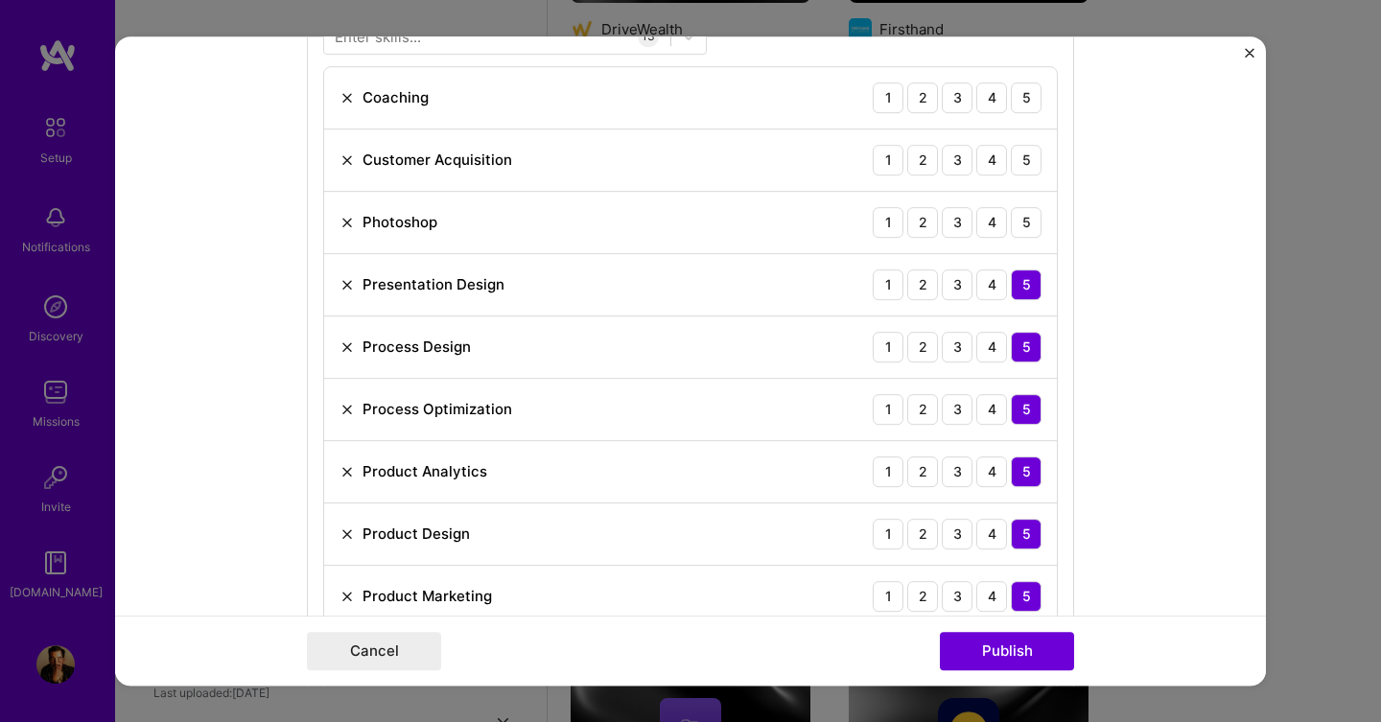
scroll to position [1048, 0]
click at [986, 222] on div "4" at bounding box center [991, 223] width 31 height 31
click at [966, 221] on div "3" at bounding box center [957, 223] width 31 height 31
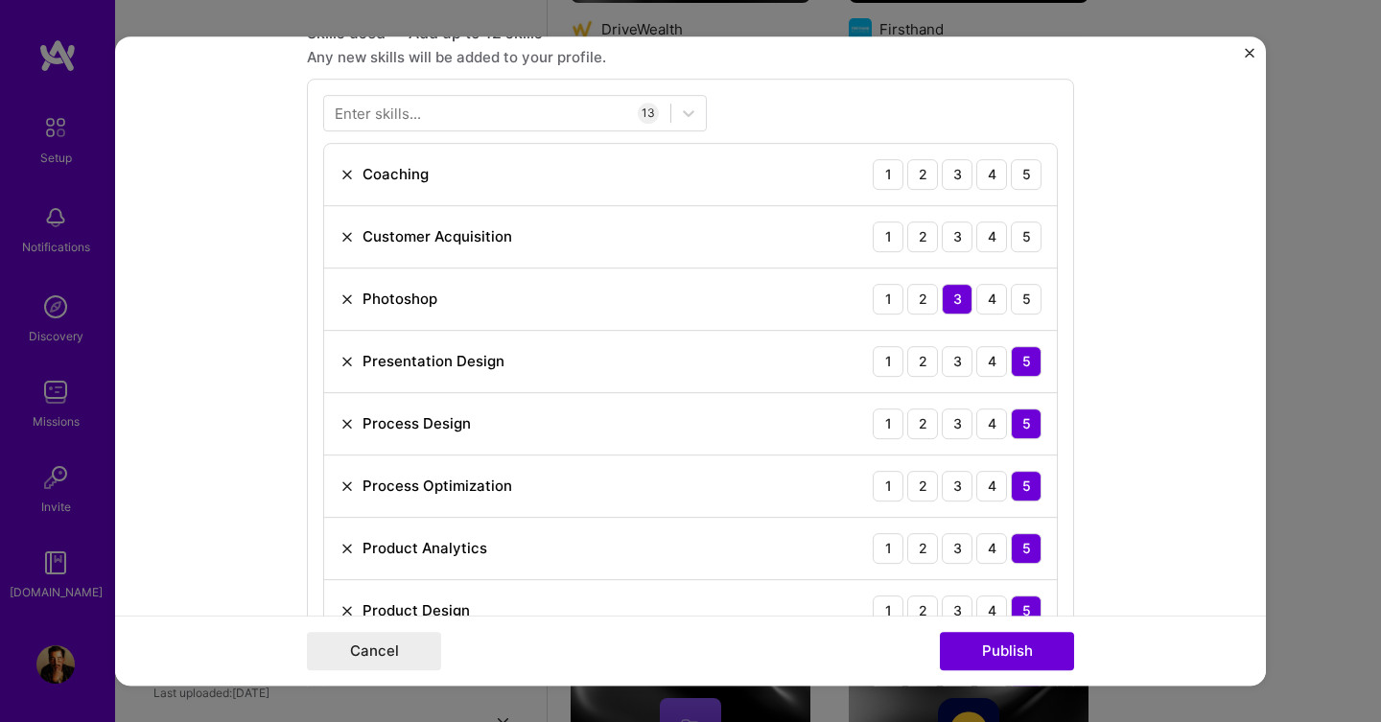
scroll to position [970, 0]
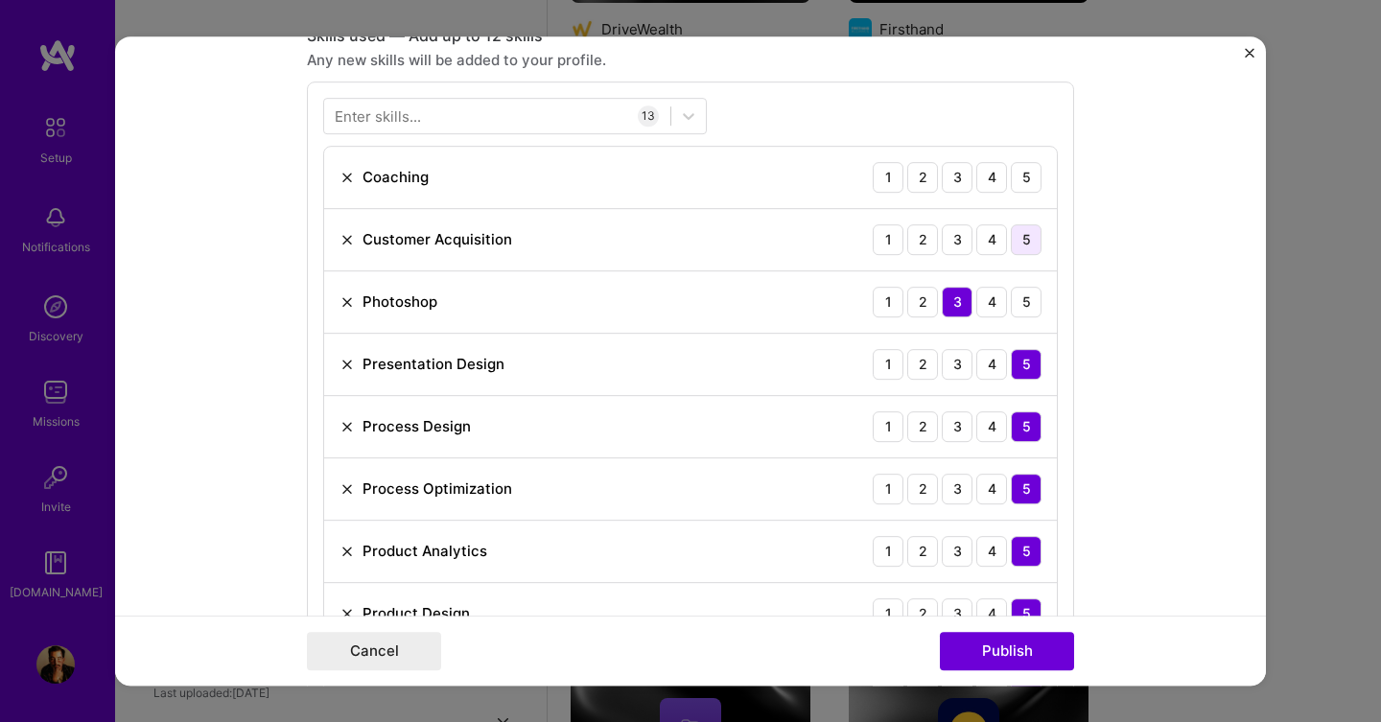
click at [1032, 244] on div "5" at bounding box center [1026, 239] width 31 height 31
click at [1025, 176] on div "5" at bounding box center [1026, 177] width 31 height 31
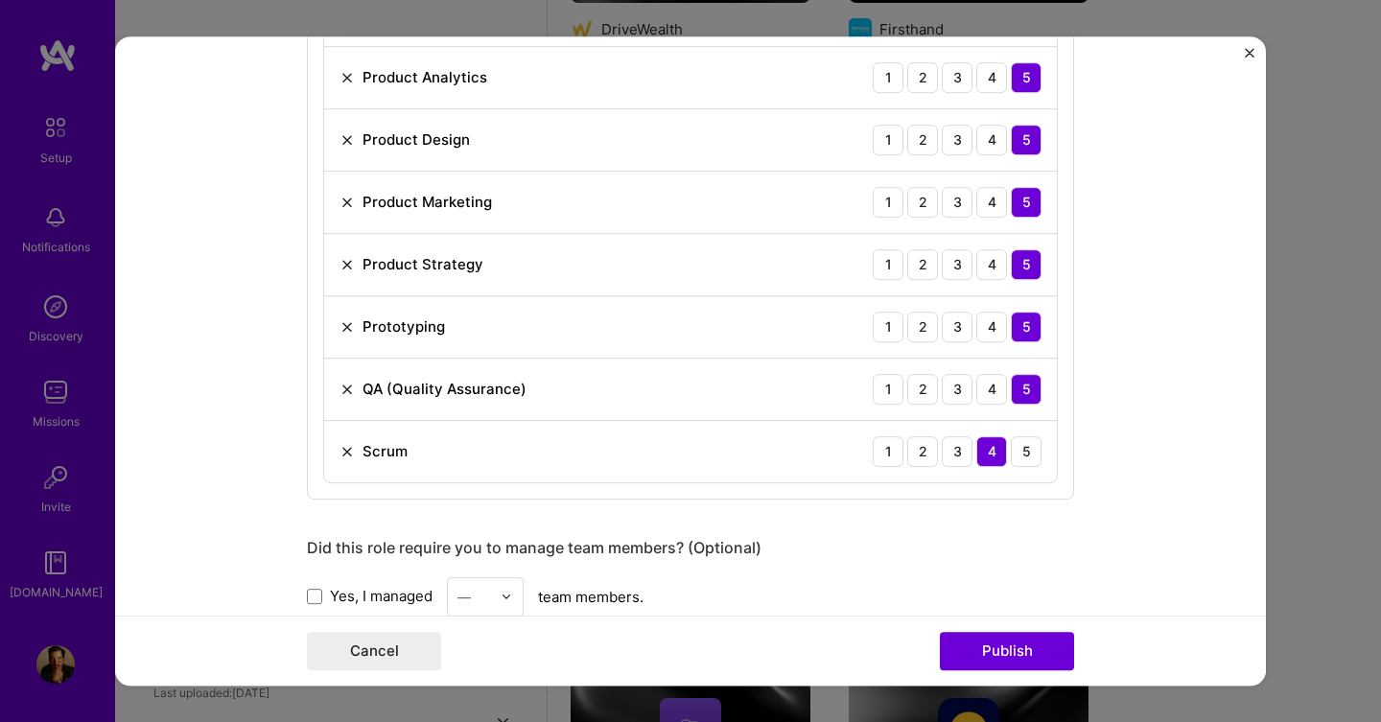
scroll to position [1425, 0]
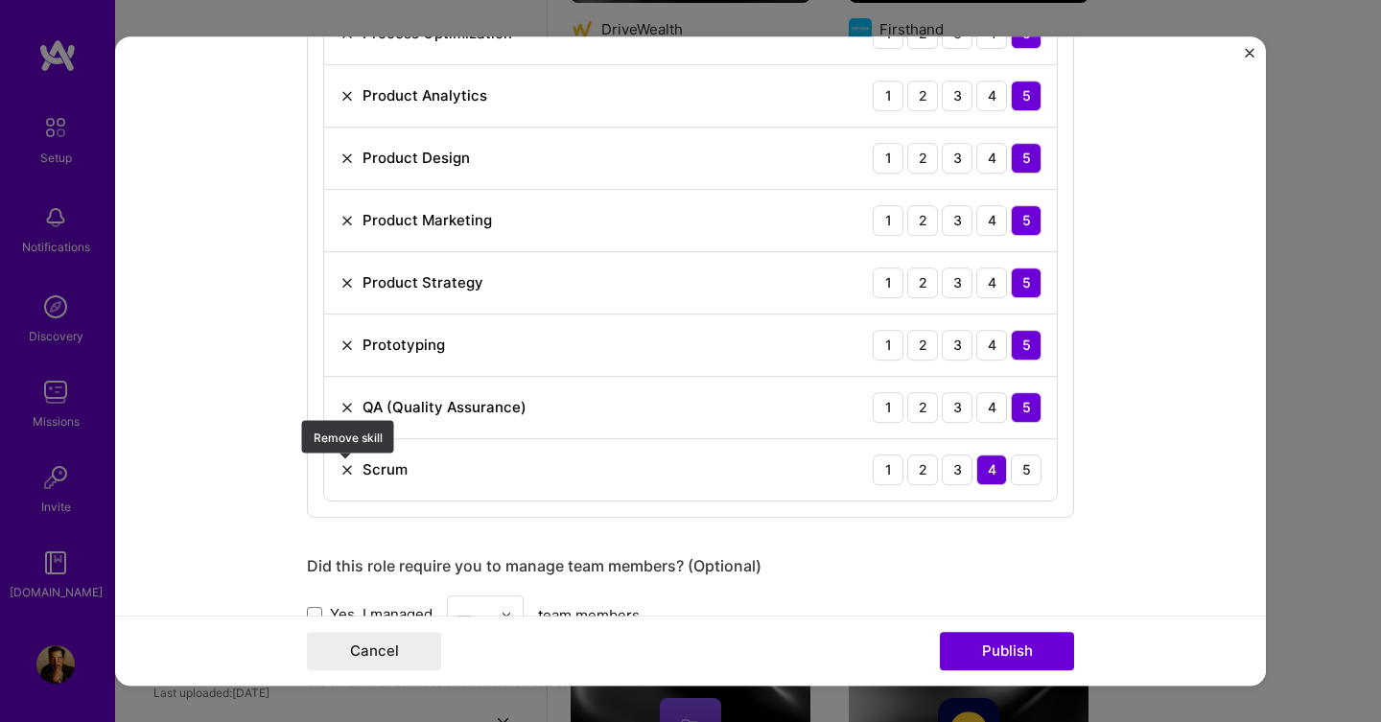
click at [347, 468] on img at bounding box center [347, 469] width 15 height 15
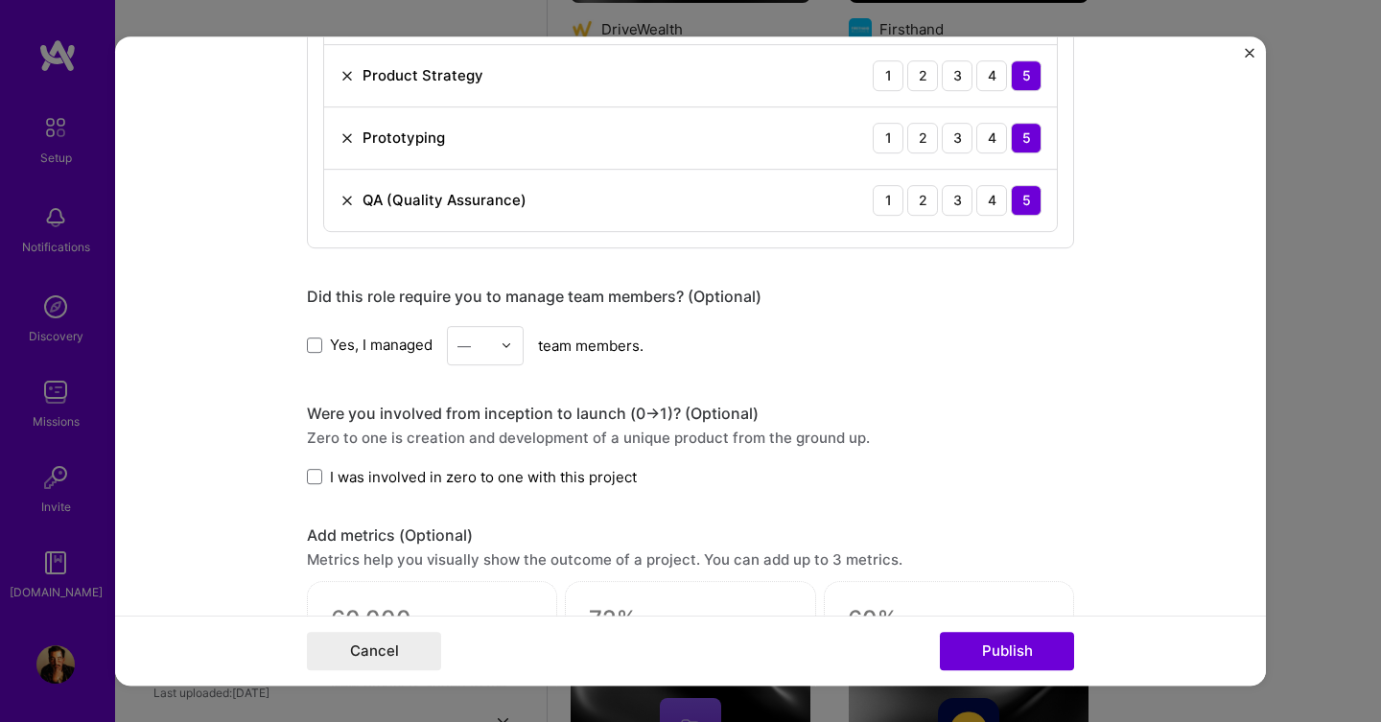
scroll to position [1647, 0]
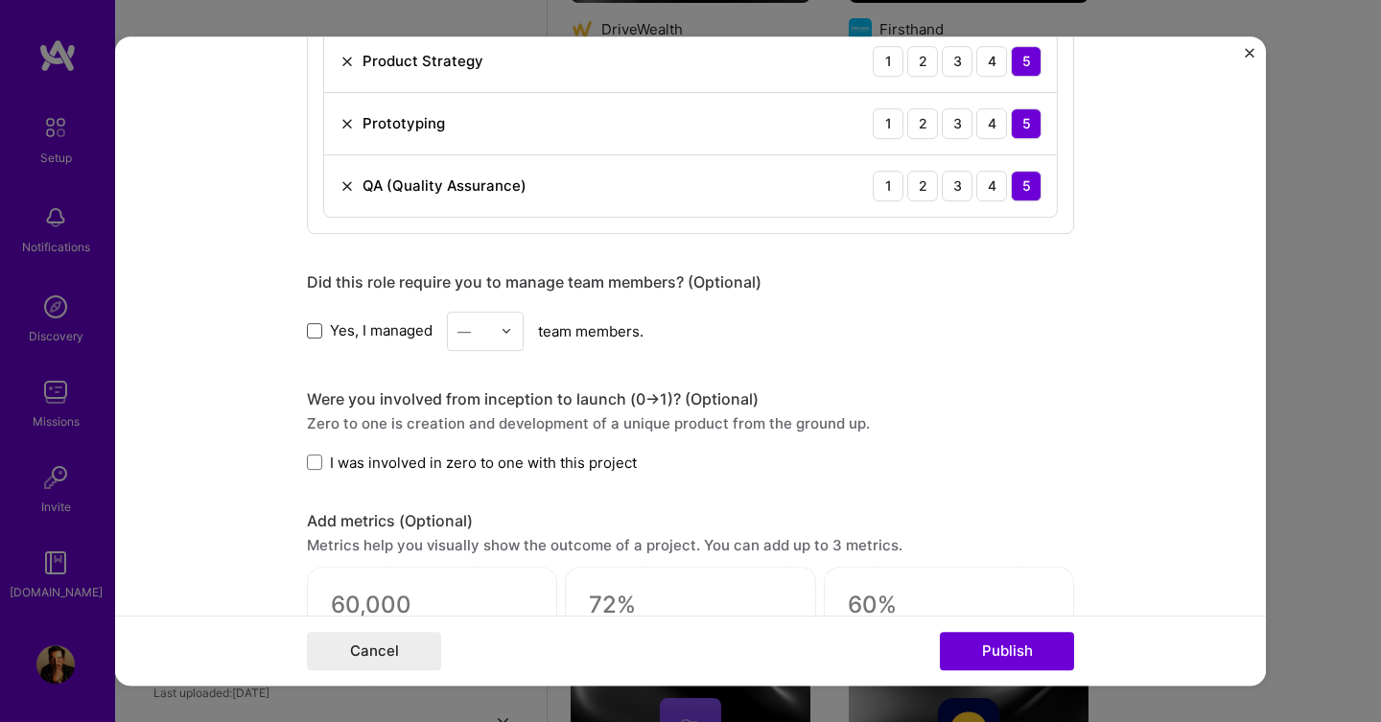
click at [314, 336] on span at bounding box center [314, 330] width 15 height 15
click at [0, 0] on input "Yes, I managed" at bounding box center [0, 0] width 0 height 0
click at [495, 338] on div "—" at bounding box center [474, 331] width 53 height 37
click at [474, 450] on div "3" at bounding box center [485, 452] width 65 height 35
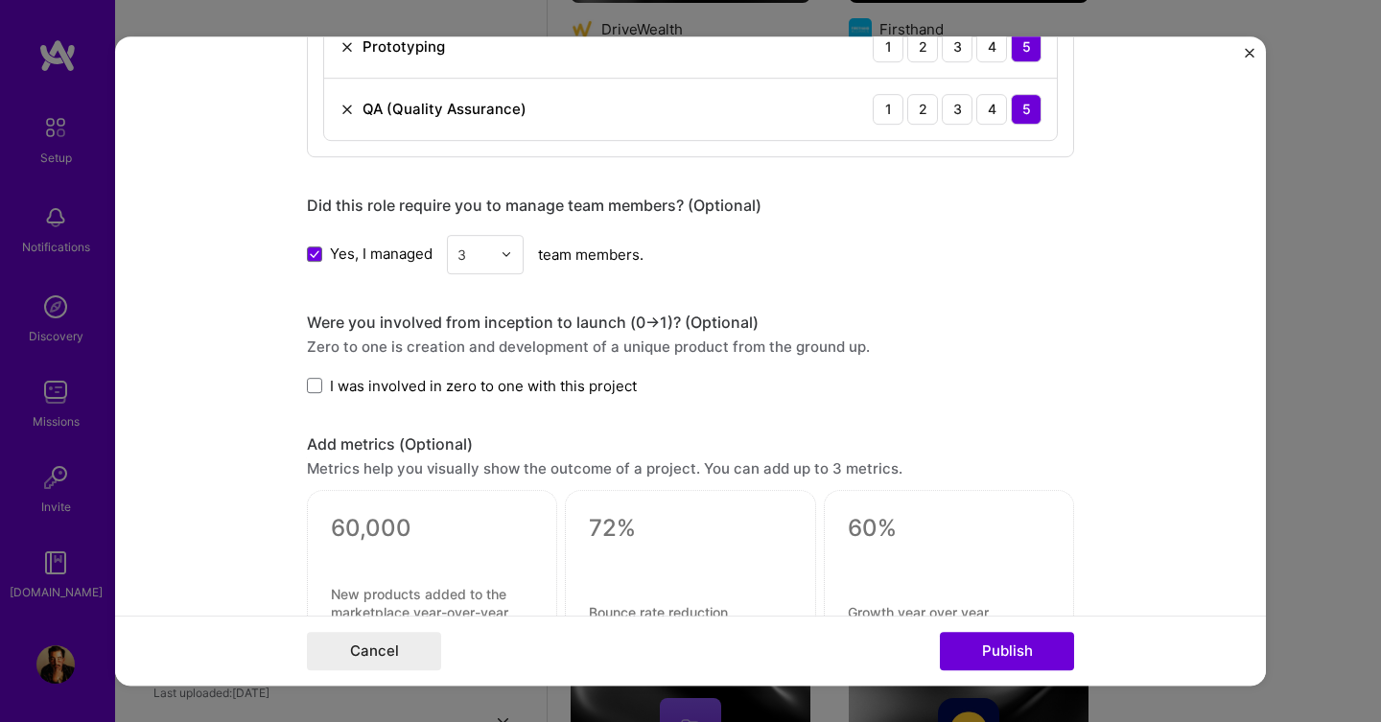
scroll to position [1746, 0]
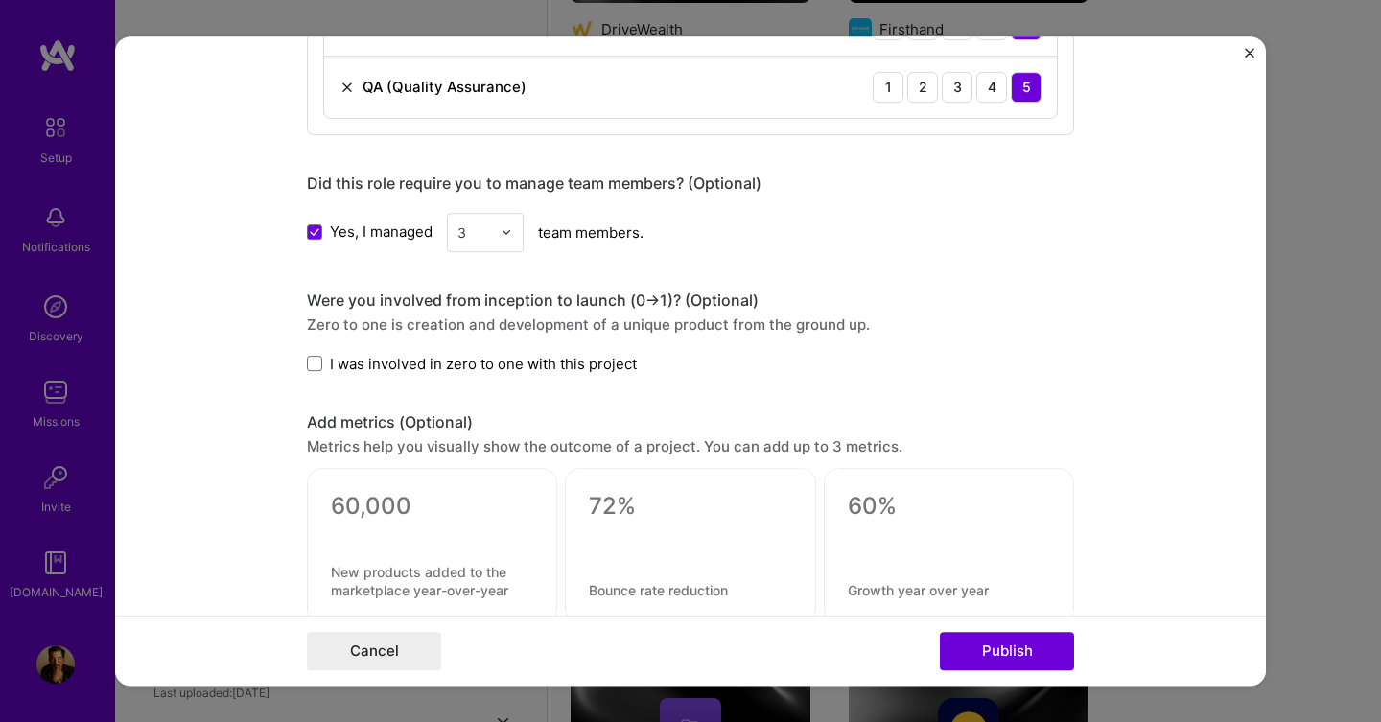
click at [305, 366] on form "Editing suggested project This project is suggested based on your LinkedIn, res…" at bounding box center [690, 361] width 1151 height 650
click at [314, 361] on span at bounding box center [314, 363] width 15 height 15
click at [0, 0] on input "I was involved in zero to one with this project" at bounding box center [0, 0] width 0 height 0
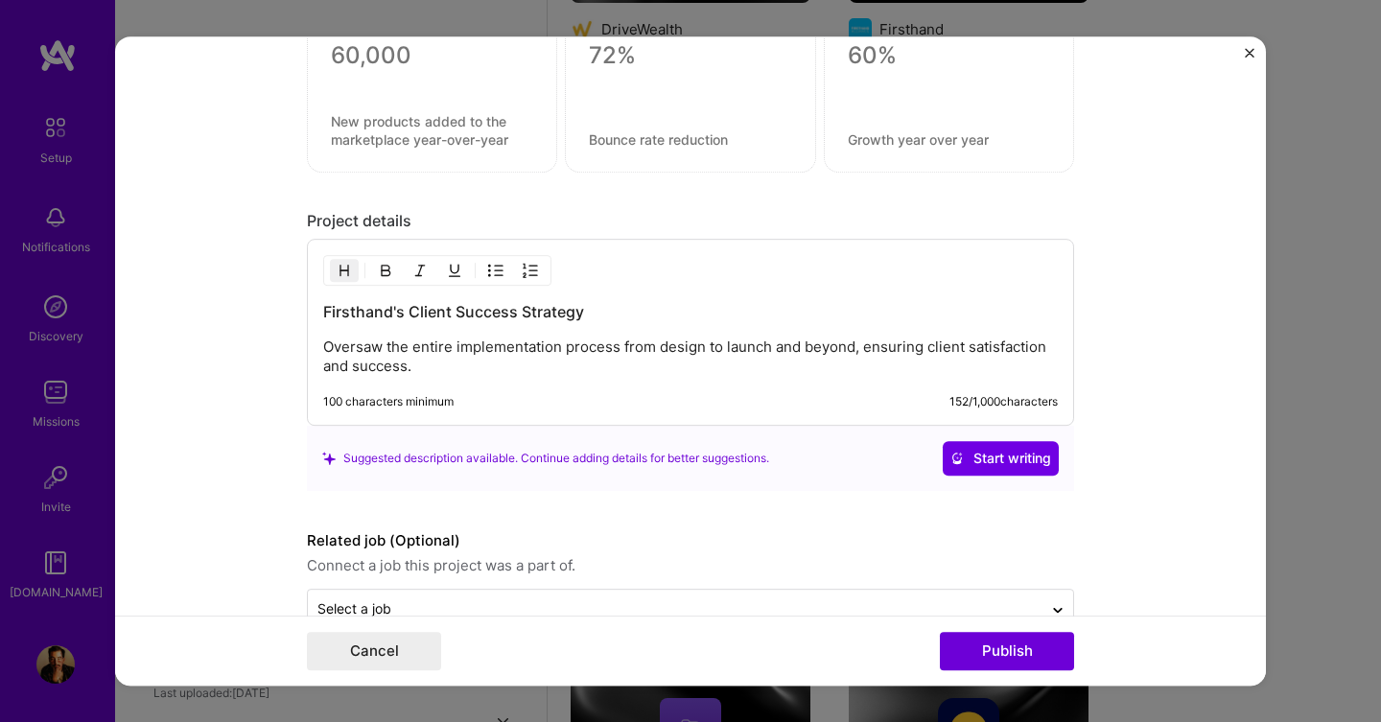
scroll to position [2246, 0]
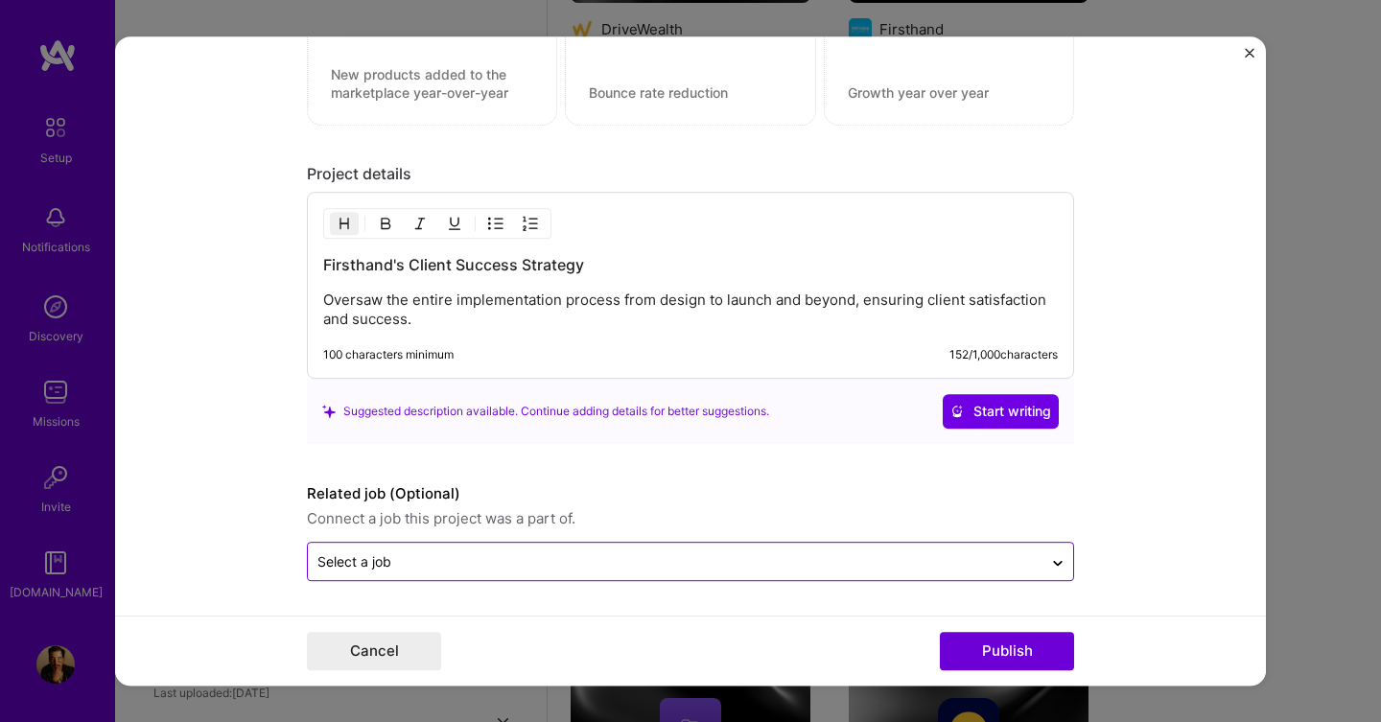
click at [923, 572] on div at bounding box center [675, 562] width 716 height 24
click at [843, 636] on div "Cancel Publish" at bounding box center [690, 651] width 767 height 38
click at [1052, 557] on icon at bounding box center [1057, 560] width 15 height 19
click at [1055, 557] on icon at bounding box center [1057, 560] width 15 height 19
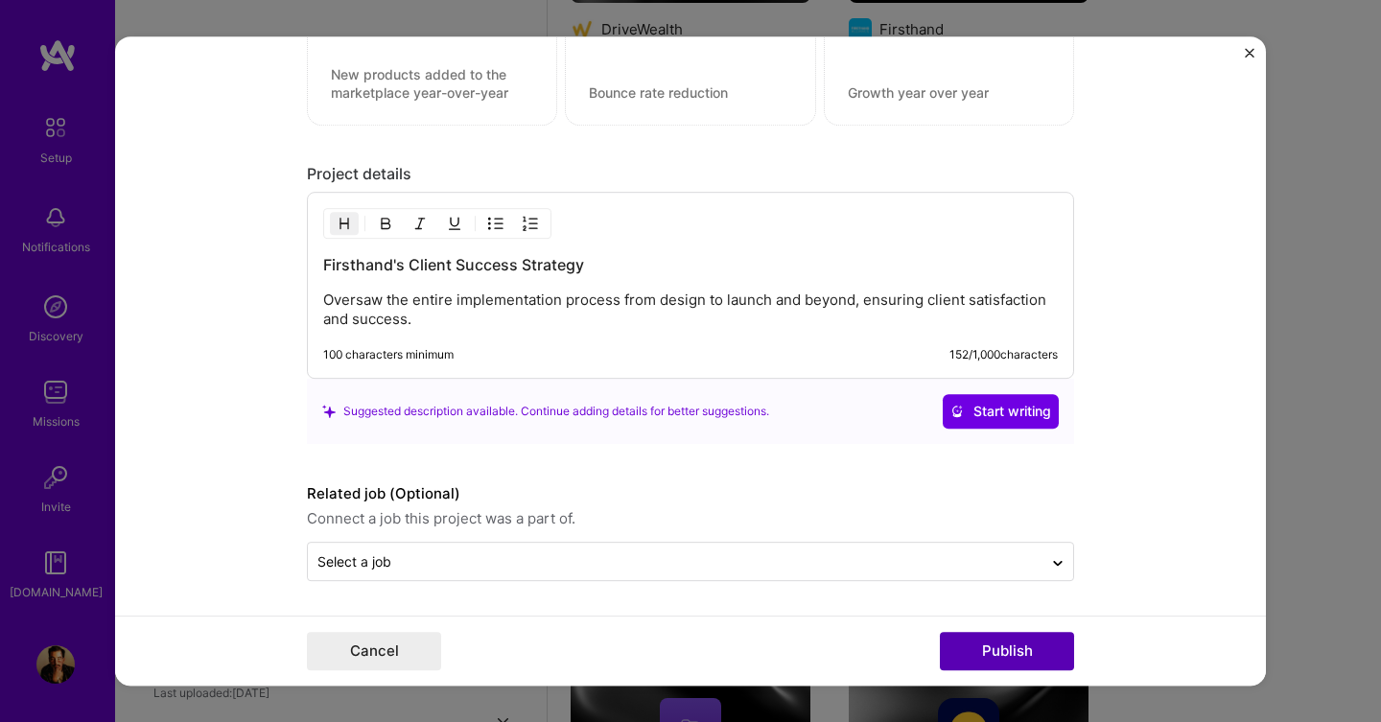
click at [1008, 639] on button "Publish" at bounding box center [1007, 651] width 134 height 38
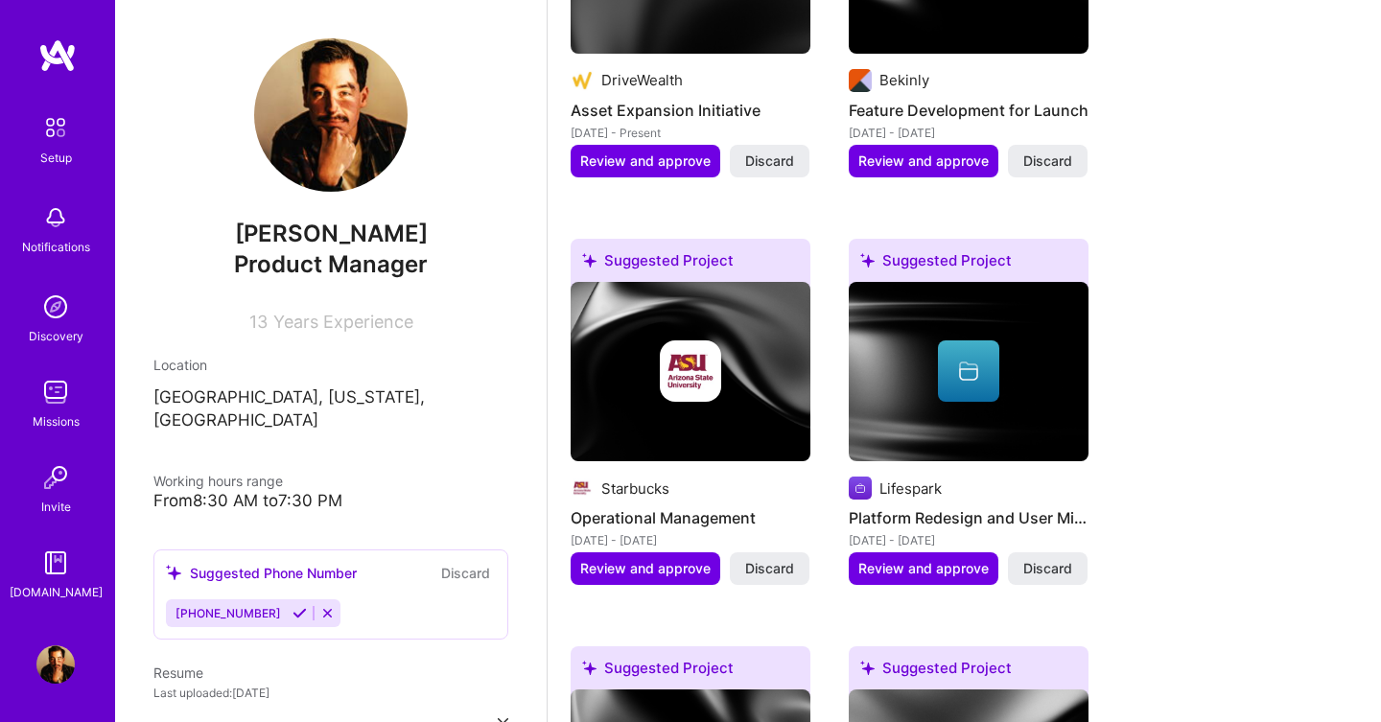
scroll to position [966, 0]
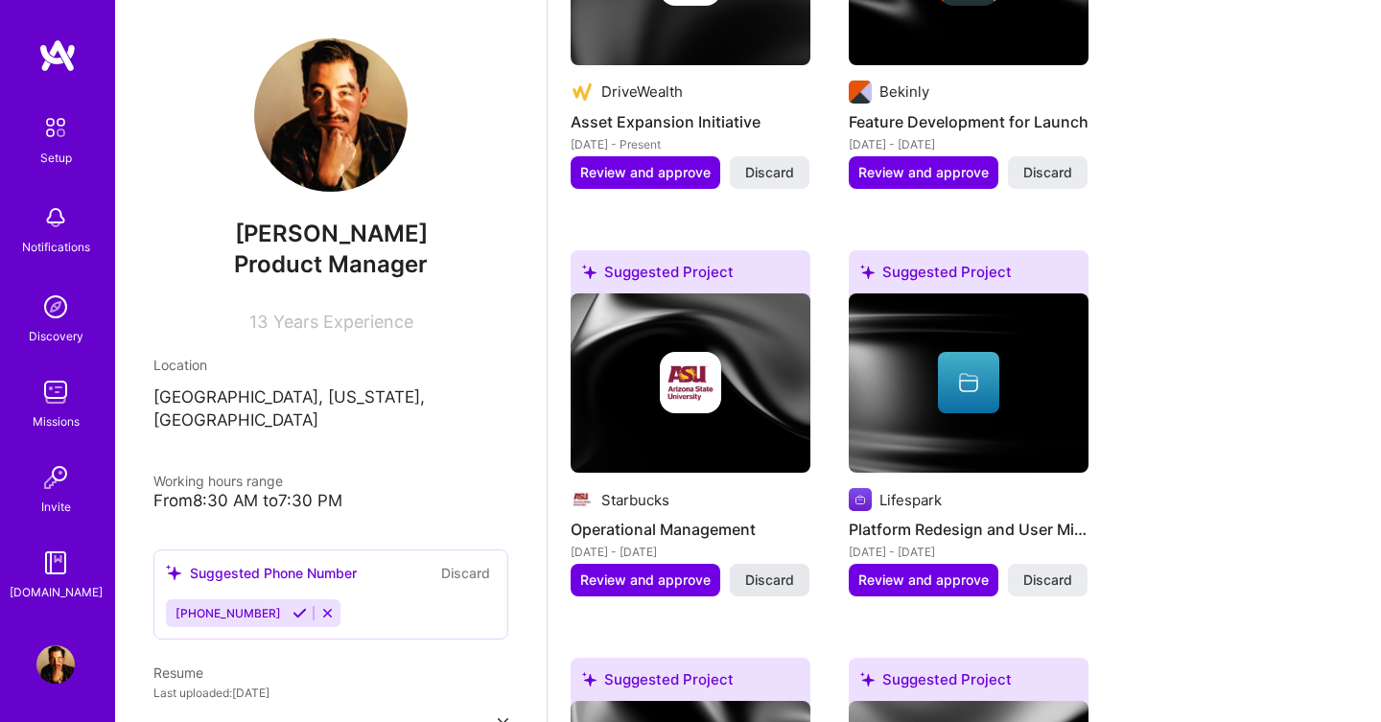
click at [752, 571] on span "Discard" at bounding box center [769, 580] width 49 height 19
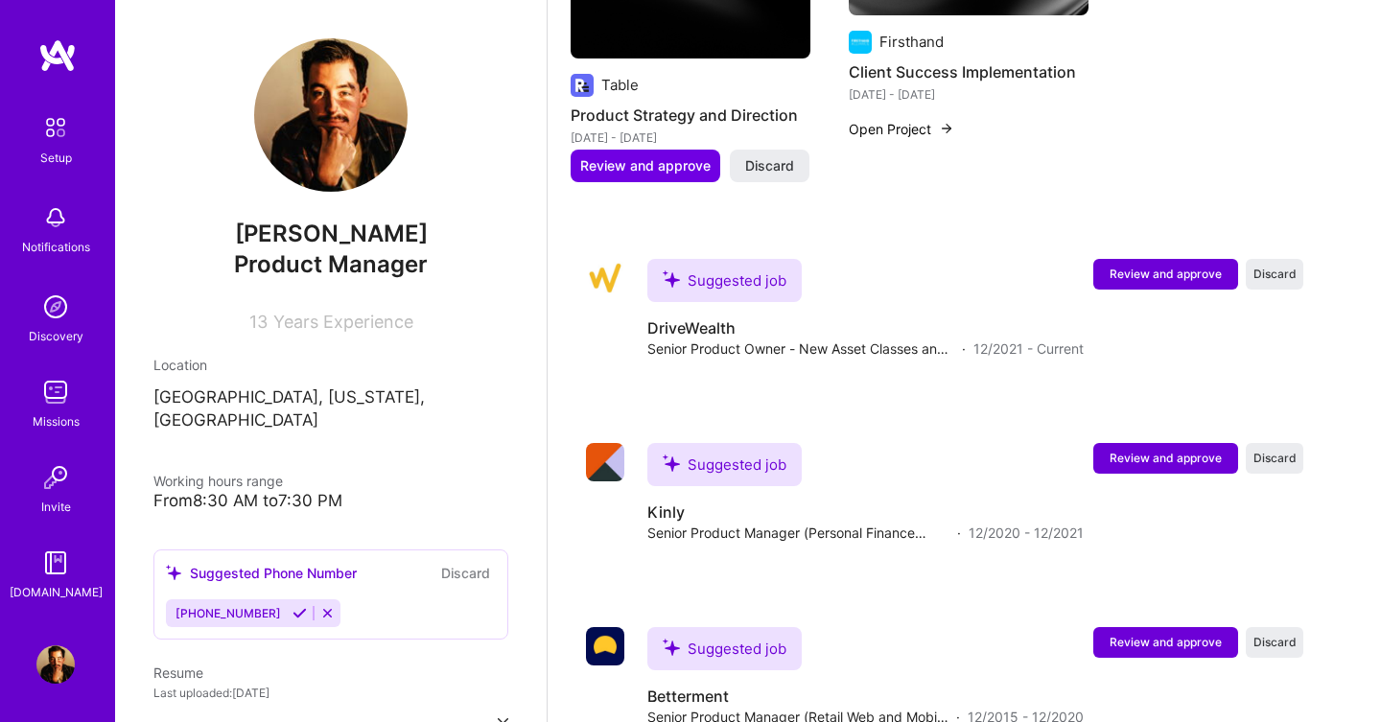
scroll to position [1777, 0]
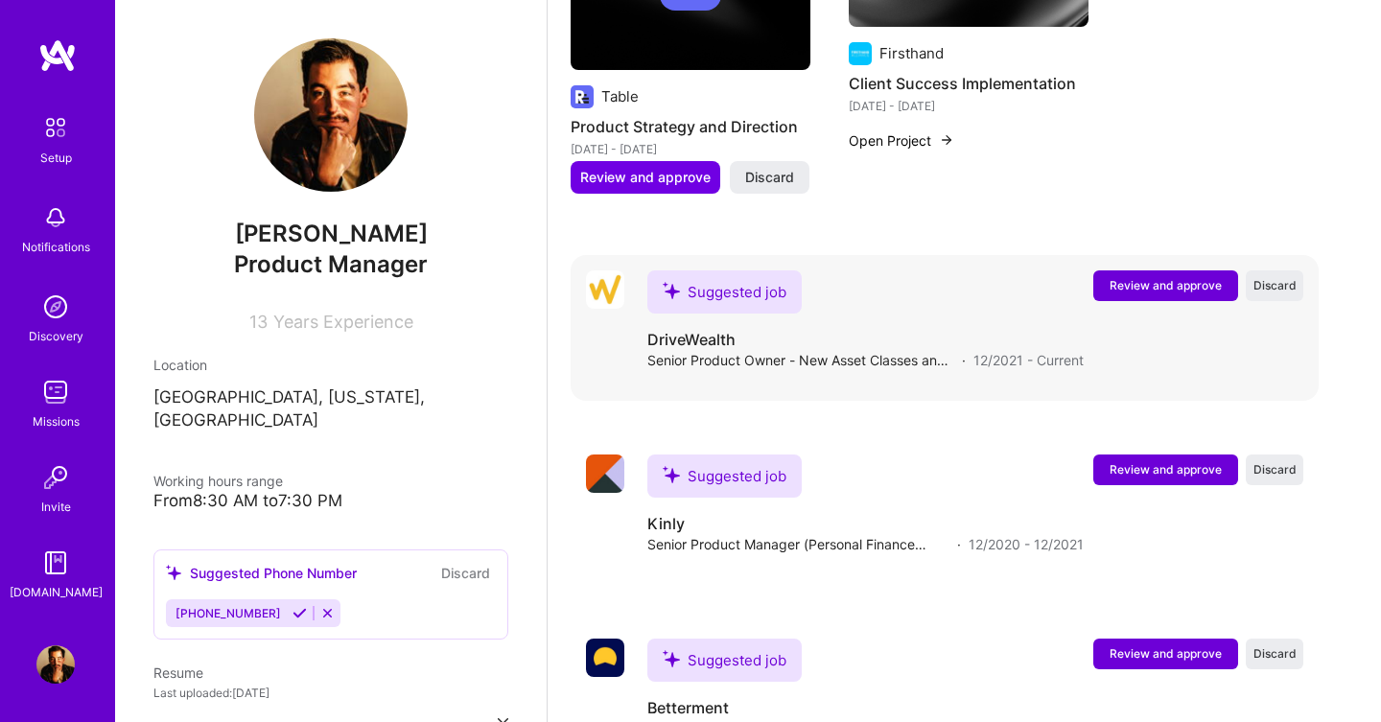
click at [1178, 277] on span "Review and approve" at bounding box center [1166, 285] width 112 height 16
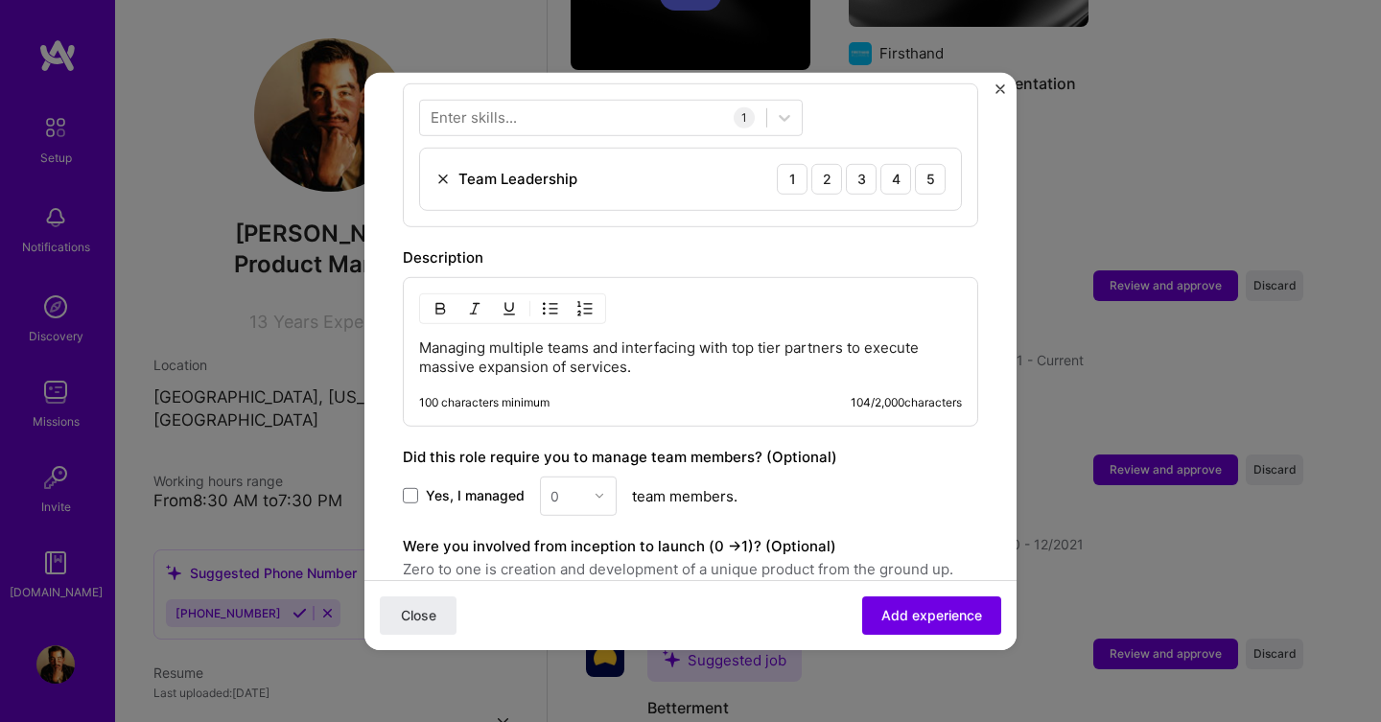
scroll to position [905, 0]
